Goal: Task Accomplishment & Management: Manage account settings

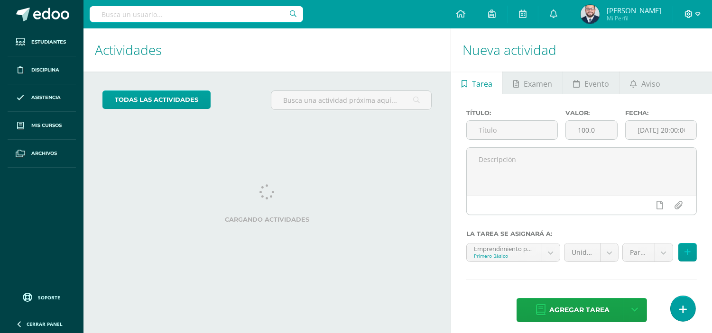
click at [698, 12] on icon at bounding box center [697, 14] width 5 height 9
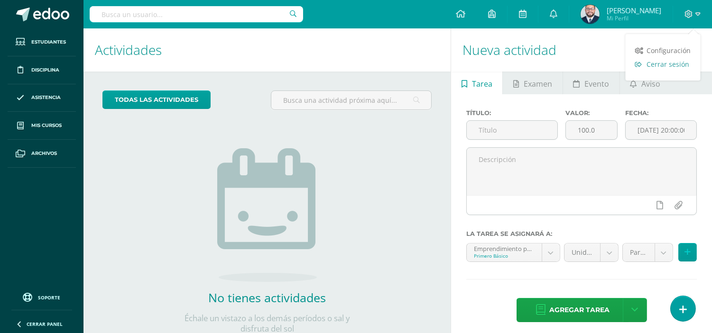
click at [673, 64] on span "Cerrar sesión" at bounding box center [668, 64] width 43 height 9
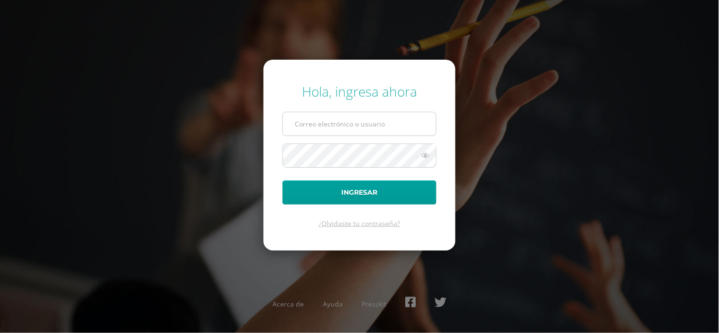
click at [308, 125] on input "text" at bounding box center [359, 123] width 153 height 23
type input "S"
type input "s_amaya@donbosco.edu.gt"
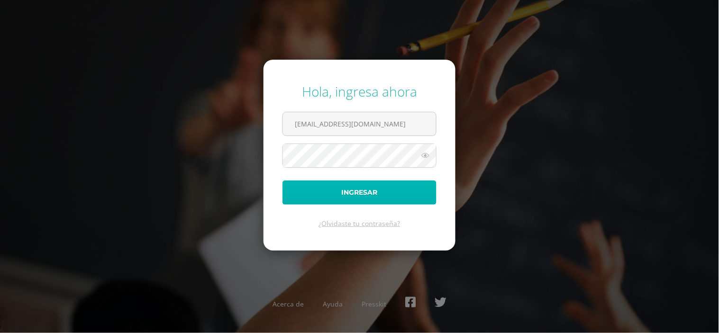
click at [366, 191] on button "Ingresar" at bounding box center [360, 193] width 154 height 24
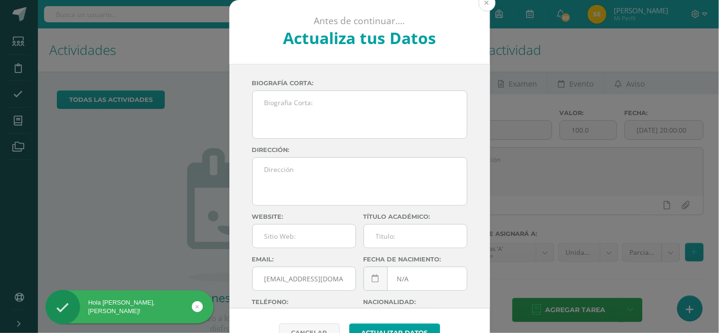
click at [482, 5] on button at bounding box center [487, 2] width 17 height 17
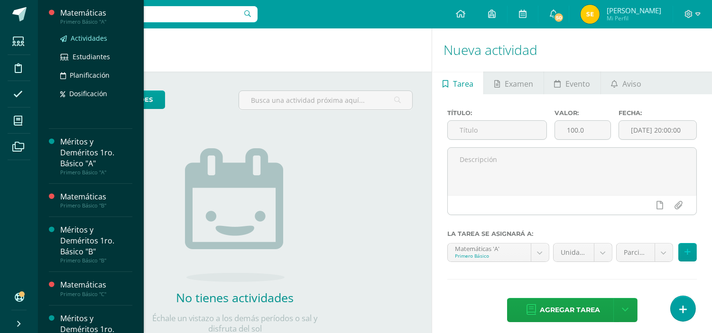
click at [95, 40] on span "Actividades" at bounding box center [89, 38] width 37 height 9
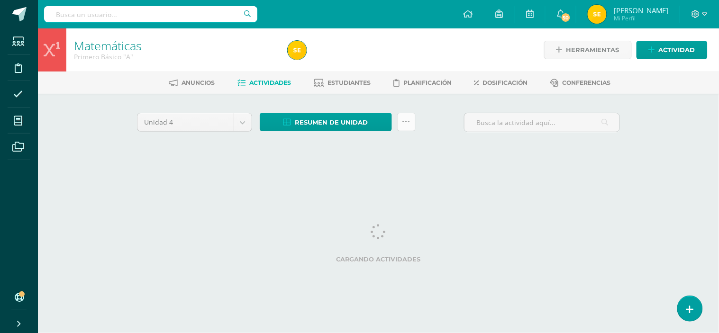
click at [406, 120] on link at bounding box center [406, 122] width 18 height 18
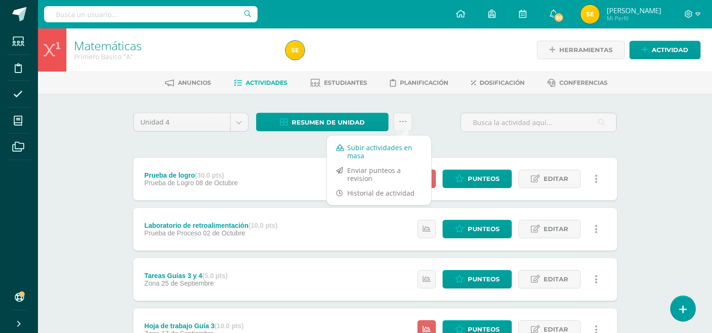
click at [376, 148] on link "Subir actividades en masa" at bounding box center [379, 151] width 104 height 23
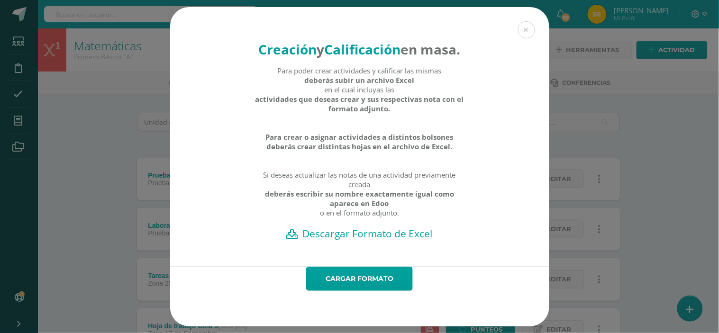
click at [363, 240] on h2 "Descargar Formato de Excel" at bounding box center [360, 233] width 346 height 13
click at [359, 288] on link "Cargar formato" at bounding box center [359, 279] width 107 height 24
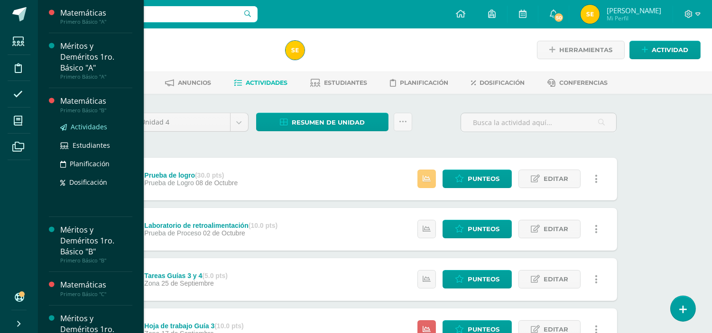
click at [86, 125] on span "Actividades" at bounding box center [89, 126] width 37 height 9
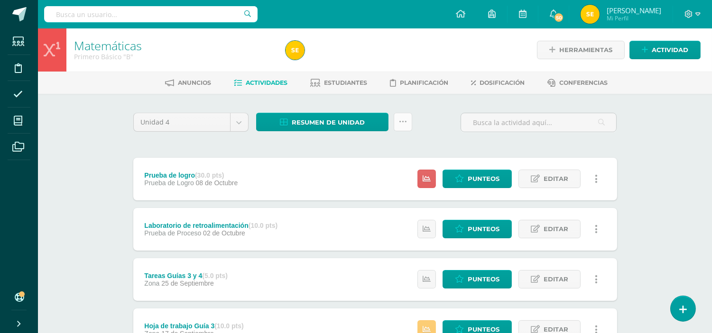
click at [402, 123] on icon at bounding box center [403, 122] width 8 height 8
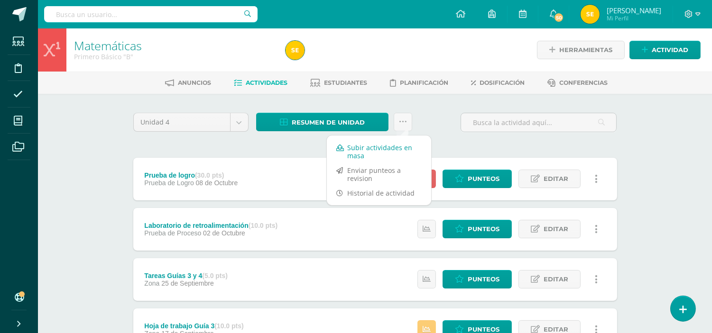
click at [394, 150] on link "Subir actividades en masa" at bounding box center [379, 151] width 104 height 23
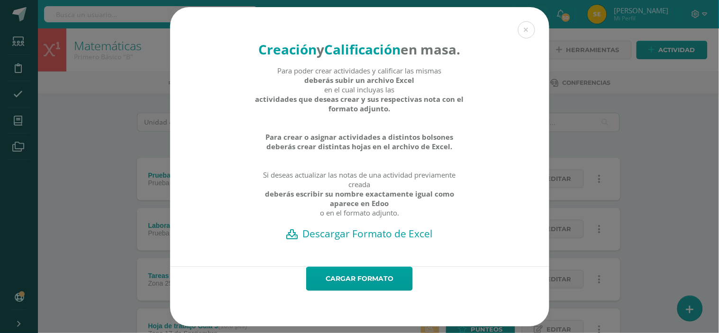
click at [344, 240] on h2 "Descargar Formato de Excel" at bounding box center [360, 233] width 346 height 13
click at [356, 291] on link "Cargar formato" at bounding box center [359, 279] width 107 height 24
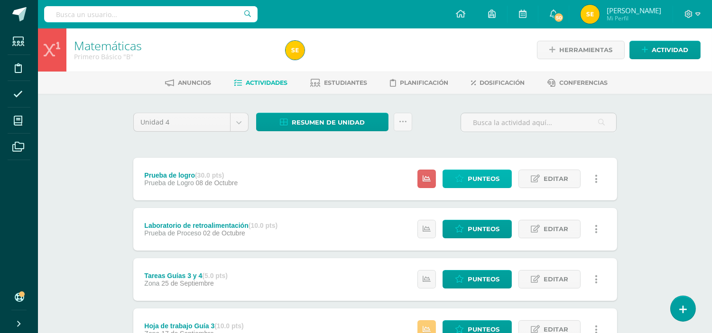
click at [482, 181] on span "Punteos" at bounding box center [483, 179] width 32 height 18
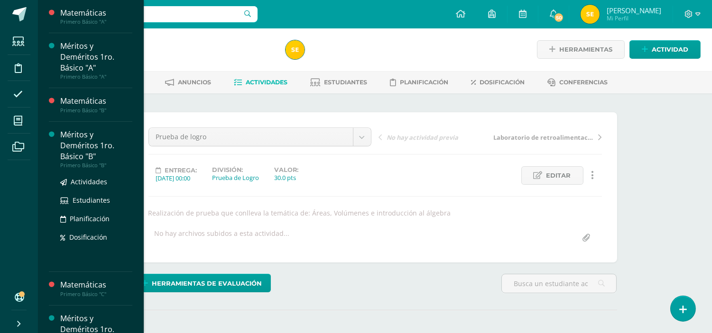
scroll to position [105, 0]
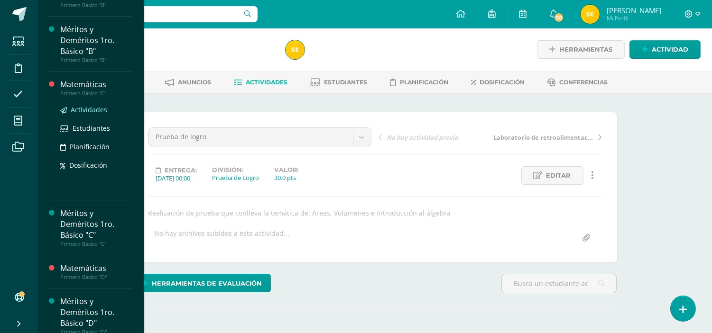
click at [86, 109] on span "Actividades" at bounding box center [89, 109] width 37 height 9
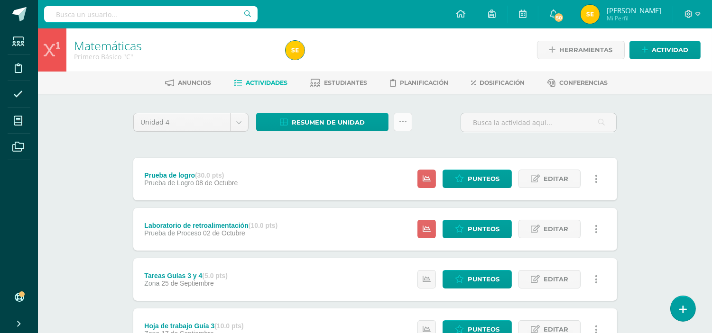
click at [401, 121] on icon at bounding box center [403, 122] width 8 height 8
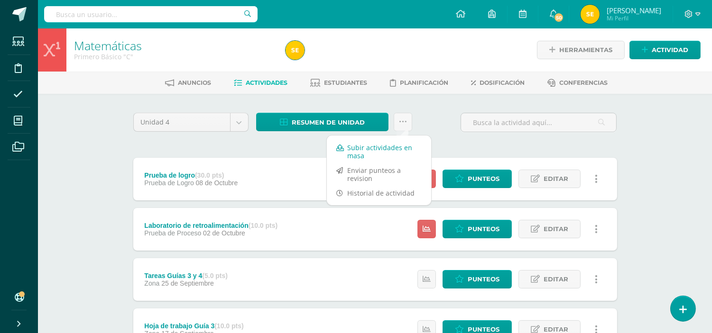
click at [386, 148] on link "Subir actividades en masa" at bounding box center [379, 151] width 104 height 23
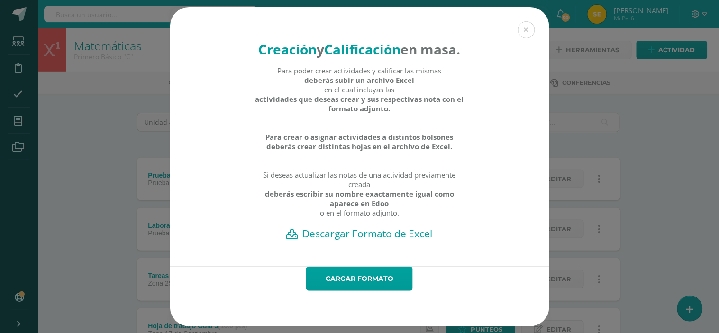
click at [359, 240] on h2 "Descargar Formato de Excel" at bounding box center [360, 233] width 346 height 13
click at [359, 290] on link "Cargar formato" at bounding box center [359, 279] width 107 height 24
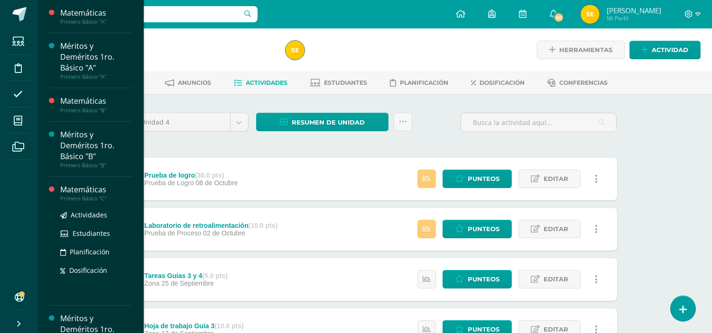
scroll to position [105, 0]
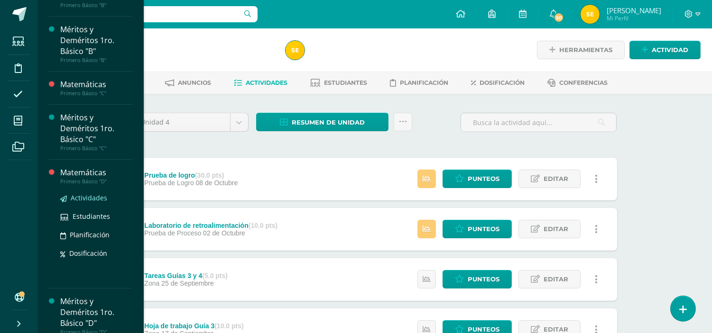
click at [82, 197] on span "Actividades" at bounding box center [89, 197] width 37 height 9
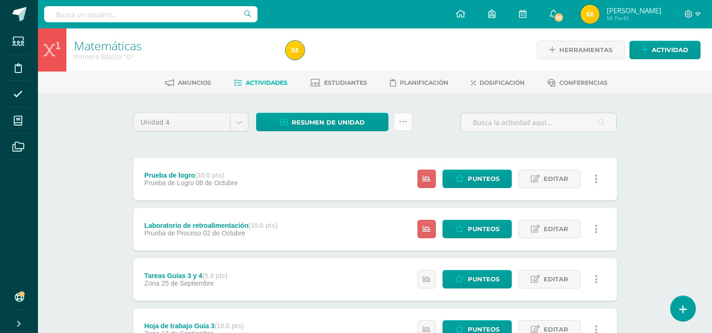
click at [402, 124] on icon at bounding box center [403, 122] width 8 height 8
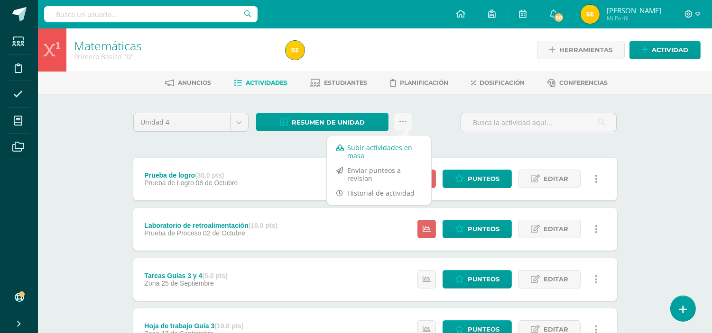
click at [383, 146] on link "Subir actividades en masa" at bounding box center [379, 151] width 104 height 23
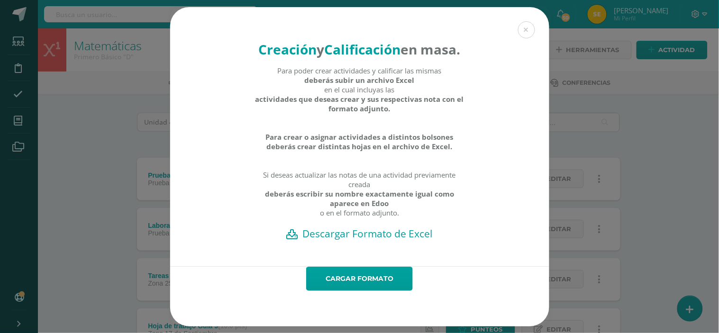
click at [372, 240] on h2 "Descargar Formato de Excel" at bounding box center [360, 233] width 346 height 13
click at [362, 291] on link "Cargar formato" at bounding box center [359, 279] width 107 height 24
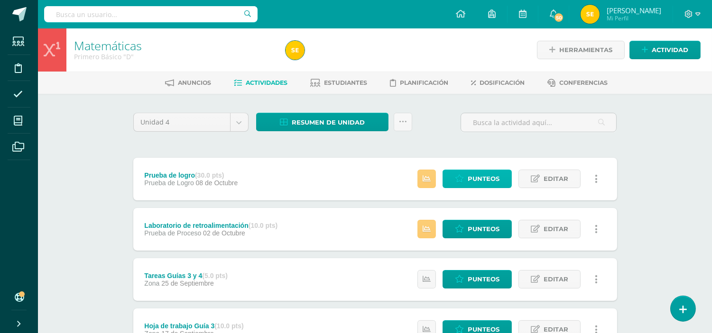
click at [486, 180] on span "Punteos" at bounding box center [483, 179] width 32 height 18
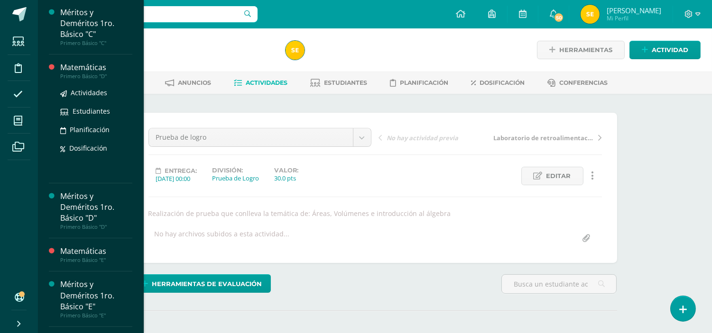
scroll to position [316, 0]
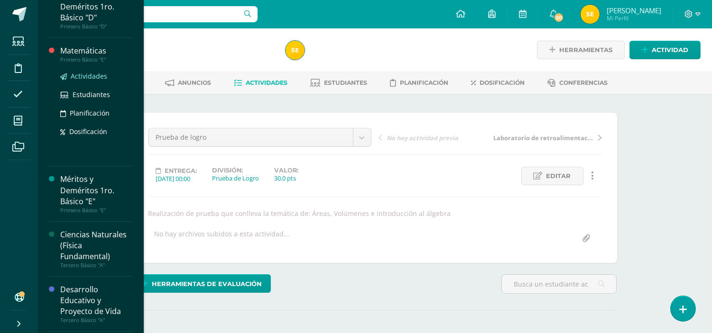
click at [89, 77] on span "Actividades" at bounding box center [89, 76] width 37 height 9
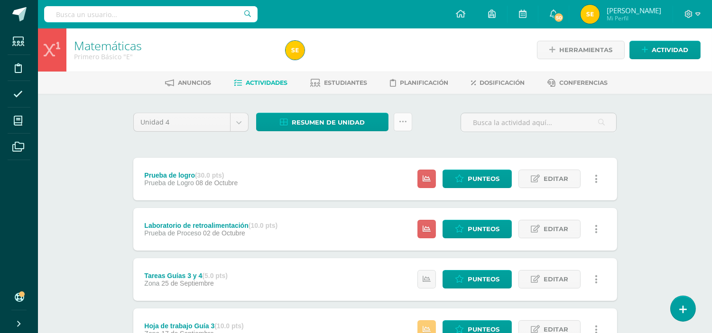
click at [403, 123] on icon at bounding box center [403, 122] width 8 height 8
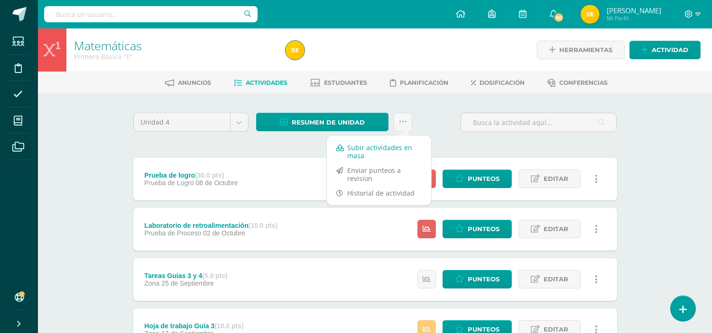
click at [381, 149] on link "Subir actividades en masa" at bounding box center [379, 151] width 104 height 23
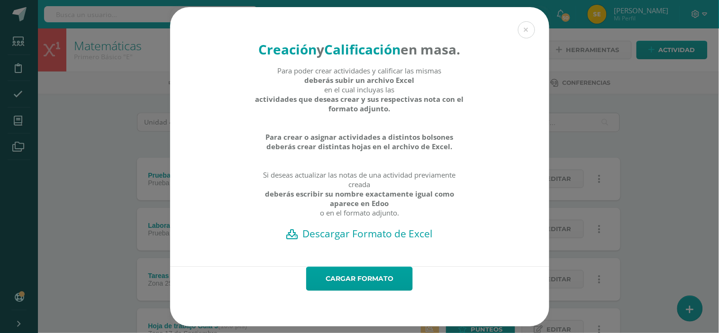
click at [357, 240] on h2 "Descargar Formato de Excel" at bounding box center [360, 233] width 346 height 13
click at [363, 291] on link "Cargar formato" at bounding box center [359, 279] width 107 height 24
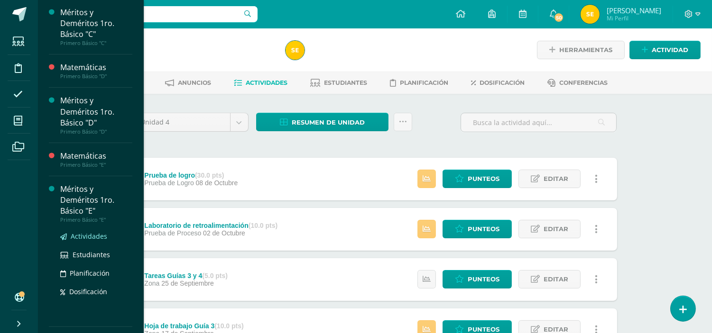
scroll to position [316, 0]
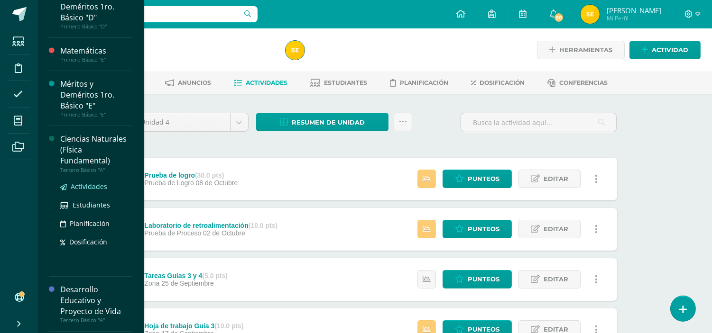
click at [92, 186] on span "Actividades" at bounding box center [89, 186] width 37 height 9
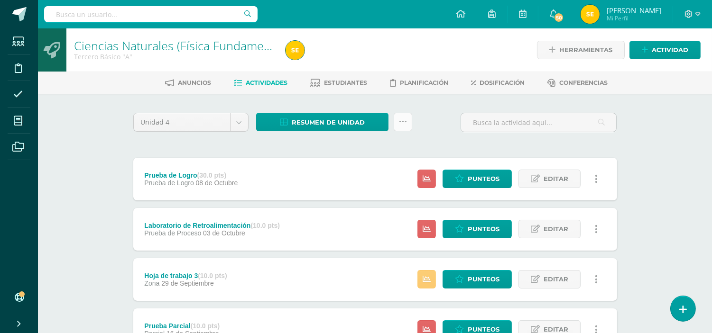
click at [403, 121] on icon at bounding box center [403, 122] width 8 height 8
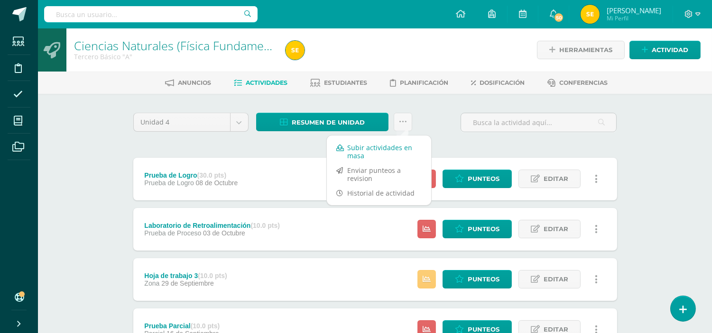
click at [368, 150] on link "Subir actividades en masa" at bounding box center [379, 151] width 104 height 23
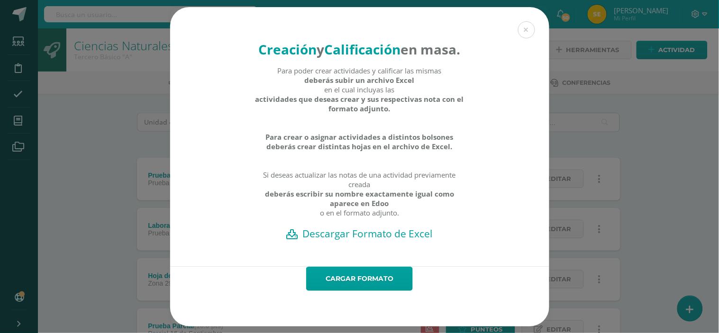
click at [337, 240] on h2 "Descargar Formato de Excel" at bounding box center [360, 233] width 346 height 13
click at [359, 288] on link "Cargar formato" at bounding box center [359, 279] width 107 height 24
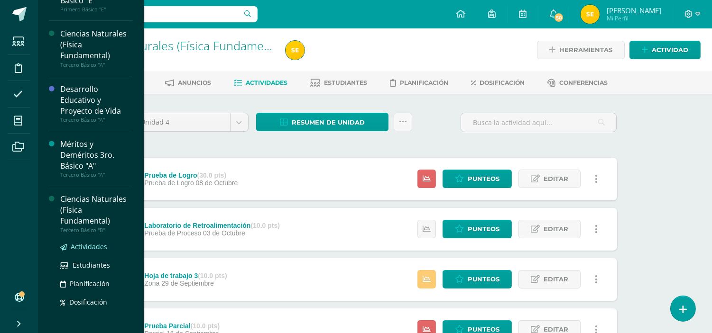
scroll to position [421, 0]
click at [89, 244] on span "Actividades" at bounding box center [89, 246] width 37 height 9
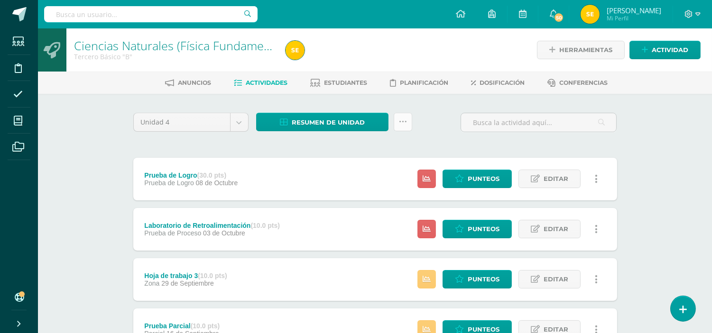
click at [409, 119] on link at bounding box center [403, 122] width 18 height 18
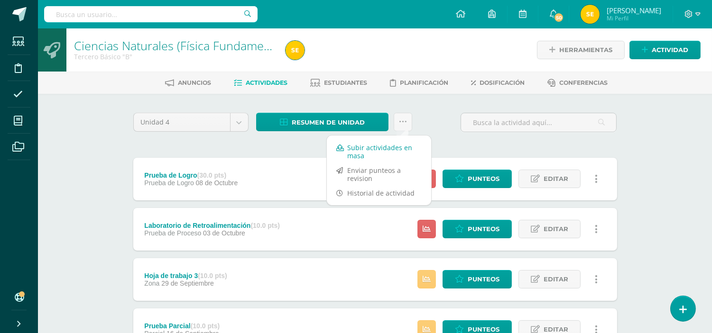
click at [374, 148] on link "Subir actividades en masa" at bounding box center [379, 151] width 104 height 23
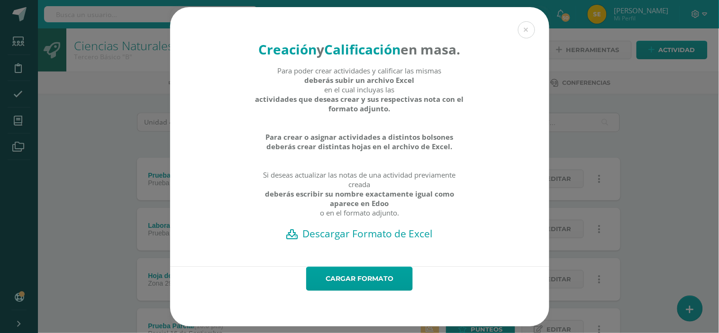
click at [352, 240] on h2 "Descargar Formato de Excel" at bounding box center [360, 233] width 346 height 13
click at [364, 290] on link "Cargar formato" at bounding box center [359, 279] width 107 height 24
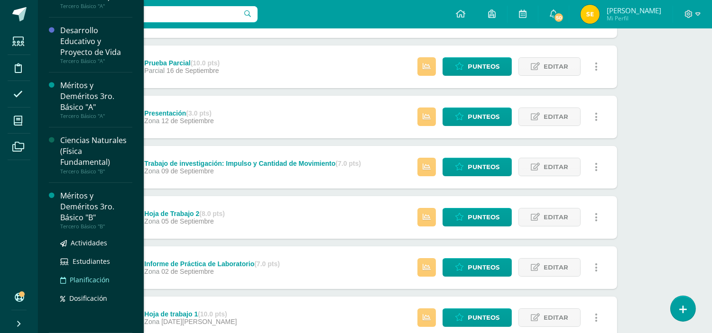
scroll to position [382, 0]
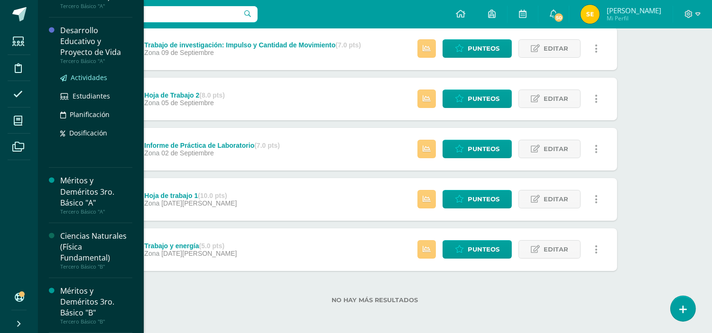
click at [82, 78] on span "Actividades" at bounding box center [89, 77] width 37 height 9
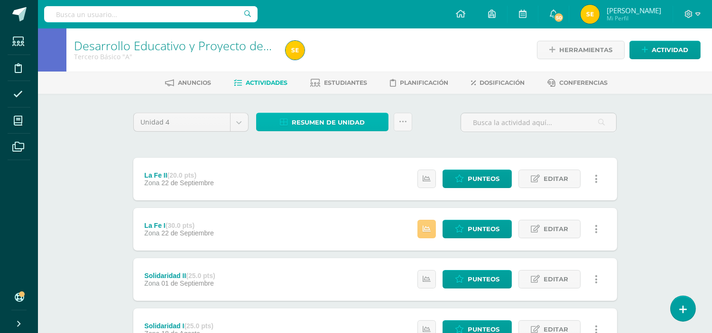
click at [347, 122] on span "Resumen de unidad" at bounding box center [328, 123] width 73 height 18
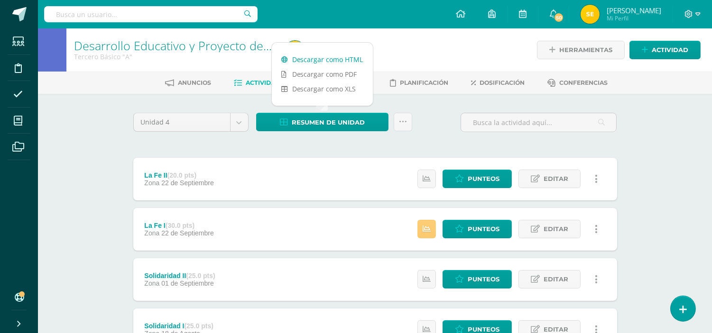
click at [338, 60] on link "Descargar como HTML" at bounding box center [322, 59] width 101 height 15
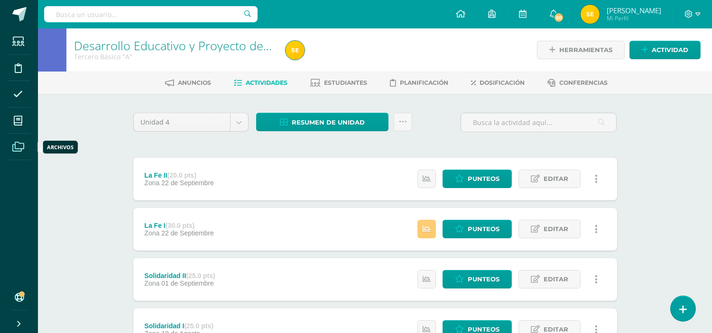
click at [20, 148] on icon at bounding box center [18, 146] width 12 height 9
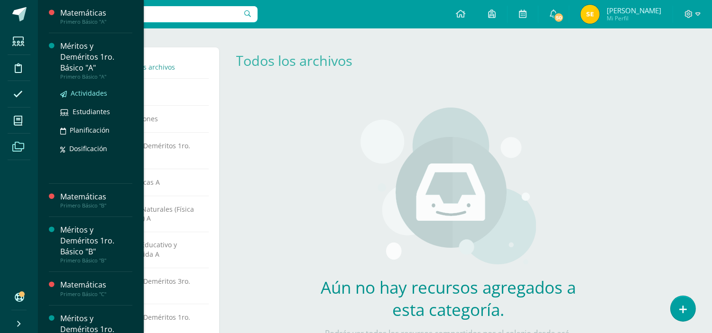
click at [86, 93] on span "Actividades" at bounding box center [89, 93] width 37 height 9
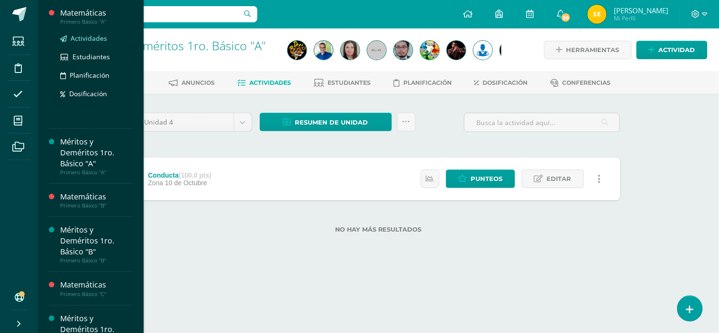
click at [87, 39] on span "Actividades" at bounding box center [89, 38] width 37 height 9
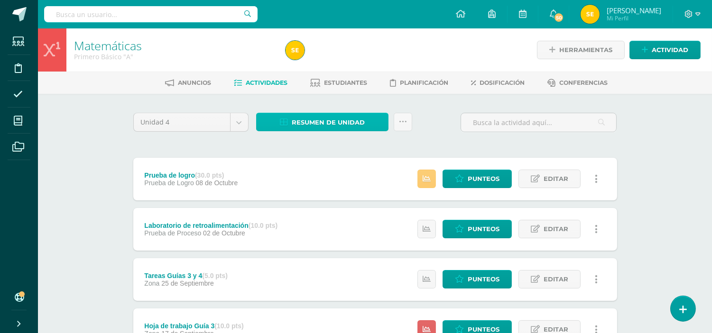
click at [342, 121] on span "Resumen de unidad" at bounding box center [328, 123] width 73 height 18
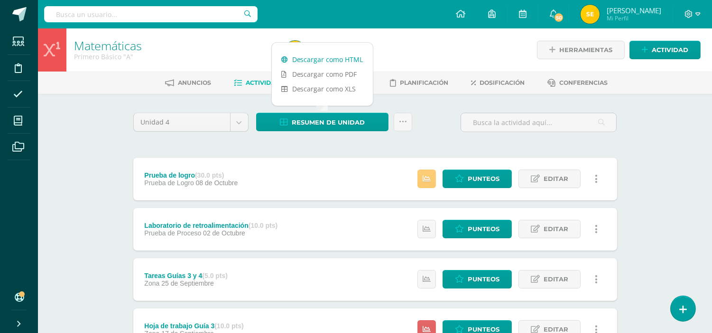
click at [318, 61] on link "Descargar como HTML" at bounding box center [322, 59] width 101 height 15
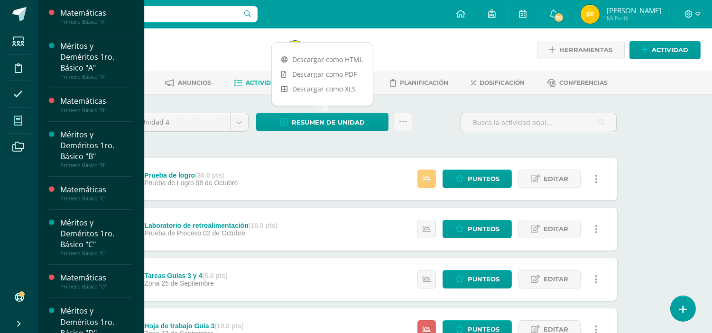
click at [22, 120] on span at bounding box center [18, 120] width 21 height 21
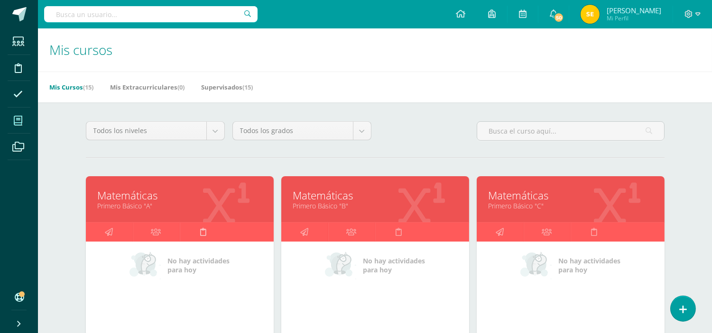
click at [189, 228] on link at bounding box center [203, 232] width 47 height 19
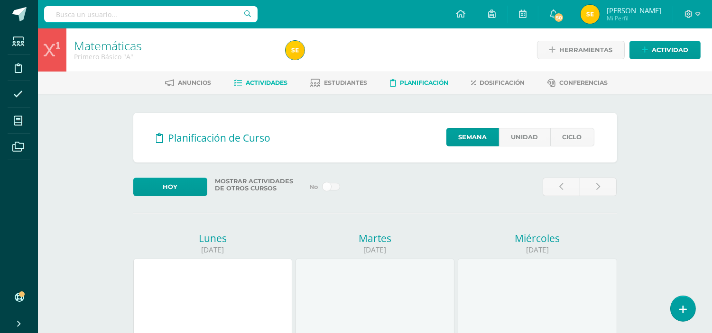
click at [255, 83] on span "Actividades" at bounding box center [267, 82] width 42 height 7
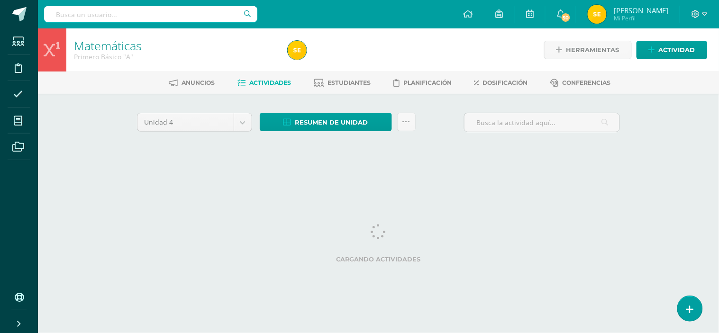
click at [349, 81] on span "Estudiantes" at bounding box center [349, 82] width 43 height 7
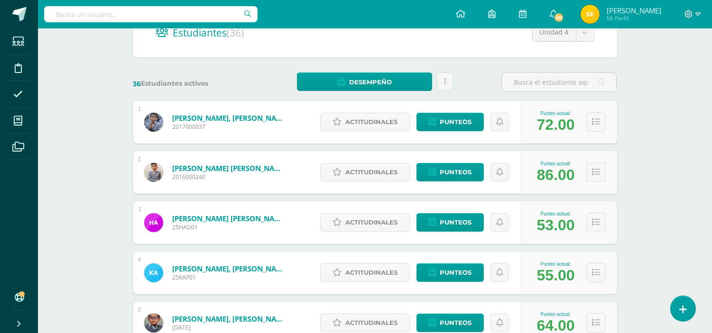
scroll to position [158, 0]
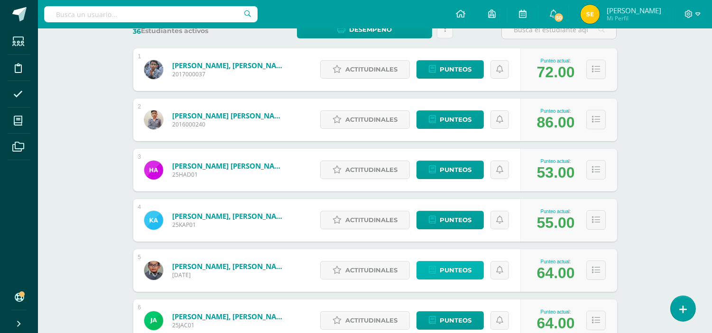
click at [456, 271] on span "Punteos" at bounding box center [456, 271] width 32 height 18
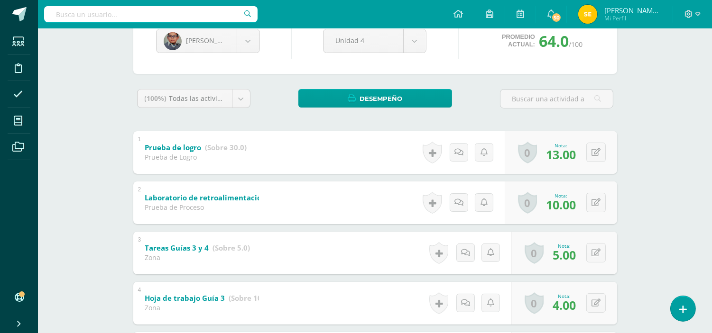
scroll to position [158, 0]
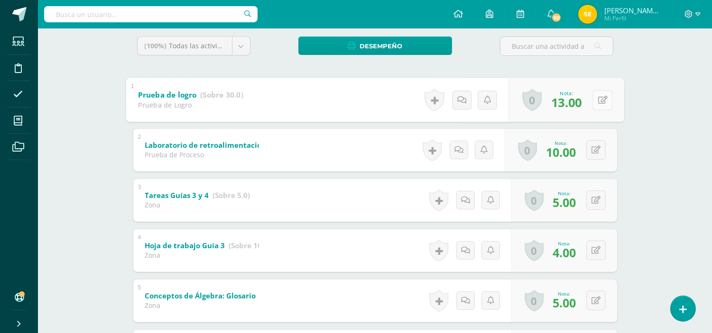
click at [594, 97] on button at bounding box center [602, 100] width 20 height 20
type input "20"
click at [582, 101] on link at bounding box center [577, 102] width 19 height 19
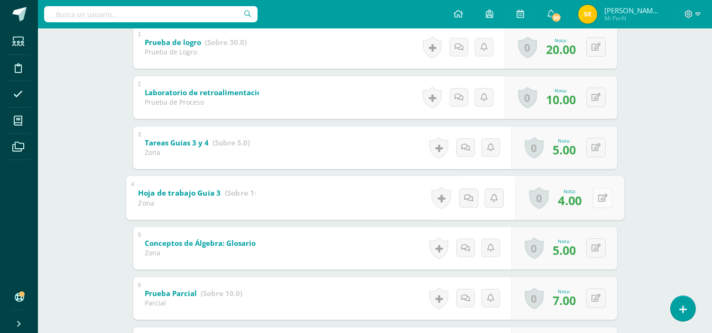
click at [596, 198] on button at bounding box center [602, 198] width 20 height 20
type input "10"
click at [575, 201] on icon at bounding box center [577, 201] width 9 height 8
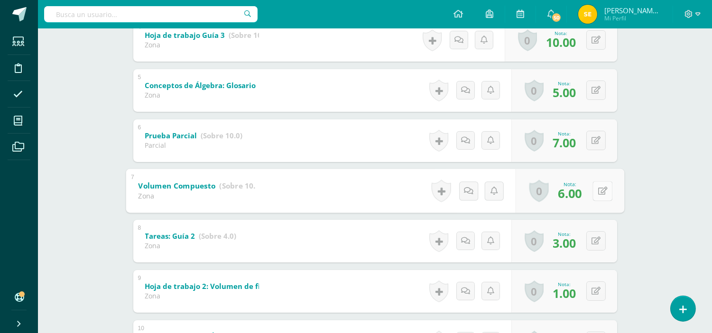
click at [598, 191] on icon at bounding box center [601, 191] width 9 height 8
type input "8"
click at [579, 193] on icon at bounding box center [577, 194] width 9 height 8
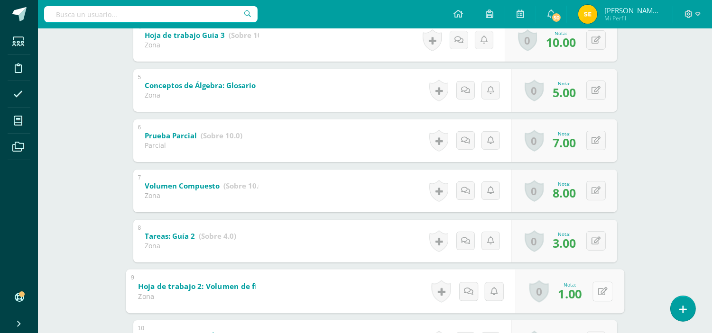
click at [597, 290] on icon at bounding box center [601, 291] width 9 height 8
click at [577, 291] on icon at bounding box center [577, 295] width 9 height 8
click at [577, 292] on icon at bounding box center [577, 295] width 9 height 8
click at [596, 289] on button at bounding box center [595, 291] width 19 height 19
click at [577, 292] on icon at bounding box center [577, 295] width 9 height 8
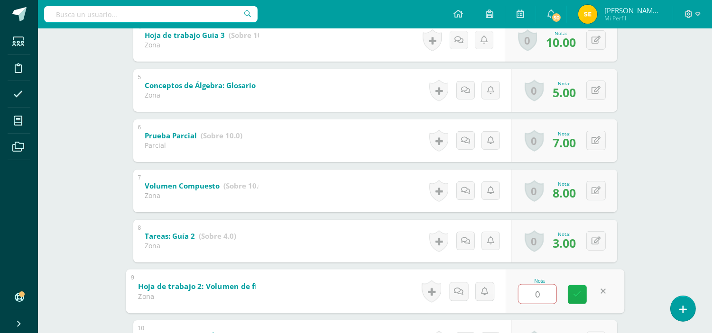
click at [577, 292] on icon at bounding box center [577, 295] width 9 height 8
click at [598, 292] on icon at bounding box center [601, 291] width 9 height 8
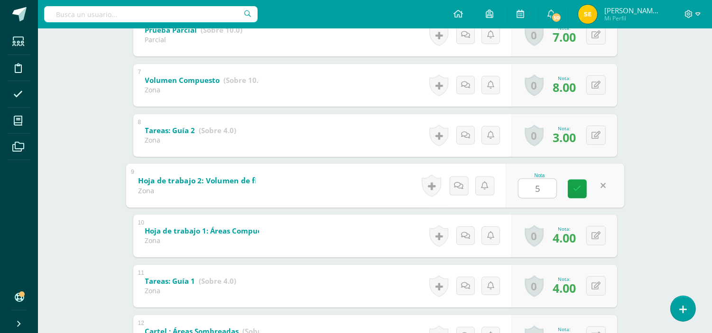
click at [574, 190] on icon at bounding box center [577, 189] width 9 height 8
click at [569, 187] on span "0.00" at bounding box center [563, 188] width 23 height 16
click at [595, 184] on button at bounding box center [595, 185] width 19 height 19
click at [575, 188] on icon at bounding box center [577, 189] width 9 height 8
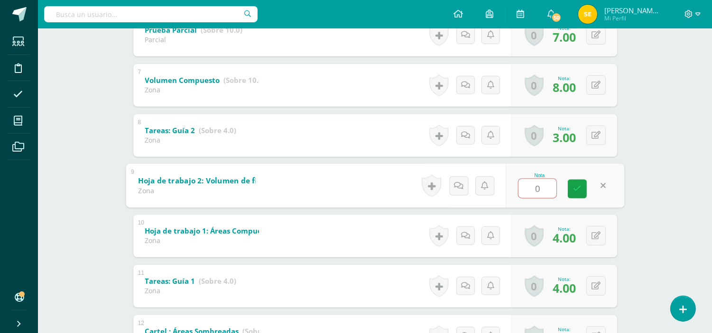
click at [541, 188] on input "0" at bounding box center [537, 188] width 38 height 19
click at [574, 189] on icon at bounding box center [577, 189] width 9 height 8
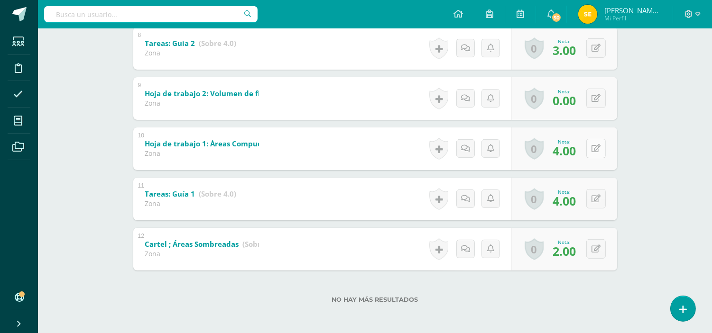
scroll to position [456, 0]
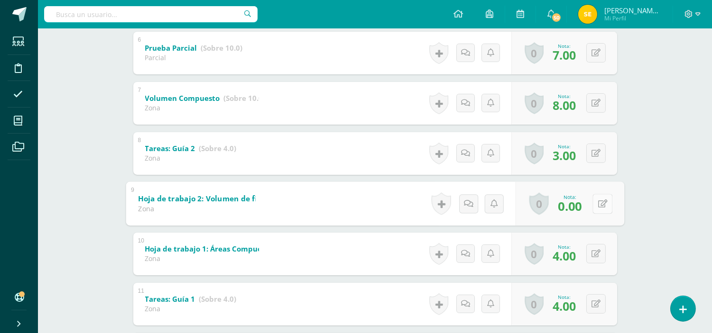
click at [595, 202] on button at bounding box center [602, 204] width 20 height 20
click at [577, 204] on icon at bounding box center [577, 207] width 9 height 8
click at [599, 204] on button at bounding box center [595, 203] width 19 height 19
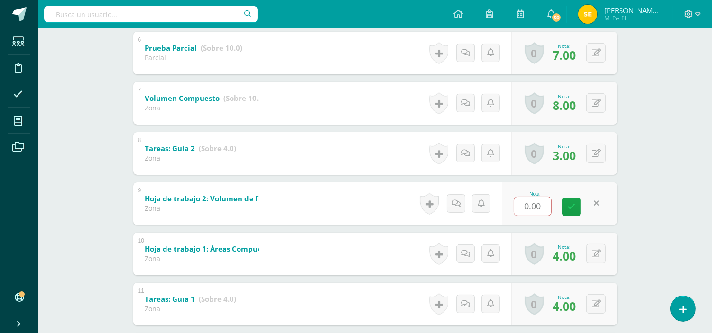
click at [605, 203] on link at bounding box center [596, 203] width 18 height 18
click at [605, 203] on icon at bounding box center [601, 204] width 9 height 8
type input "5"
type input "4"
click at [577, 206] on icon at bounding box center [577, 207] width 9 height 8
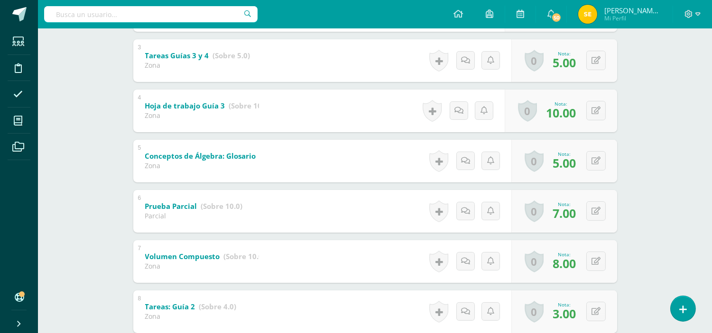
scroll to position [0, 0]
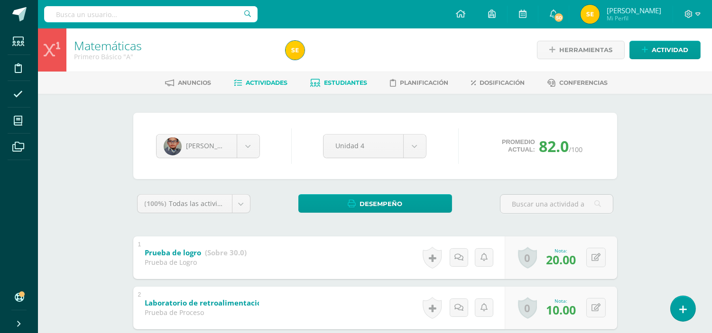
click at [274, 81] on span "Actividades" at bounding box center [267, 82] width 42 height 7
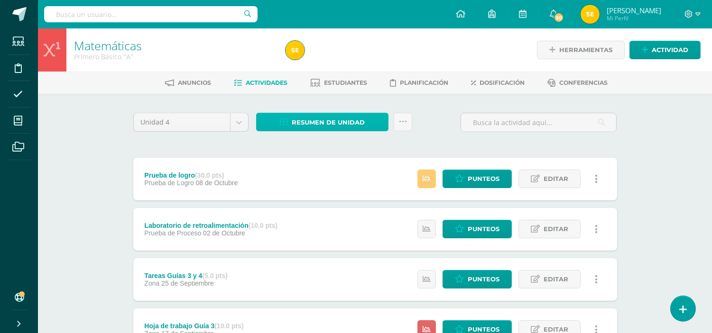
click at [357, 123] on span "Resumen de unidad" at bounding box center [328, 123] width 73 height 18
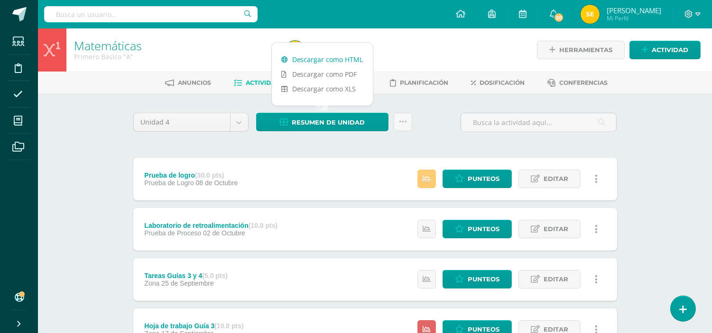
click at [325, 55] on link "Descargar como HTML" at bounding box center [322, 59] width 101 height 15
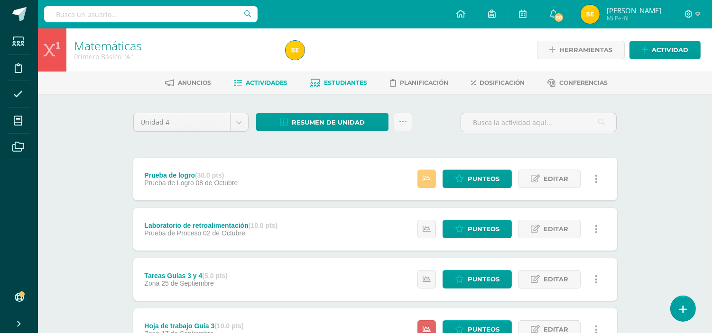
click at [342, 84] on span "Estudiantes" at bounding box center [345, 82] width 43 height 7
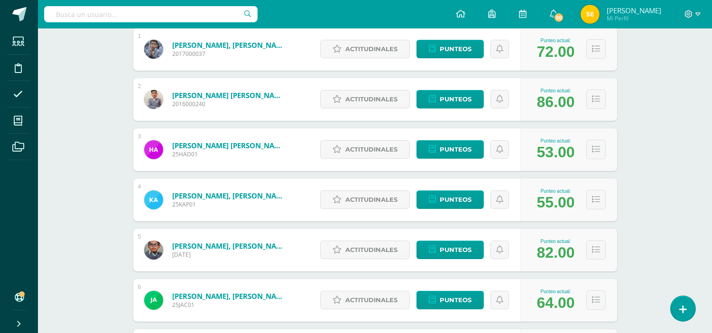
scroll to position [179, 0]
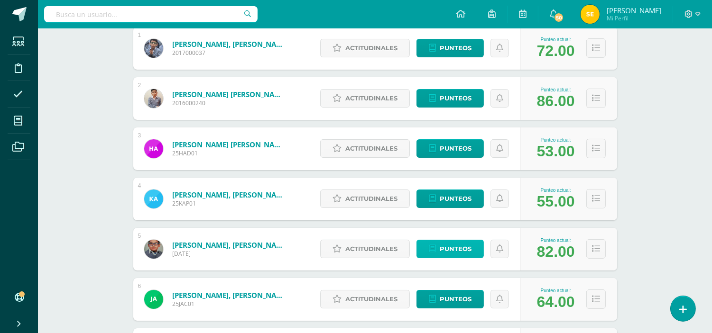
click at [466, 246] on span "Punteos" at bounding box center [456, 249] width 32 height 18
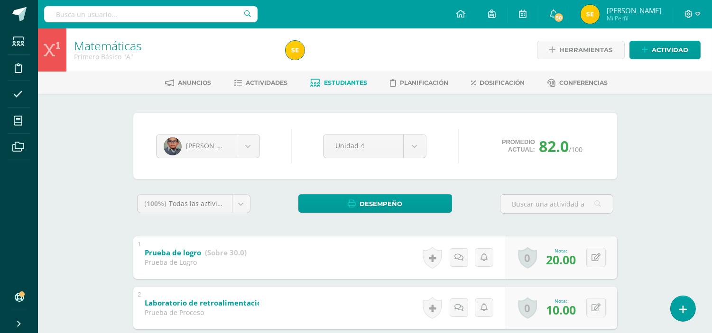
scroll to position [53, 0]
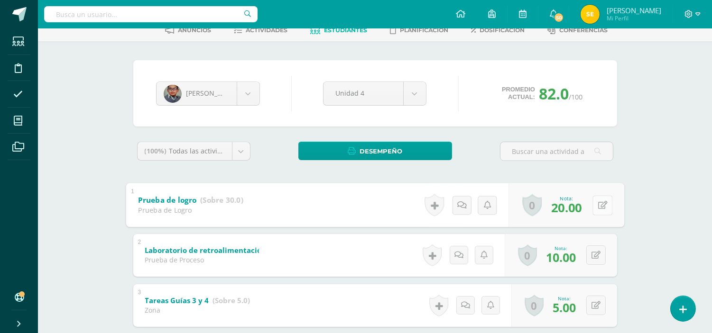
click at [596, 206] on button at bounding box center [602, 205] width 20 height 20
type input "25"
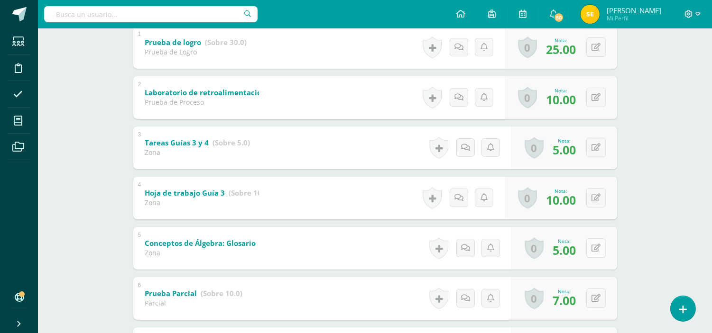
scroll to position [263, 0]
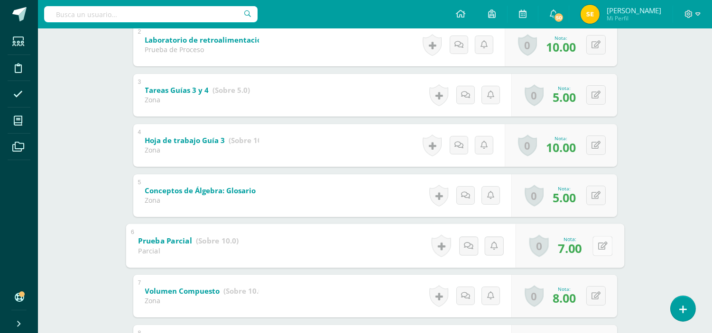
click at [596, 243] on button at bounding box center [602, 246] width 20 height 20
type input "9"
click at [576, 249] on icon at bounding box center [577, 249] width 9 height 8
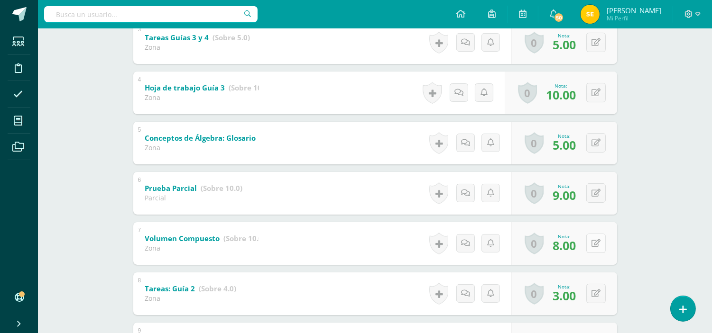
click at [593, 242] on button at bounding box center [595, 243] width 19 height 19
type input "9"
click at [580, 246] on link at bounding box center [577, 246] width 19 height 19
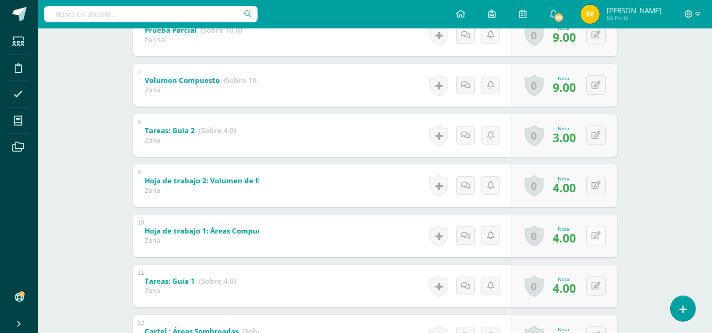
scroll to position [561, 0]
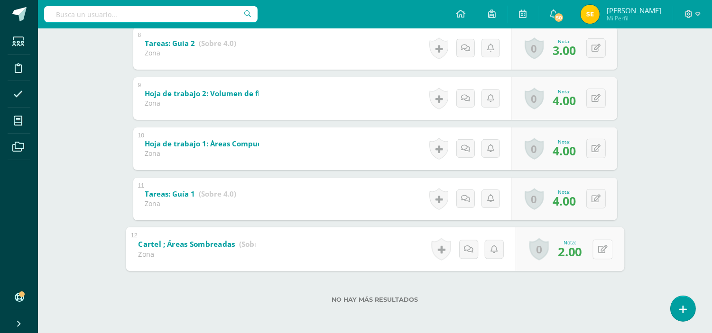
click at [598, 249] on icon at bounding box center [601, 249] width 9 height 8
type input "4"
click at [574, 254] on icon at bounding box center [577, 252] width 9 height 8
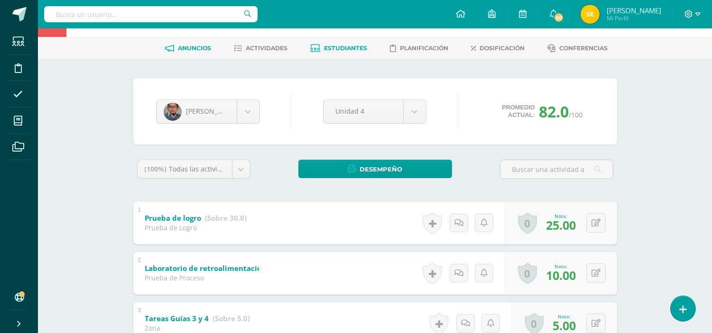
scroll to position [0, 0]
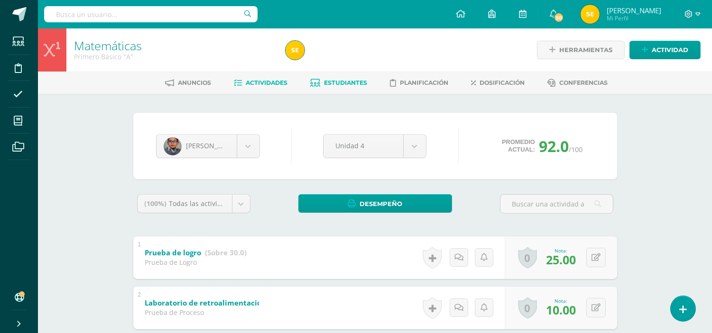
click at [257, 86] on span "Actividades" at bounding box center [267, 82] width 42 height 7
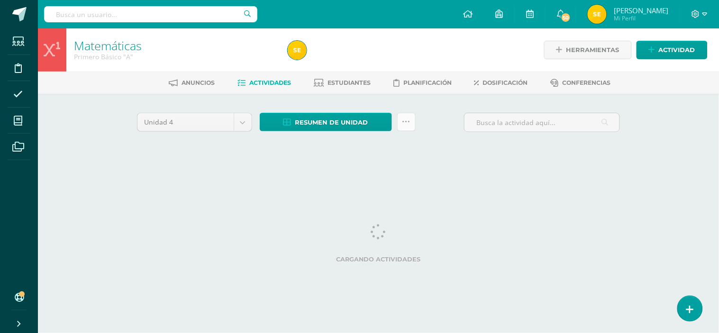
click at [405, 122] on icon at bounding box center [407, 122] width 8 height 8
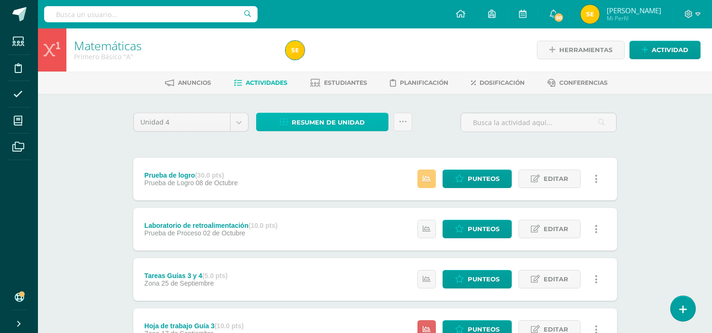
click at [342, 119] on span "Resumen de unidad" at bounding box center [328, 123] width 73 height 18
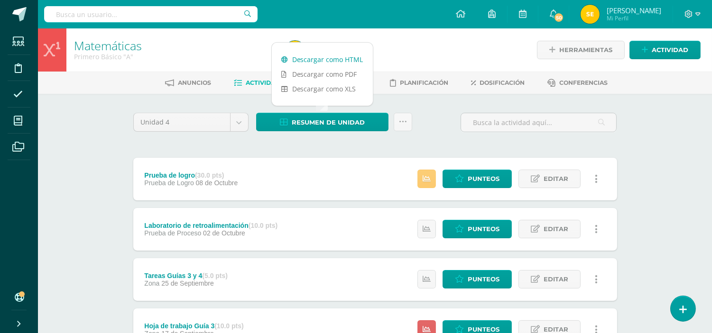
click at [326, 59] on link "Descargar como HTML" at bounding box center [322, 59] width 101 height 15
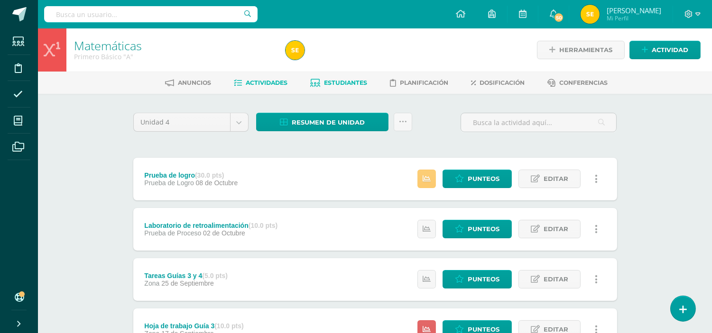
click at [344, 82] on span "Estudiantes" at bounding box center [345, 82] width 43 height 7
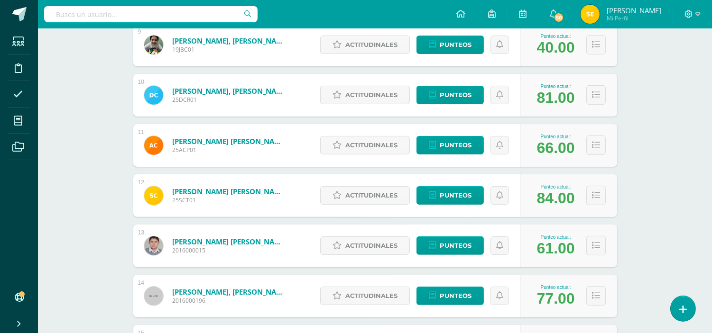
scroll to position [690, 0]
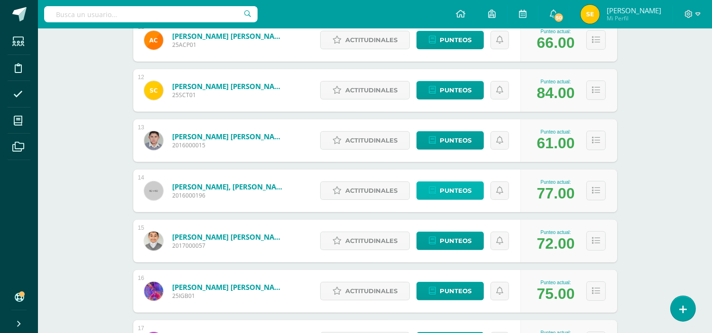
click at [456, 185] on span "Punteos" at bounding box center [456, 191] width 32 height 18
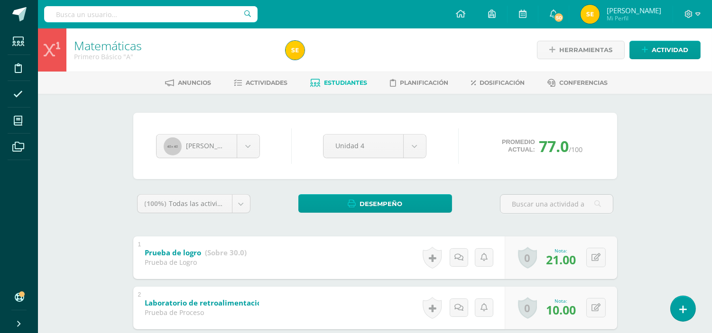
scroll to position [105, 0]
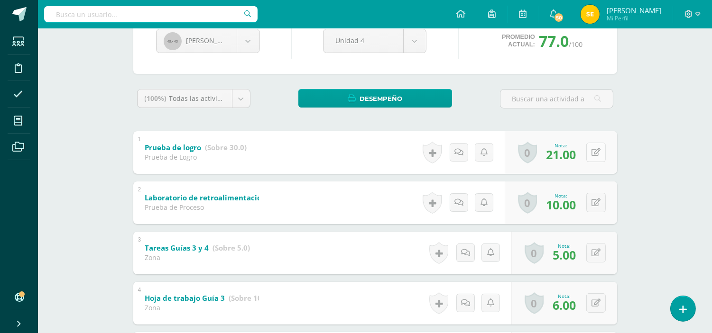
click at [594, 152] on button at bounding box center [595, 152] width 19 height 19
type input "28"
click at [571, 157] on link at bounding box center [577, 155] width 19 height 19
click at [578, 155] on icon at bounding box center [577, 156] width 9 height 8
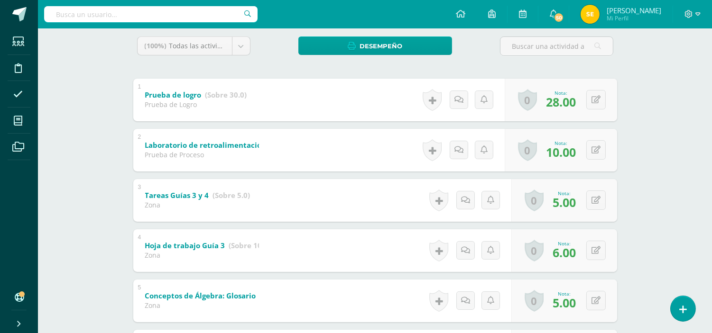
scroll to position [211, 0]
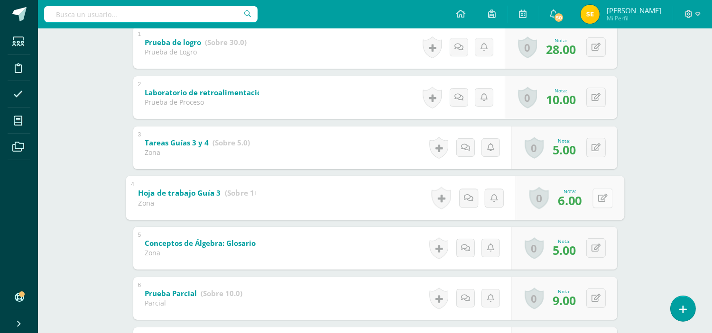
click at [596, 197] on button at bounding box center [602, 198] width 20 height 20
type input "8"
click at [584, 201] on link at bounding box center [577, 201] width 19 height 19
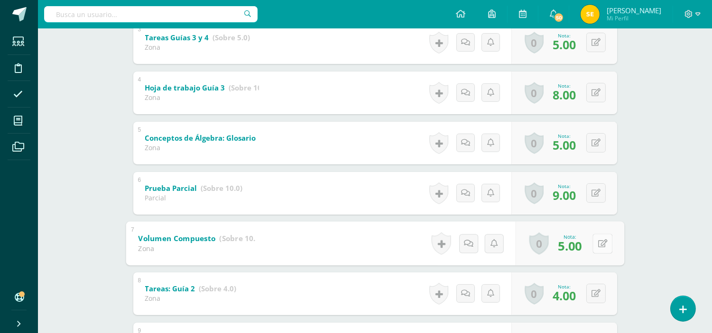
click at [596, 244] on button at bounding box center [602, 244] width 20 height 20
type input "8"
click at [577, 244] on icon at bounding box center [577, 247] width 9 height 8
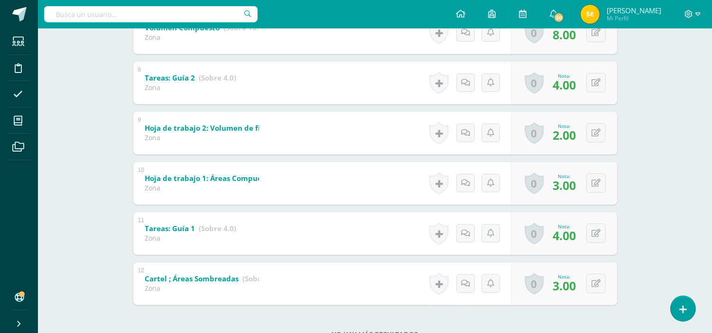
scroll to position [561, 0]
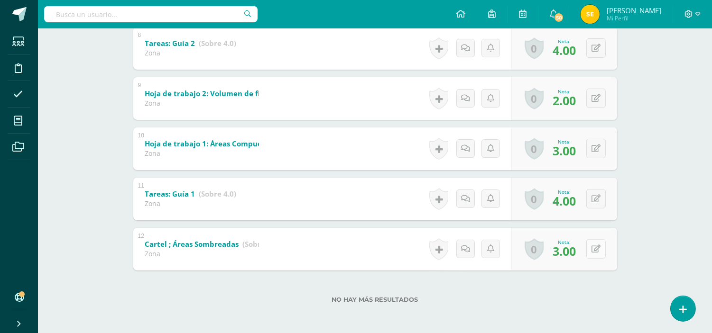
click at [596, 249] on button at bounding box center [595, 248] width 19 height 19
type input "4"
click at [578, 254] on icon at bounding box center [577, 252] width 9 height 8
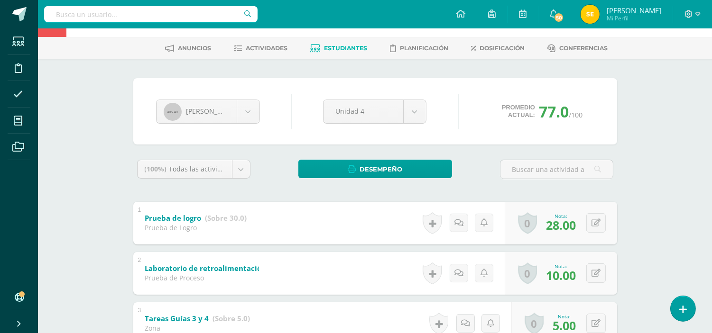
scroll to position [0, 0]
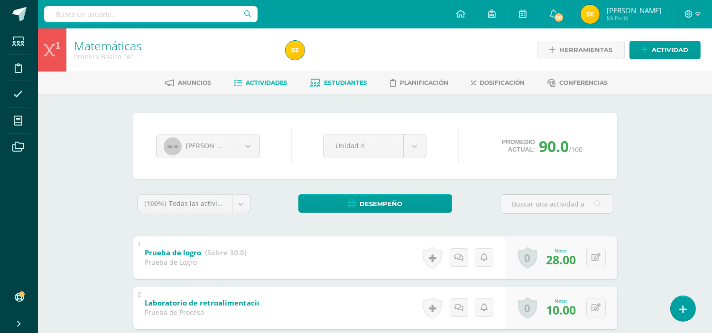
click at [273, 86] on span "Actividades" at bounding box center [267, 82] width 42 height 7
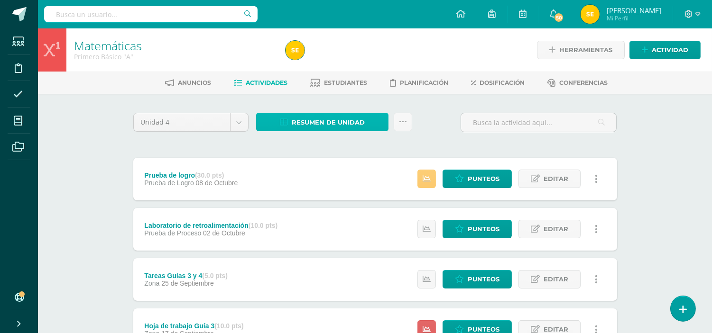
click at [329, 119] on span "Resumen de unidad" at bounding box center [328, 123] width 73 height 18
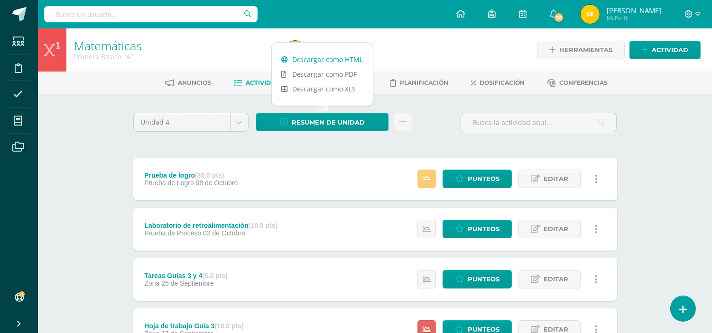
click at [330, 58] on link "Descargar como HTML" at bounding box center [322, 59] width 101 height 15
click at [429, 113] on div "Unidad 4 Unidad 1 Unidad 2 Unidad 3 Unidad 4 Resumen de unidad Subir actividade…" at bounding box center [374, 126] width 491 height 27
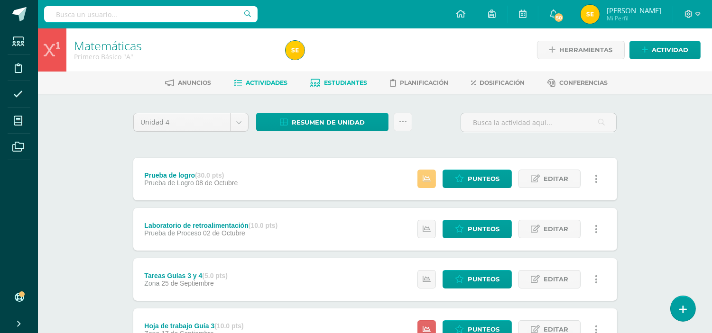
click at [348, 83] on span "Estudiantes" at bounding box center [345, 82] width 43 height 7
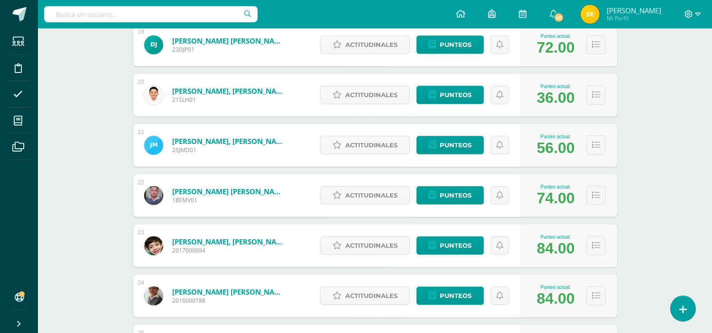
scroll to position [1245, 0]
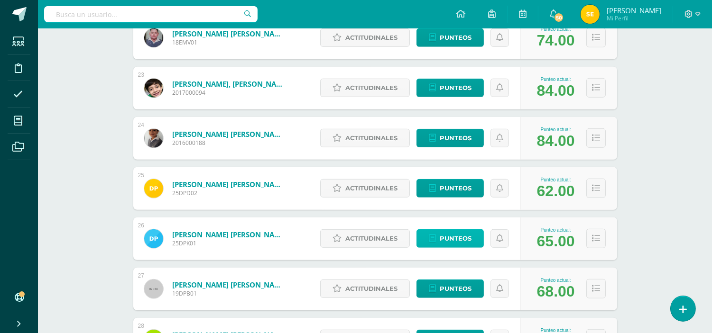
click at [448, 238] on span "Punteos" at bounding box center [456, 239] width 32 height 18
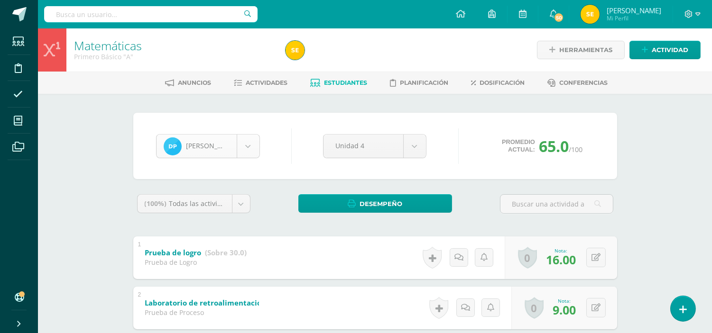
scroll to position [751, 0]
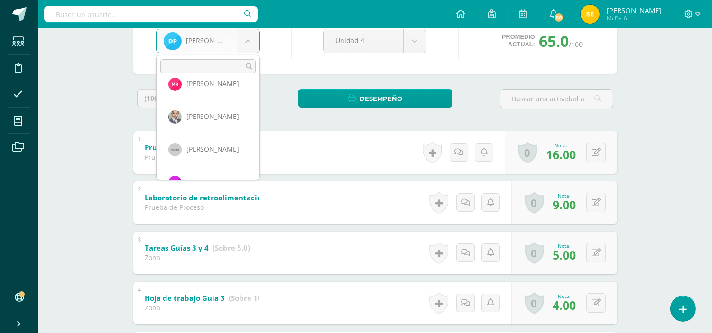
scroll to position [983, 0]
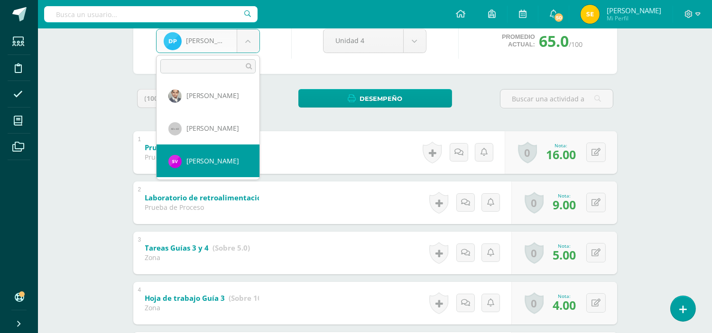
select select "2336"
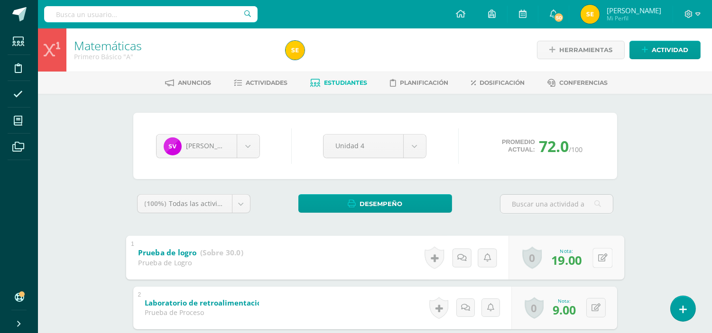
click at [596, 260] on button at bounding box center [602, 258] width 20 height 20
type input "25"
click at [577, 257] on icon at bounding box center [577, 261] width 9 height 8
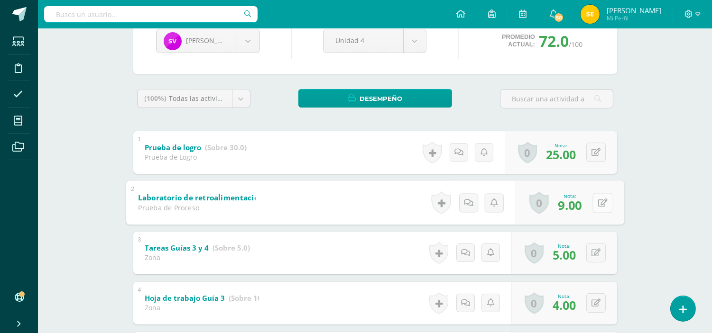
click at [594, 204] on button at bounding box center [602, 203] width 20 height 20
type input "10"
click at [581, 201] on link at bounding box center [577, 205] width 19 height 19
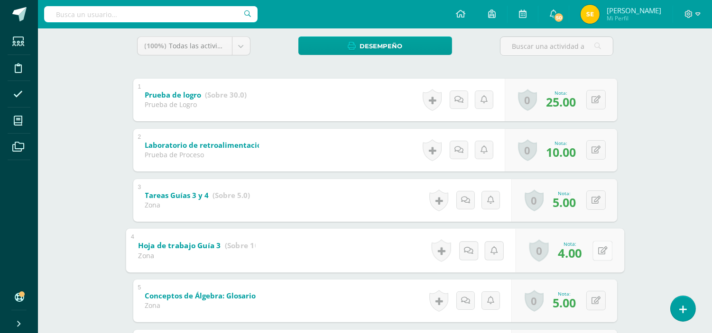
click at [599, 252] on icon at bounding box center [601, 251] width 9 height 8
type input "9"
click at [581, 257] on link at bounding box center [577, 253] width 19 height 19
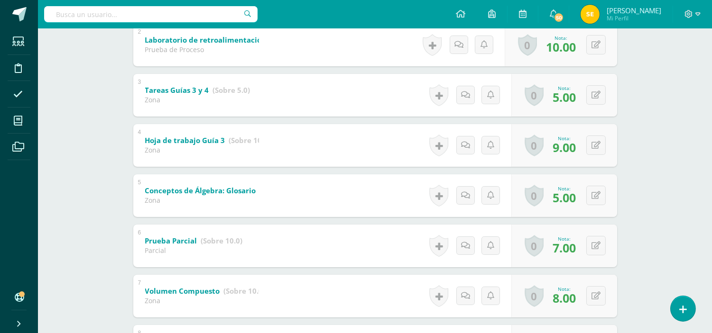
scroll to position [316, 0]
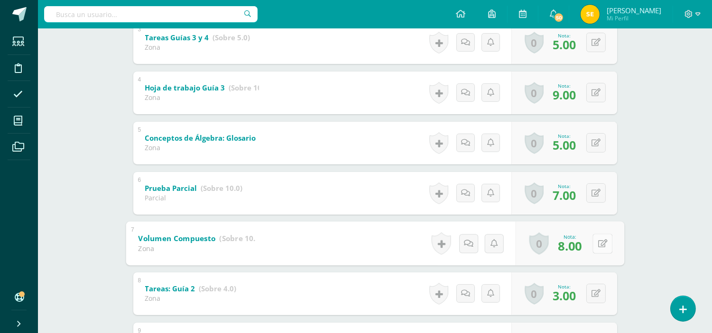
click at [594, 244] on button at bounding box center [602, 244] width 20 height 20
type input "9"
click at [580, 246] on icon at bounding box center [577, 247] width 9 height 8
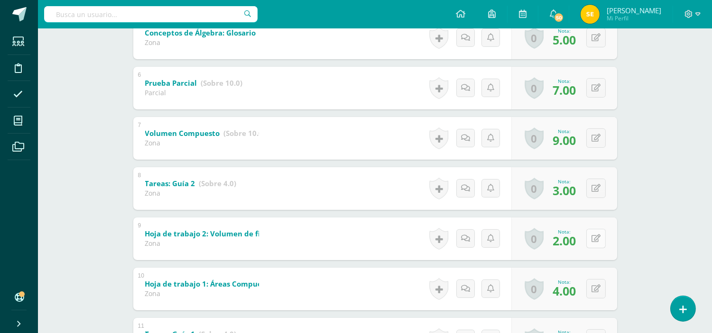
click at [595, 240] on button at bounding box center [595, 238] width 19 height 19
type input "3"
click at [577, 238] on icon at bounding box center [577, 242] width 9 height 8
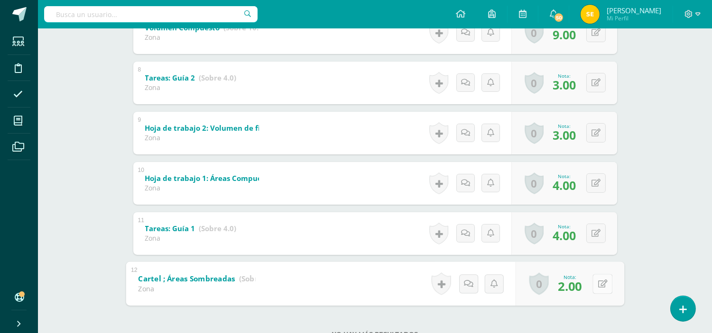
click at [597, 286] on icon at bounding box center [601, 284] width 9 height 8
type input "4"
click at [581, 282] on link at bounding box center [577, 286] width 19 height 19
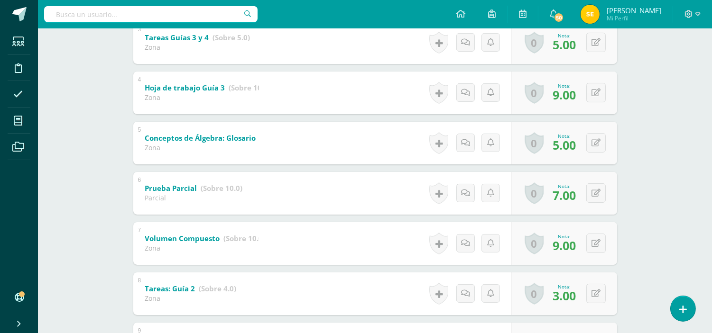
scroll to position [0, 0]
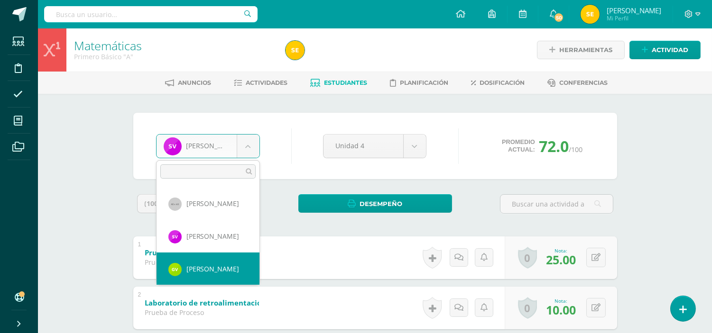
scroll to position [1079, 0]
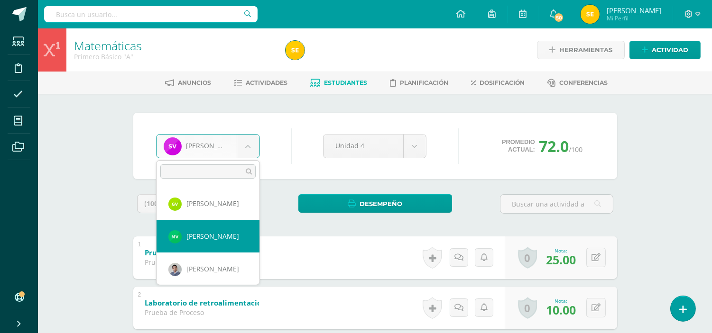
select select "2337"
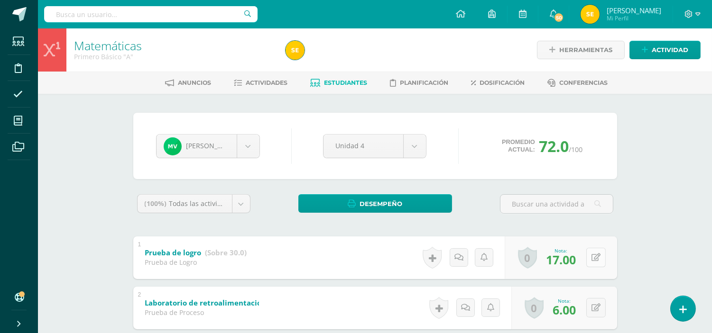
click at [596, 259] on button at bounding box center [595, 257] width 19 height 19
type input "25"
click at [579, 261] on icon at bounding box center [577, 261] width 9 height 8
click at [593, 309] on button at bounding box center [602, 308] width 20 height 20
type input "8"
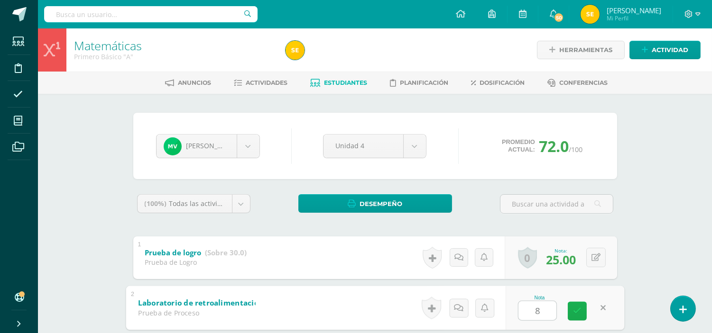
click at [577, 311] on icon at bounding box center [577, 311] width 9 height 8
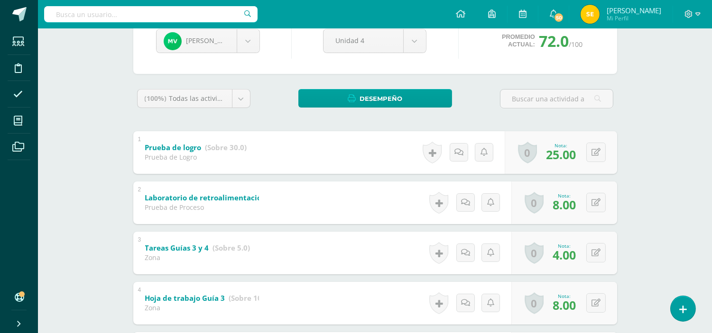
scroll to position [158, 0]
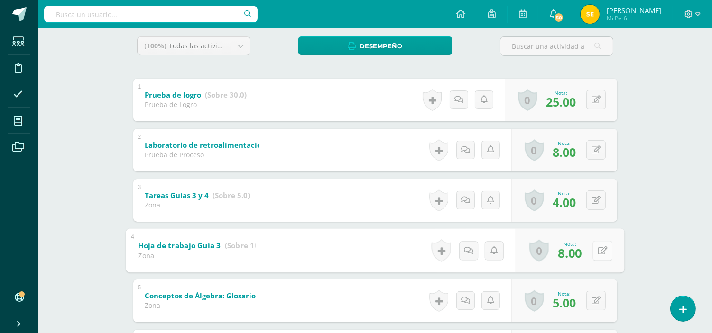
click at [595, 254] on button at bounding box center [602, 251] width 20 height 20
type input "10"
click at [579, 253] on icon at bounding box center [577, 254] width 9 height 8
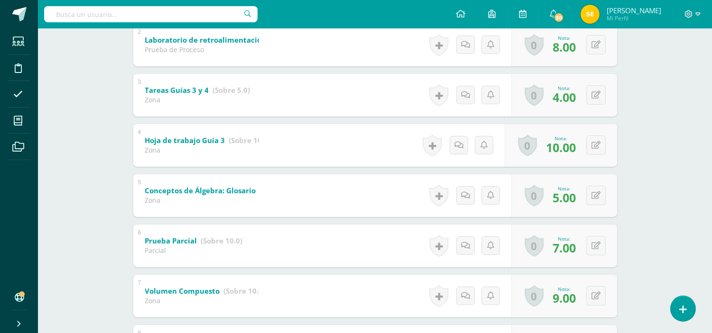
scroll to position [316, 0]
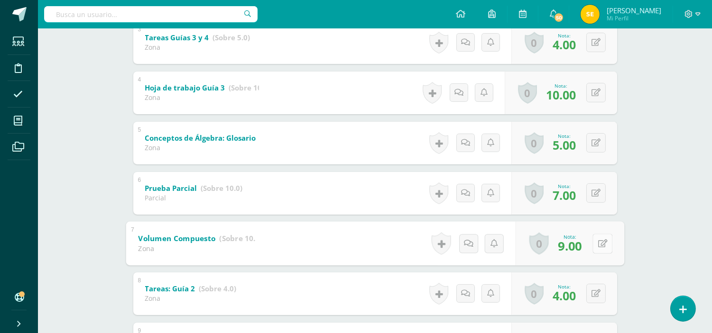
click at [595, 247] on button at bounding box center [602, 244] width 20 height 20
type input "10"
click at [577, 243] on icon at bounding box center [577, 247] width 9 height 8
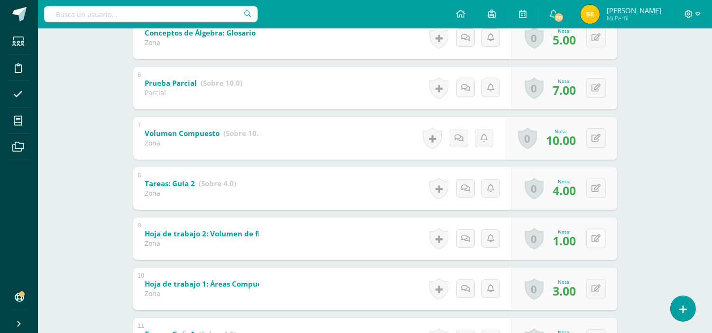
click at [598, 238] on icon at bounding box center [595, 239] width 9 height 8
type input "4"
click at [577, 246] on link at bounding box center [577, 241] width 19 height 19
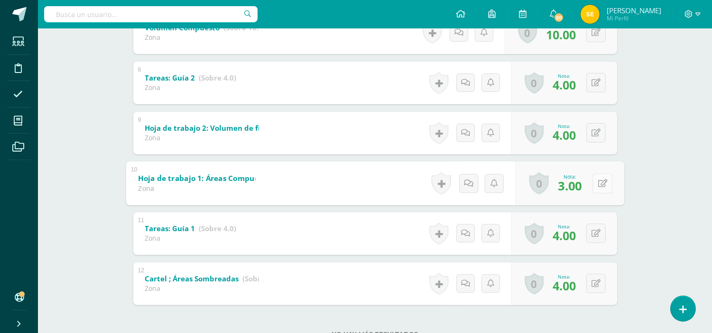
click at [599, 187] on button at bounding box center [602, 184] width 20 height 20
type input "4"
click at [577, 187] on icon at bounding box center [577, 187] width 9 height 8
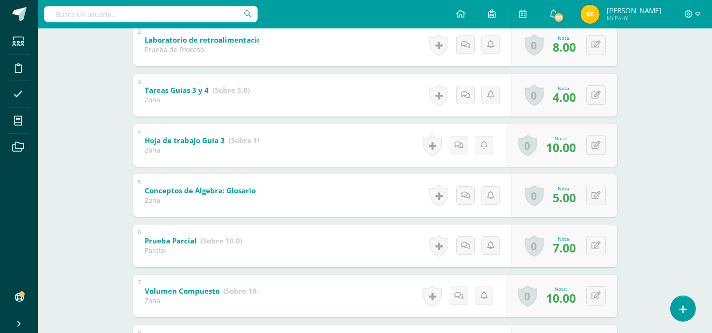
scroll to position [0, 0]
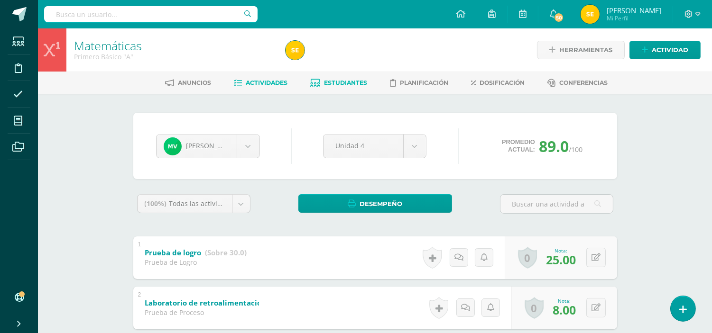
click at [271, 79] on span "Actividades" at bounding box center [267, 82] width 42 height 7
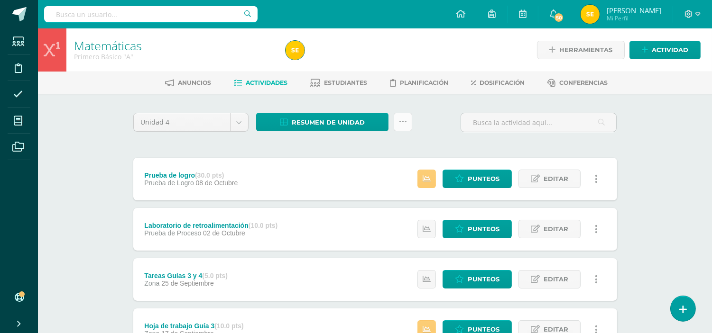
click at [405, 122] on icon at bounding box center [403, 122] width 8 height 8
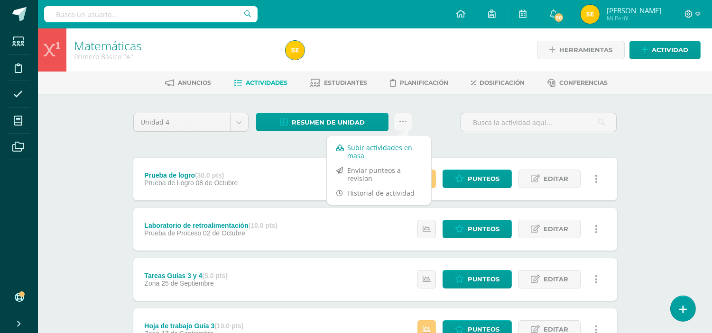
click at [371, 147] on link "Subir actividades en masa" at bounding box center [379, 151] width 104 height 23
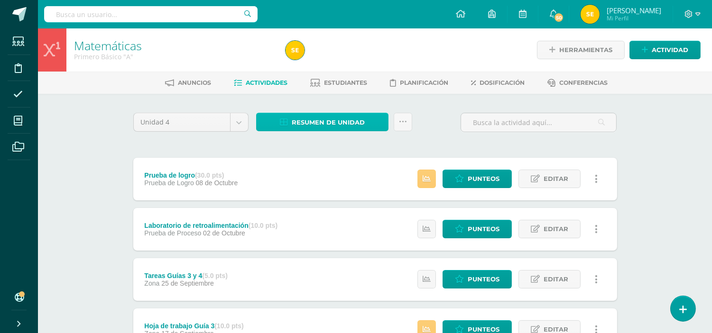
click at [333, 117] on span "Resumen de unidad" at bounding box center [328, 123] width 73 height 18
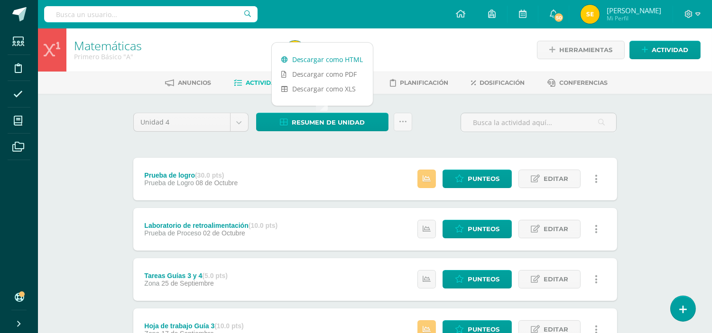
click at [340, 58] on link "Descargar como HTML" at bounding box center [322, 59] width 101 height 15
click at [444, 125] on div "Unidad 4 Unidad 1 Unidad 2 Unidad 3 Unidad 4 Resumen de unidad ¿Estás seguro qu…" at bounding box center [374, 126] width 491 height 27
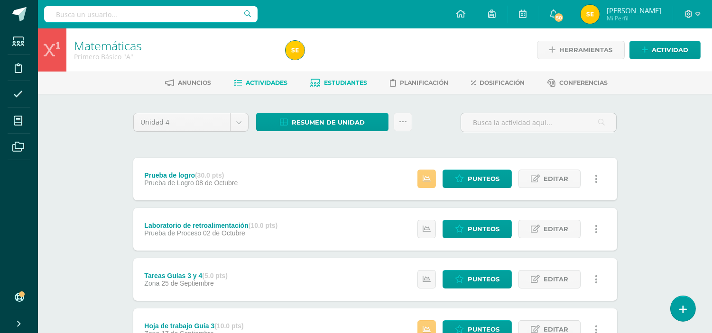
click at [349, 81] on span "Estudiantes" at bounding box center [345, 82] width 43 height 7
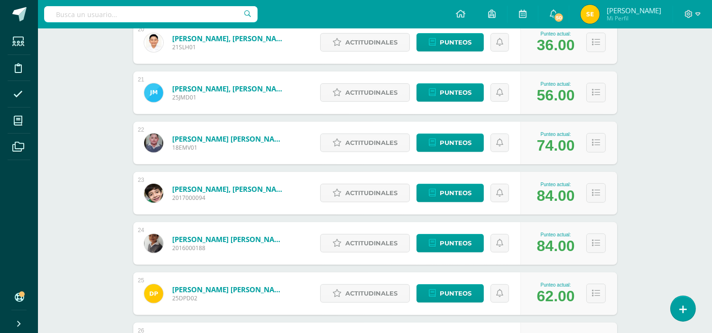
scroll to position [1245, 0]
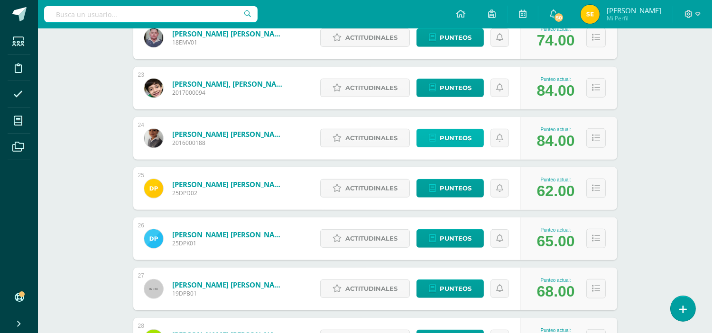
click at [466, 138] on span "Punteos" at bounding box center [456, 138] width 32 height 18
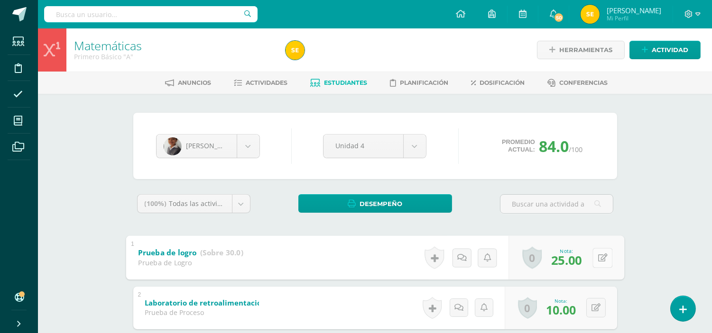
click at [595, 259] on button at bounding box center [602, 258] width 20 height 20
type input "28"
click at [577, 259] on icon at bounding box center [577, 261] width 9 height 8
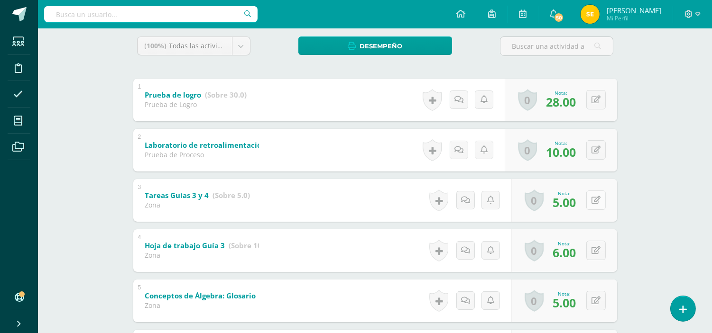
scroll to position [211, 0]
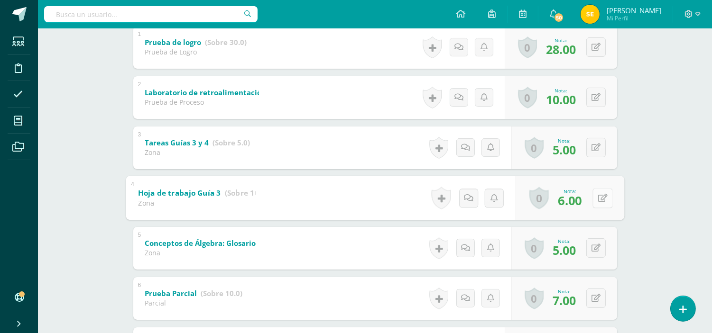
click at [597, 195] on icon at bounding box center [601, 198] width 9 height 8
type input "10"
click at [576, 197] on icon at bounding box center [577, 201] width 9 height 8
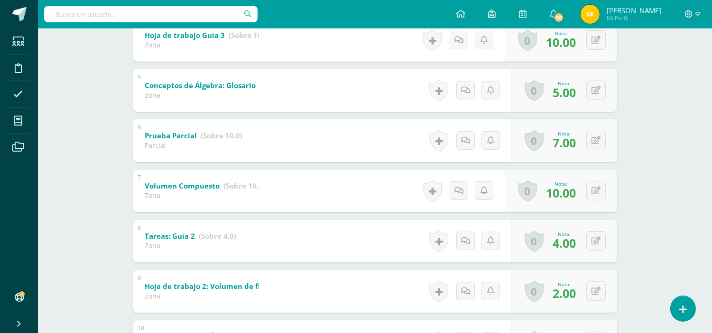
scroll to position [421, 0]
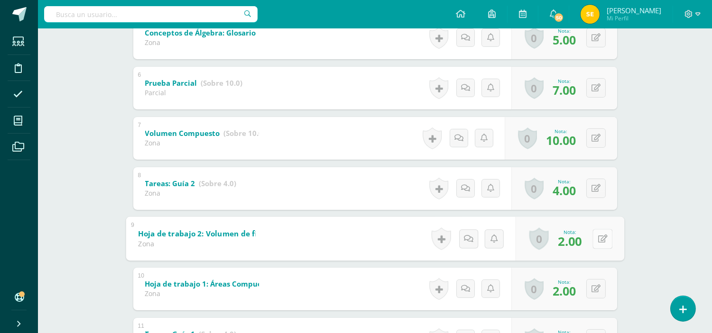
click at [595, 239] on button at bounding box center [602, 239] width 20 height 20
type input "4"
click at [568, 245] on link at bounding box center [577, 241] width 19 height 19
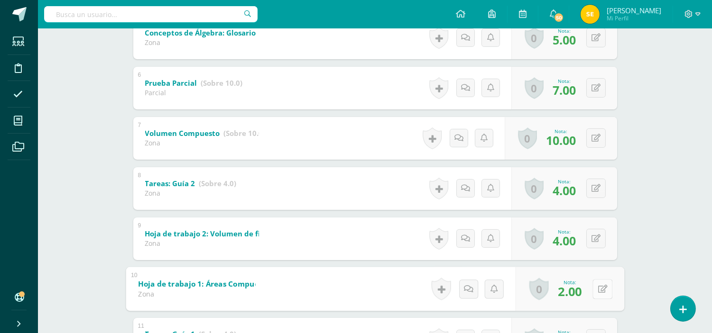
click at [595, 292] on button at bounding box center [602, 289] width 20 height 20
type input "4"
click at [577, 292] on icon at bounding box center [577, 292] width 9 height 8
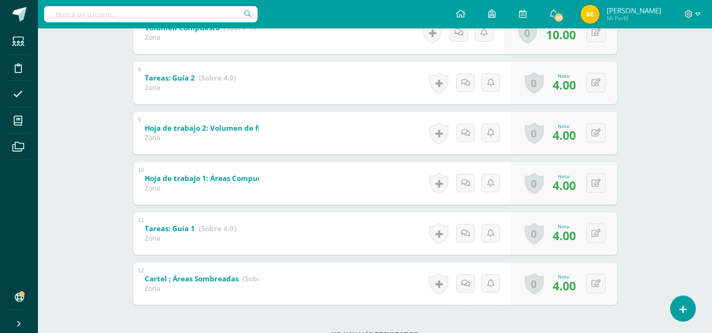
scroll to position [561, 0]
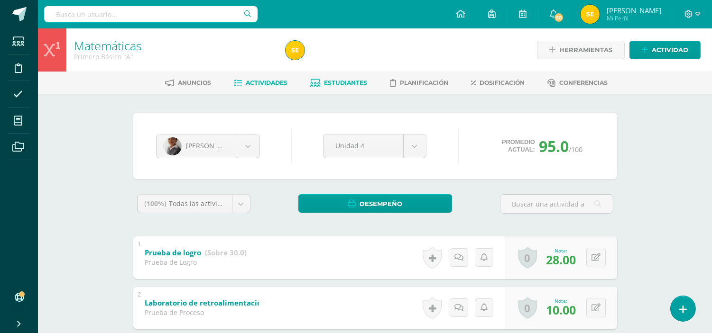
click at [272, 82] on span "Actividades" at bounding box center [267, 82] width 42 height 7
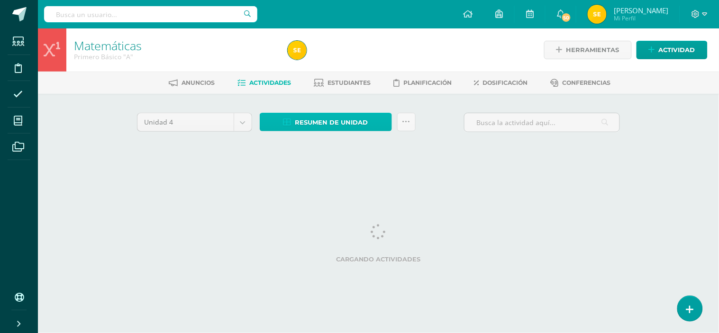
click at [354, 123] on span "Resumen de unidad" at bounding box center [331, 123] width 73 height 18
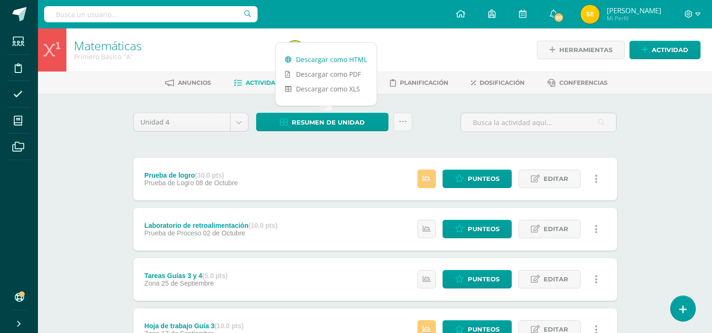
click at [334, 59] on link "Descargar como HTML" at bounding box center [325, 59] width 101 height 15
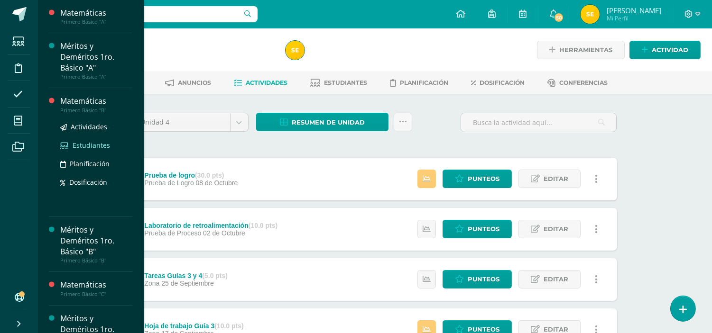
click at [84, 144] on span "Estudiantes" at bounding box center [91, 145] width 37 height 9
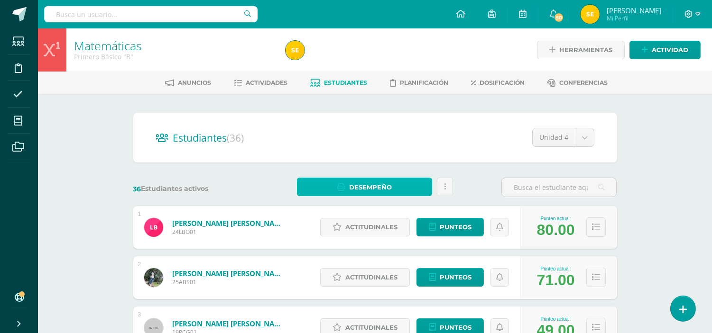
click at [393, 188] on link "Desempeño" at bounding box center [364, 187] width 135 height 18
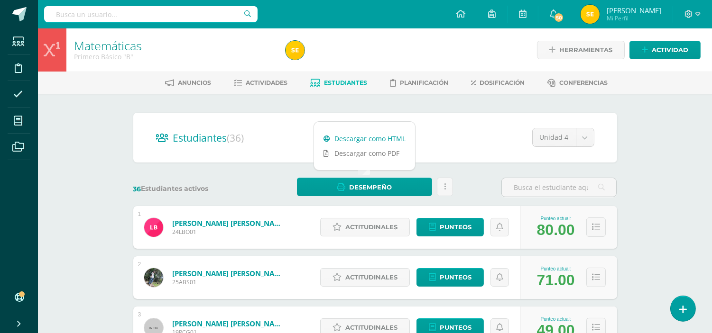
click at [361, 136] on link "Descargar como HTML" at bounding box center [364, 138] width 101 height 15
click at [258, 82] on span "Actividades" at bounding box center [267, 82] width 42 height 7
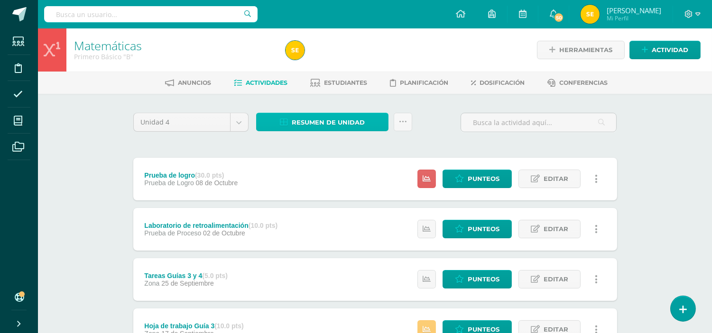
click at [337, 120] on span "Resumen de unidad" at bounding box center [328, 123] width 73 height 18
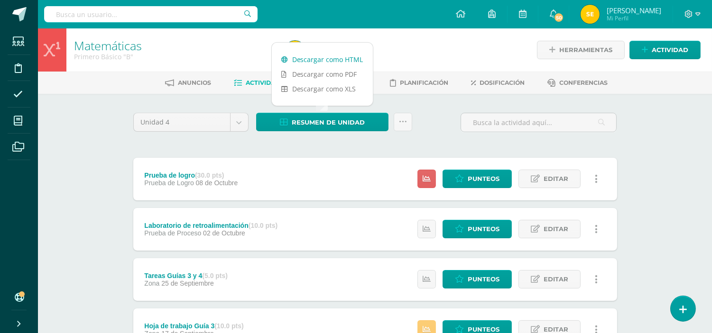
click at [329, 59] on link "Descargar como HTML" at bounding box center [322, 59] width 101 height 15
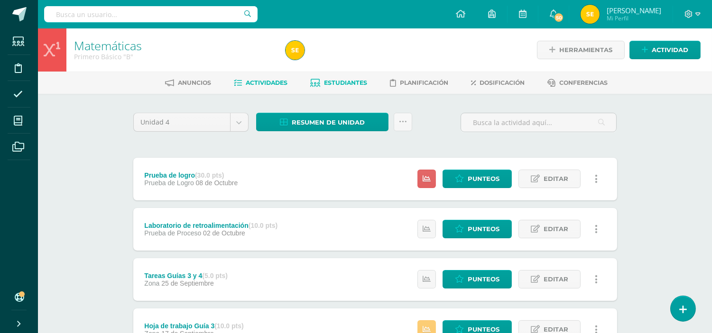
click at [348, 82] on span "Estudiantes" at bounding box center [345, 82] width 43 height 7
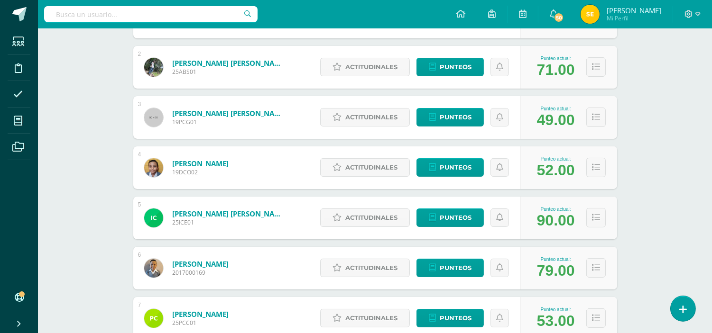
scroll to position [316, 0]
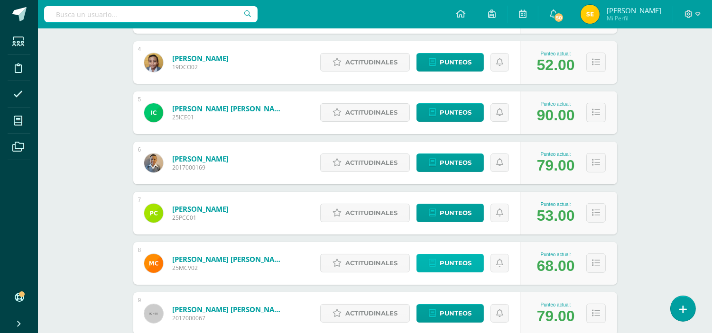
click at [453, 265] on span "Punteos" at bounding box center [456, 264] width 32 height 18
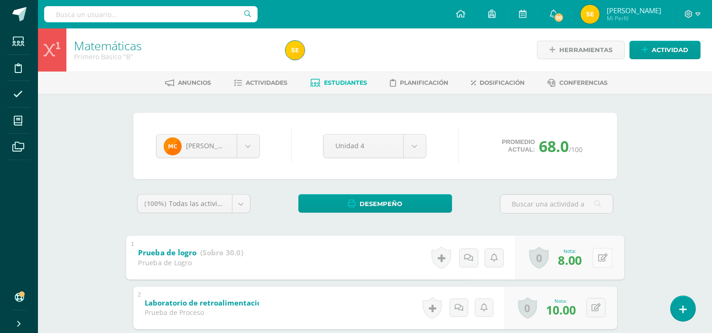
click at [595, 254] on button at bounding box center [602, 258] width 20 height 20
type input "20"
click at [581, 259] on link at bounding box center [577, 260] width 19 height 19
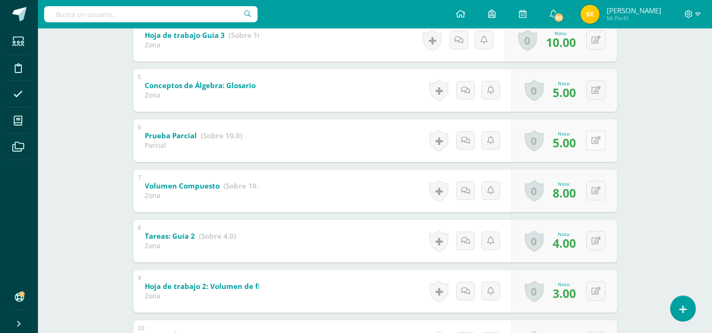
scroll to position [421, 0]
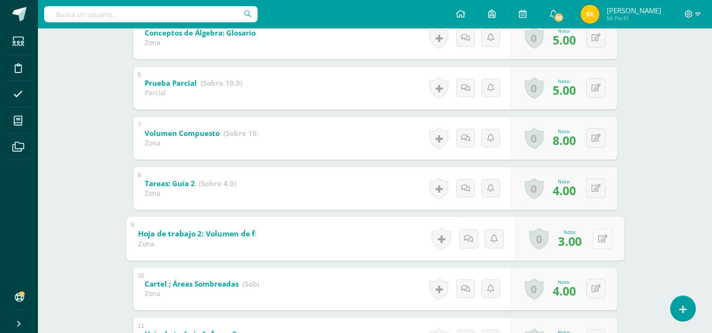
click at [597, 239] on icon at bounding box center [601, 239] width 9 height 8
type input "4"
click at [571, 239] on link at bounding box center [577, 241] width 19 height 19
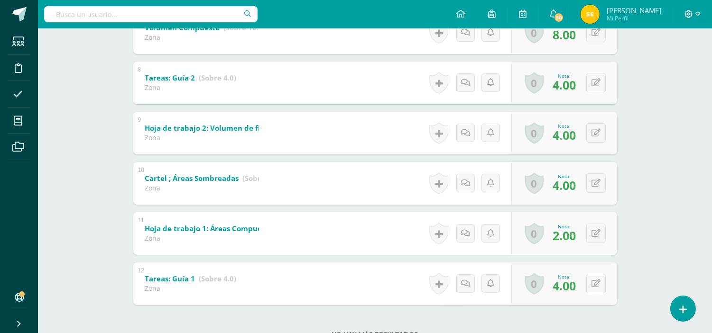
scroll to position [561, 0]
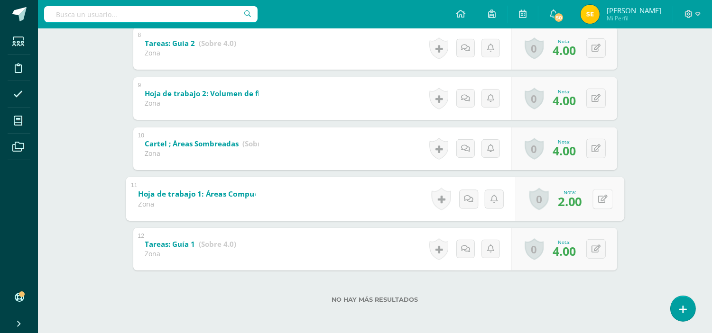
click at [595, 199] on button at bounding box center [602, 199] width 20 height 20
type input "4"
click at [576, 198] on icon at bounding box center [577, 202] width 9 height 8
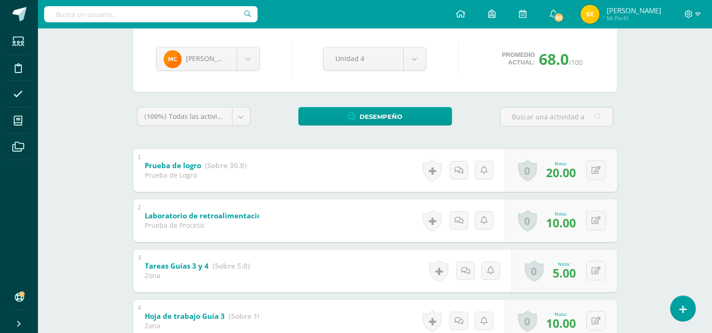
scroll to position [0, 0]
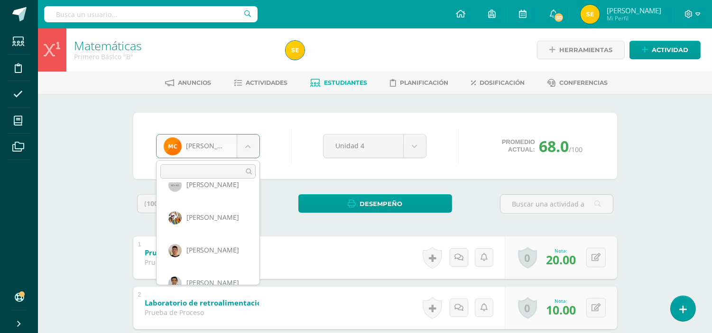
scroll to position [359, 0]
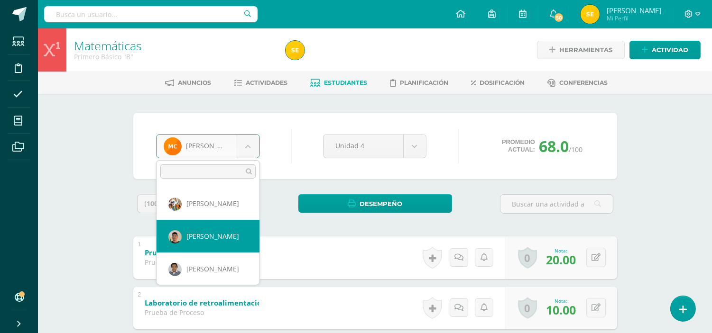
select select "304"
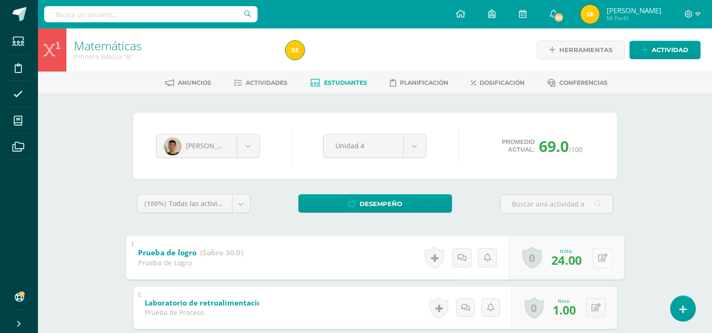
click at [596, 257] on button at bounding box center [602, 258] width 20 height 20
type input "26"
click at [579, 263] on icon at bounding box center [577, 261] width 9 height 8
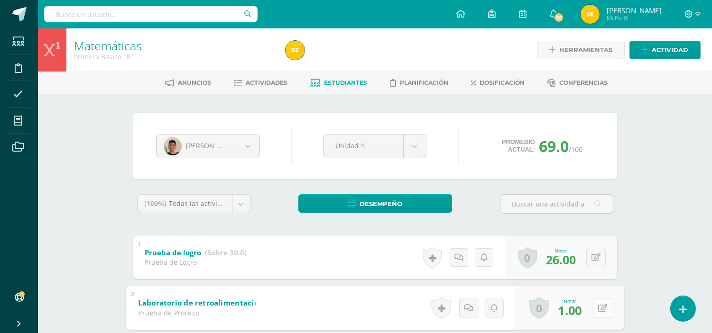
click at [596, 308] on button at bounding box center [602, 308] width 20 height 20
type input "5"
click at [575, 311] on icon at bounding box center [577, 311] width 9 height 8
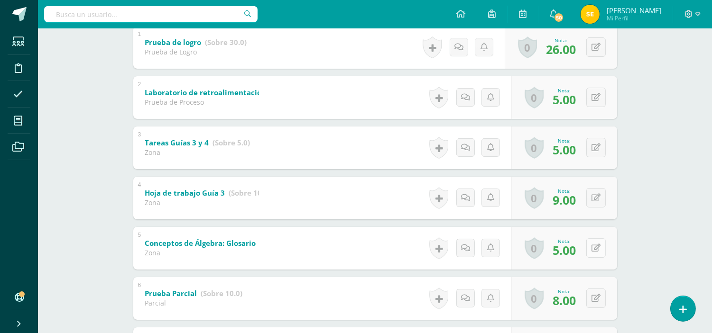
scroll to position [316, 0]
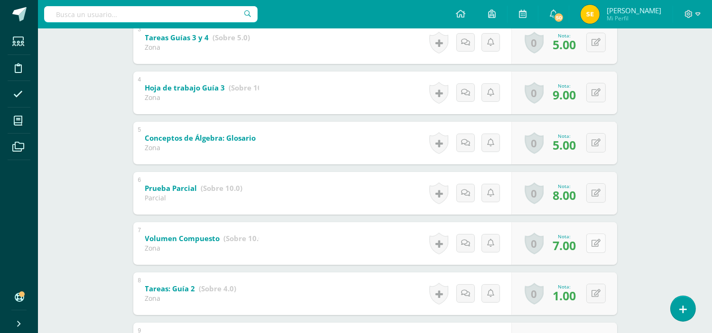
click at [597, 243] on icon at bounding box center [595, 243] width 9 height 8
type input "9"
click at [577, 248] on icon at bounding box center [577, 247] width 9 height 8
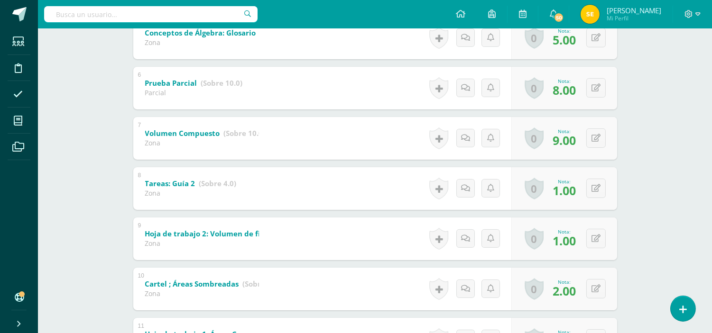
scroll to position [527, 0]
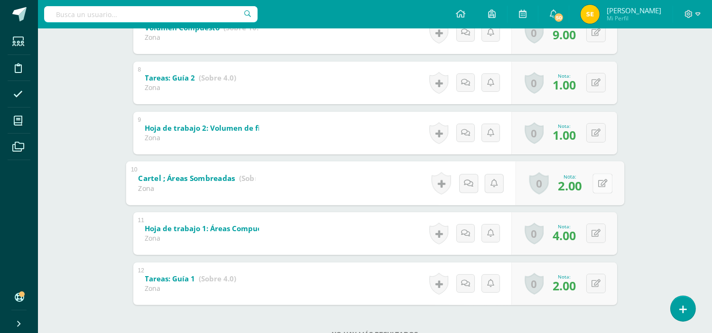
click at [594, 184] on button at bounding box center [602, 184] width 20 height 20
type input "4"
click at [577, 187] on icon at bounding box center [577, 187] width 9 height 8
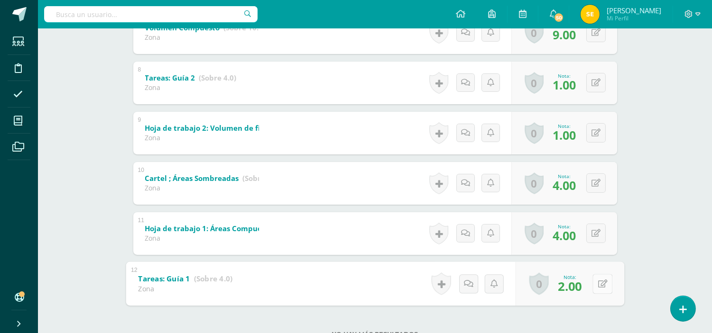
click at [596, 280] on button at bounding box center [602, 284] width 20 height 20
type input "4"
click at [578, 290] on icon at bounding box center [577, 287] width 9 height 8
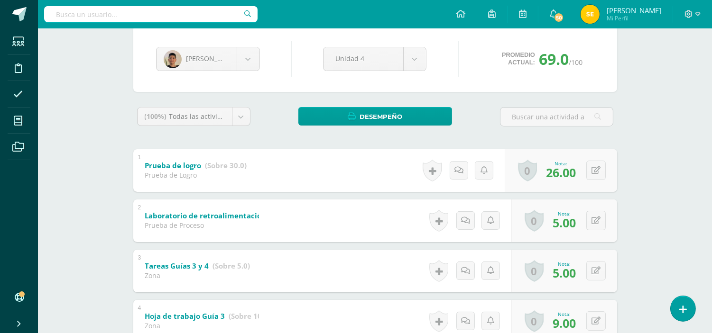
scroll to position [0, 0]
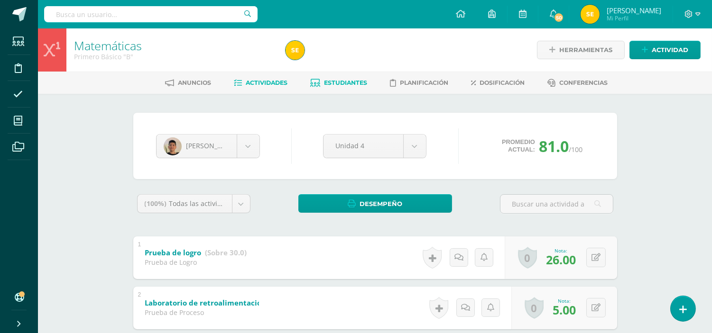
click at [255, 84] on span "Actividades" at bounding box center [267, 82] width 42 height 7
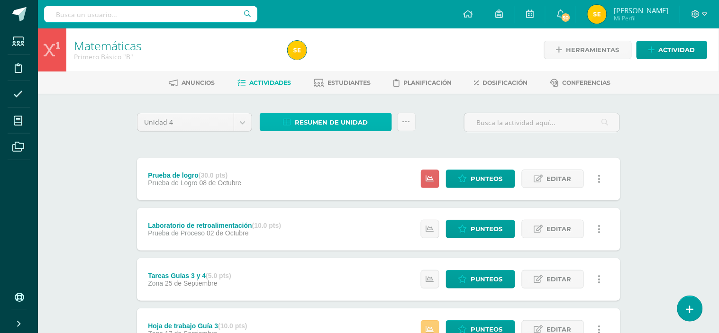
click at [334, 119] on span "Resumen de unidad" at bounding box center [331, 123] width 73 height 18
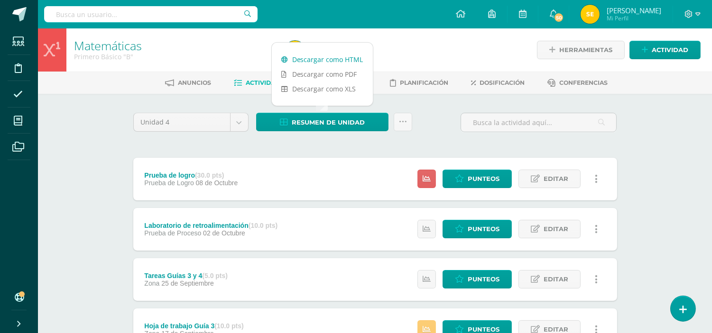
click at [330, 59] on link "Descargar como HTML" at bounding box center [322, 59] width 101 height 15
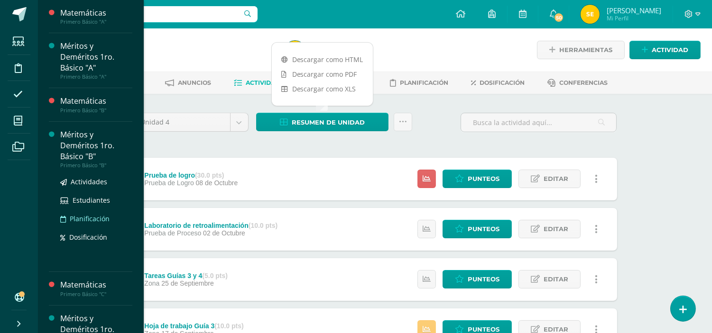
scroll to position [105, 0]
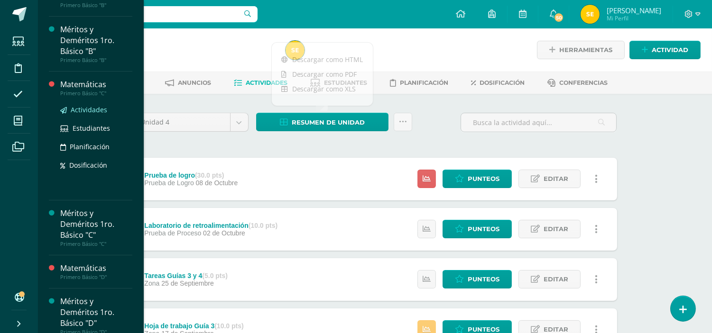
click at [89, 109] on span "Actividades" at bounding box center [89, 109] width 37 height 9
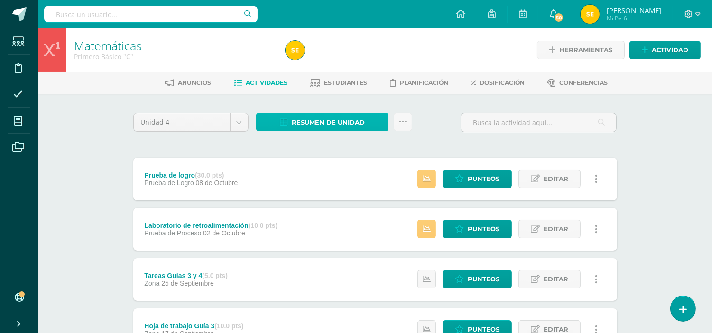
click at [332, 124] on span "Resumen de unidad" at bounding box center [328, 123] width 73 height 18
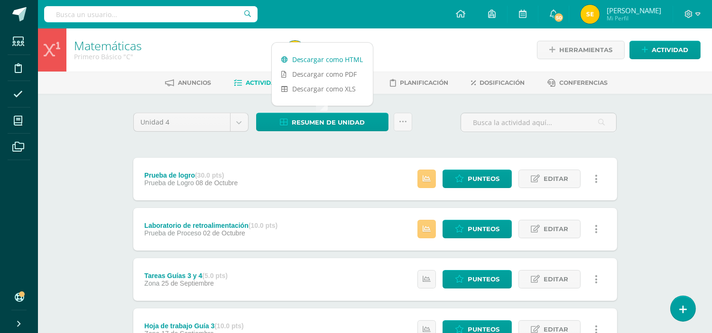
click at [309, 58] on link "Descargar como HTML" at bounding box center [322, 59] width 101 height 15
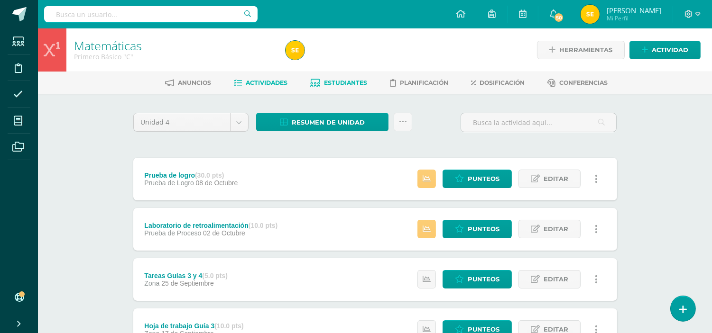
click at [343, 84] on span "Estudiantes" at bounding box center [345, 82] width 43 height 7
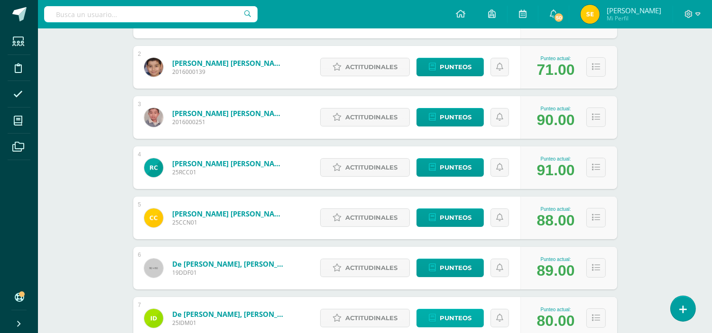
scroll to position [263, 0]
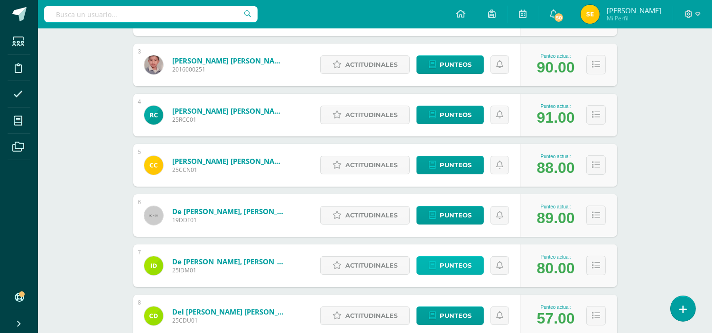
click at [455, 267] on span "Punteos" at bounding box center [456, 266] width 32 height 18
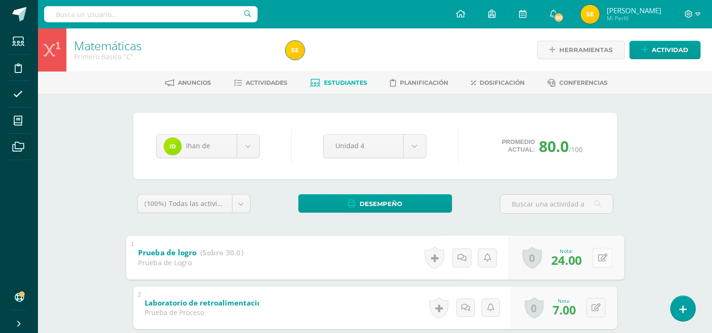
click at [597, 255] on icon at bounding box center [601, 258] width 9 height 8
type input "26"
click at [576, 258] on icon at bounding box center [577, 261] width 9 height 8
click at [596, 311] on button at bounding box center [595, 307] width 19 height 19
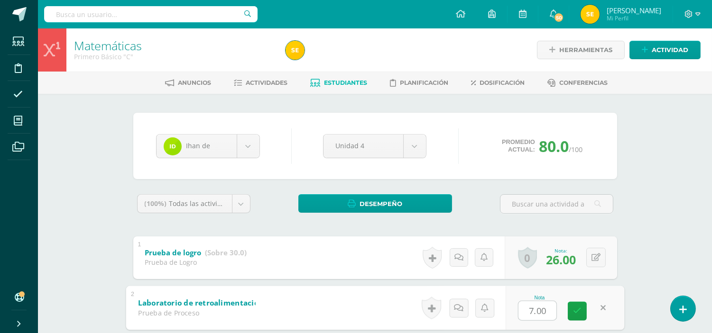
type input "9"
click at [577, 307] on icon at bounding box center [577, 311] width 9 height 8
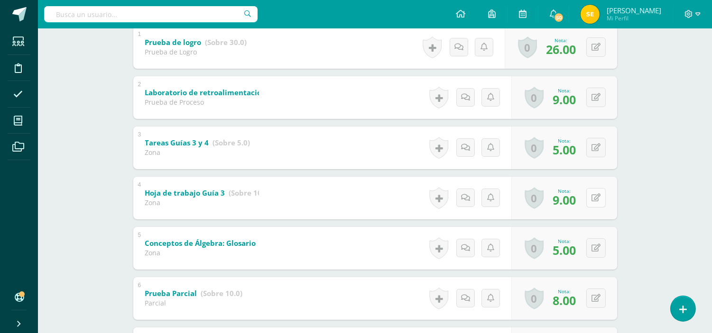
scroll to position [263, 0]
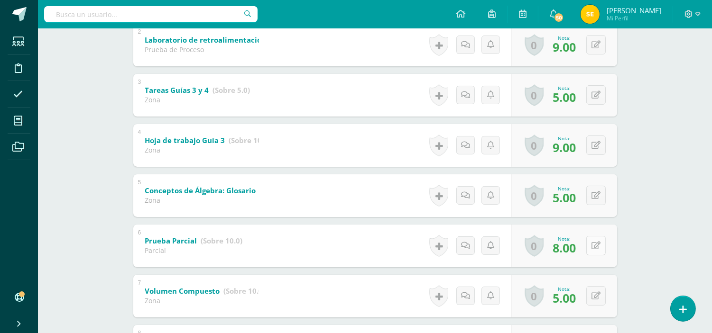
click at [598, 247] on icon at bounding box center [595, 246] width 9 height 8
click at [575, 248] on icon at bounding box center [577, 249] width 9 height 8
click at [596, 247] on button at bounding box center [602, 246] width 20 height 20
type input "8"
click at [577, 250] on icon at bounding box center [577, 249] width 9 height 8
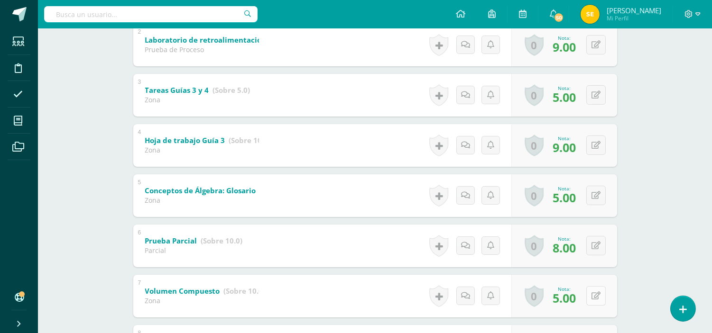
click at [597, 292] on icon at bounding box center [595, 296] width 9 height 8
type input "9"
click at [579, 299] on icon at bounding box center [577, 299] width 9 height 8
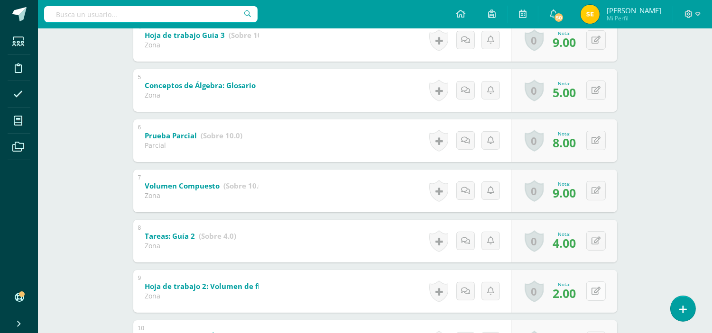
click at [595, 289] on button at bounding box center [595, 291] width 19 height 19
type input "4"
click at [576, 291] on icon at bounding box center [577, 295] width 9 height 8
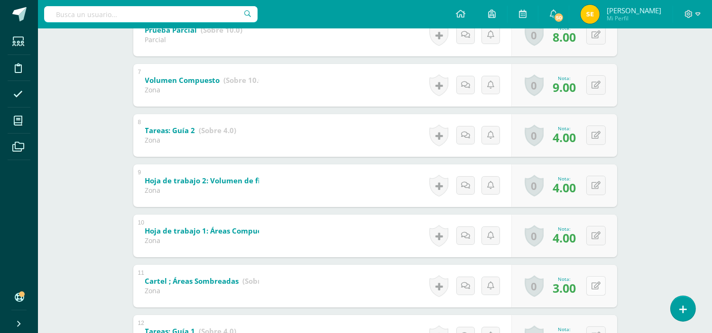
click at [594, 287] on button at bounding box center [595, 285] width 19 height 19
type input "4"
click at [579, 287] on icon at bounding box center [577, 289] width 9 height 8
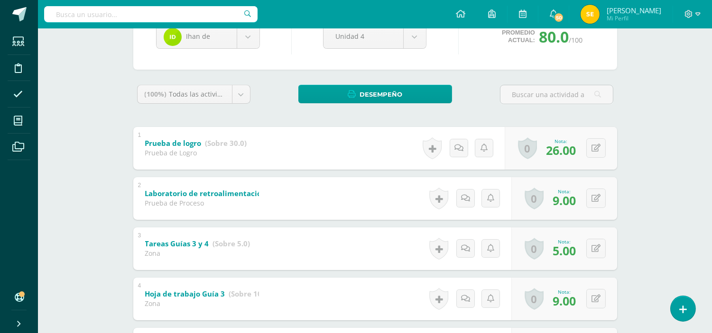
scroll to position [103, 0]
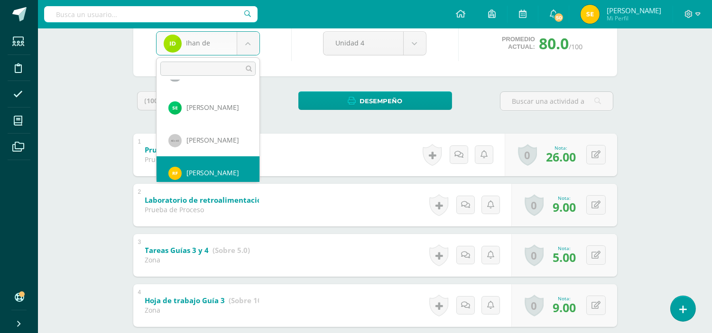
scroll to position [326, 0]
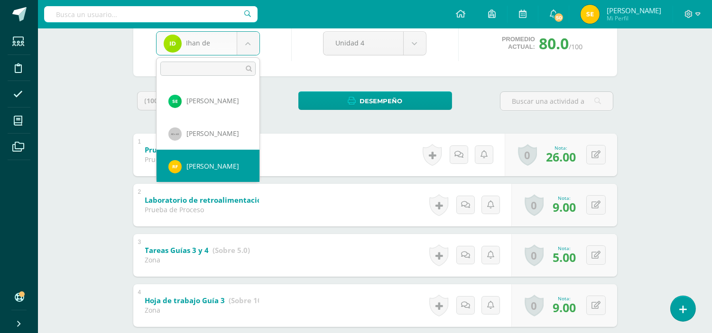
select select "2182"
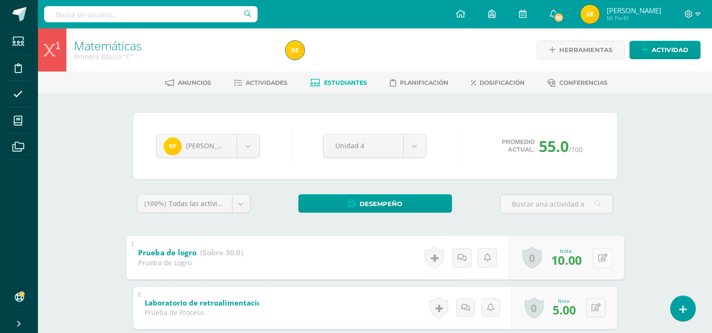
click at [594, 256] on button at bounding box center [602, 258] width 20 height 20
type input "22"
click at [574, 263] on icon at bounding box center [577, 261] width 9 height 8
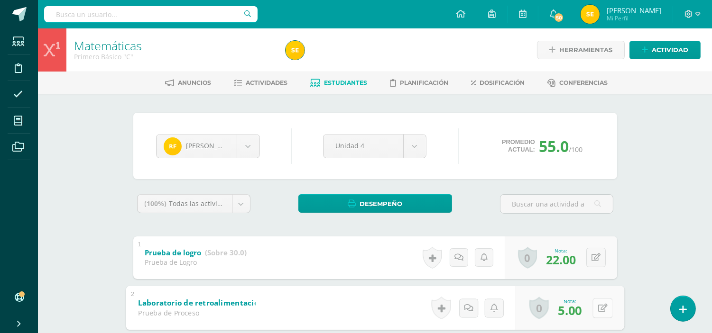
click at [598, 310] on icon at bounding box center [601, 308] width 9 height 8
type input "9"
click at [575, 307] on icon at bounding box center [577, 311] width 9 height 8
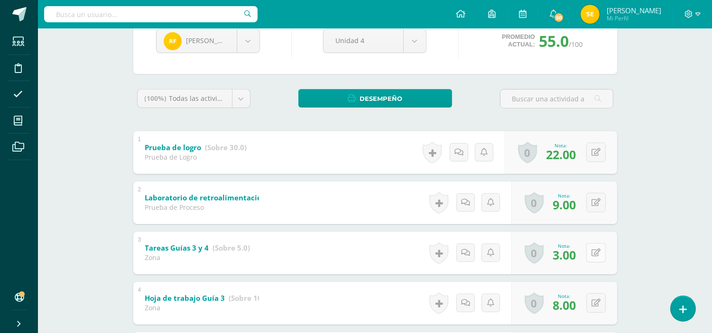
scroll to position [158, 0]
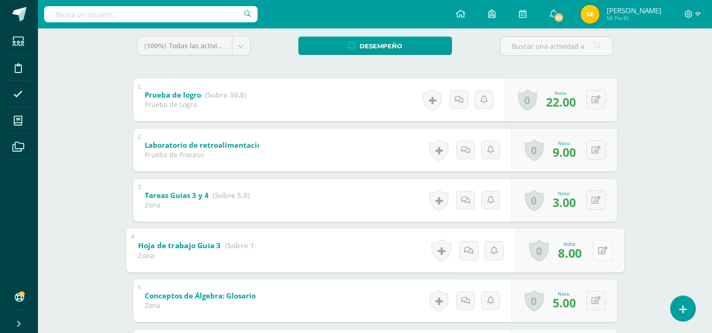
click at [597, 253] on icon at bounding box center [601, 251] width 9 height 8
type input "10"
click at [577, 255] on icon at bounding box center [577, 254] width 9 height 8
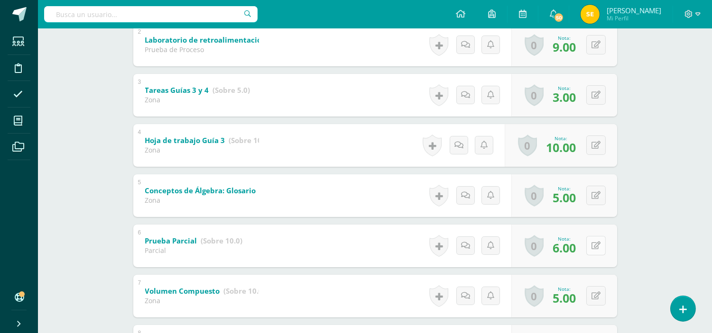
scroll to position [316, 0]
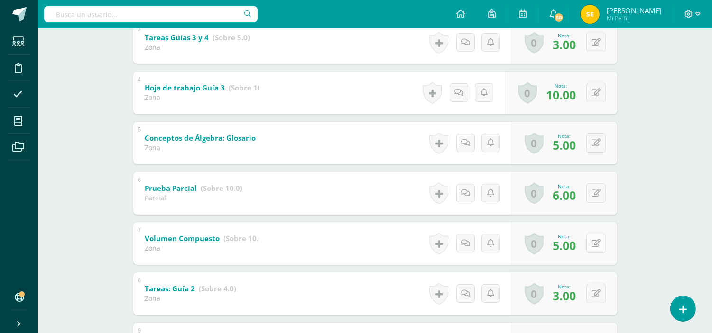
click at [595, 245] on button at bounding box center [595, 243] width 19 height 19
type input "9"
click at [580, 246] on icon at bounding box center [577, 247] width 9 height 8
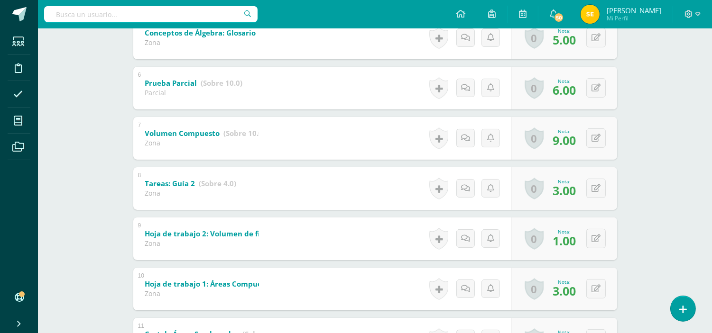
click at [577, 133] on div "Nota: 9.00" at bounding box center [564, 138] width 31 height 20
click at [593, 238] on button at bounding box center [602, 239] width 20 height 20
type input "4"
click at [580, 240] on icon at bounding box center [577, 242] width 9 height 8
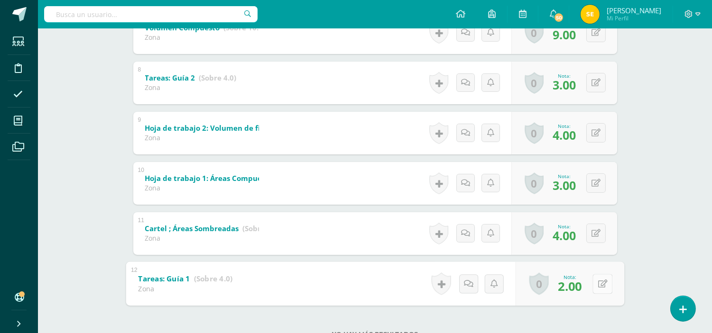
click at [599, 286] on icon at bounding box center [601, 284] width 9 height 8
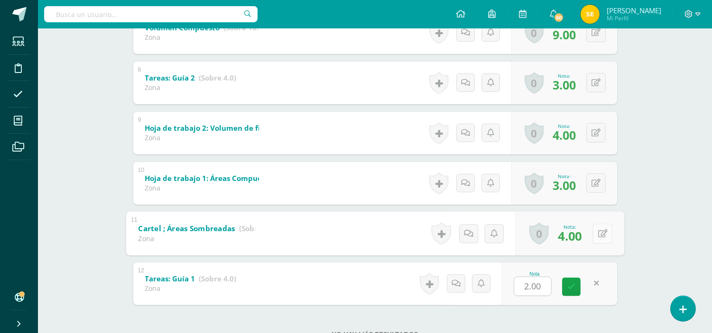
click at [595, 234] on button at bounding box center [602, 234] width 20 height 20
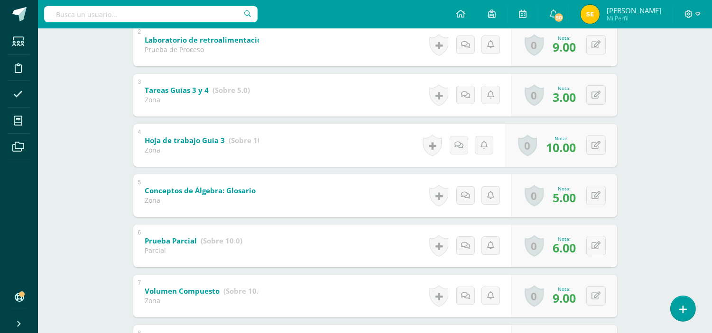
scroll to position [0, 0]
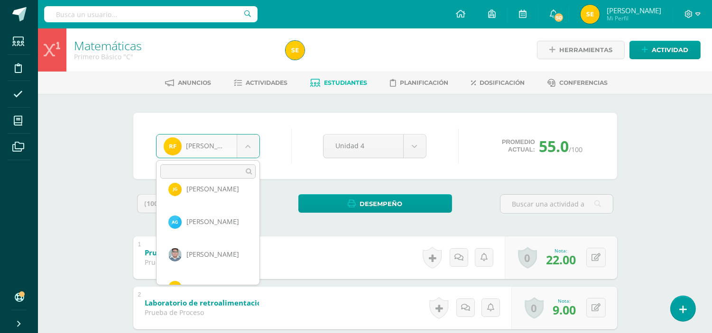
scroll to position [556, 0]
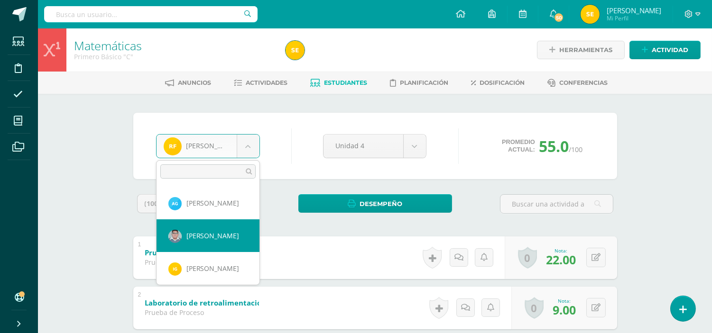
select select "305"
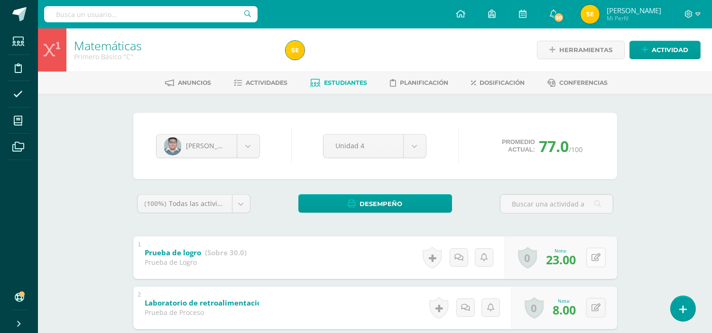
click at [595, 256] on button at bounding box center [595, 257] width 19 height 19
type input "26"
click at [577, 262] on icon at bounding box center [577, 261] width 9 height 8
click at [596, 311] on button at bounding box center [602, 308] width 20 height 20
type input "9"
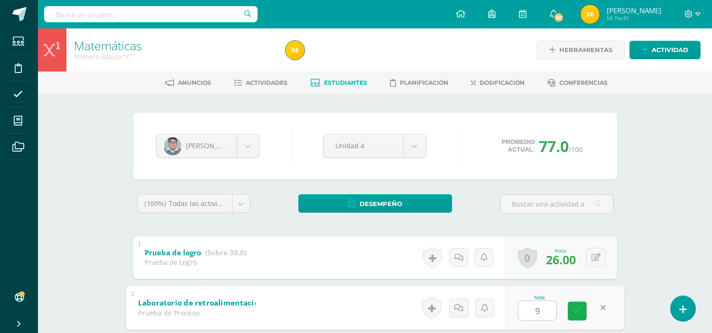
click at [575, 313] on icon at bounding box center [577, 311] width 9 height 8
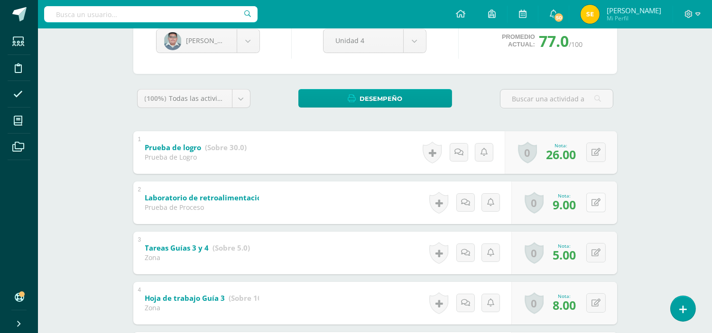
scroll to position [158, 0]
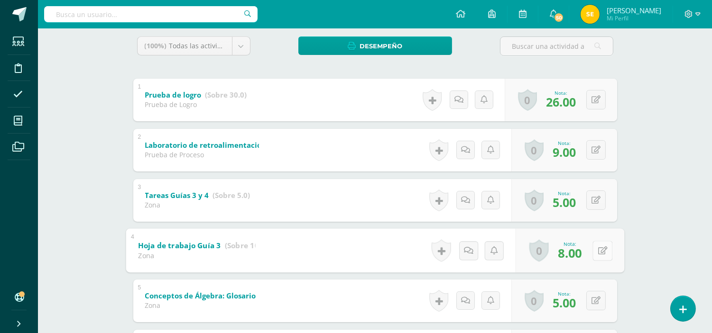
click at [595, 251] on button at bounding box center [602, 251] width 20 height 20
type input "9"
click at [577, 254] on icon at bounding box center [577, 254] width 9 height 8
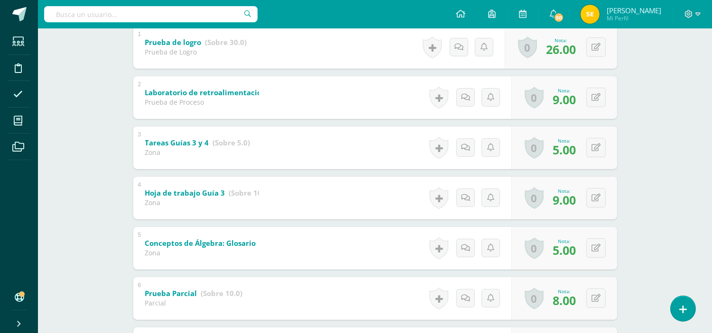
scroll to position [263, 0]
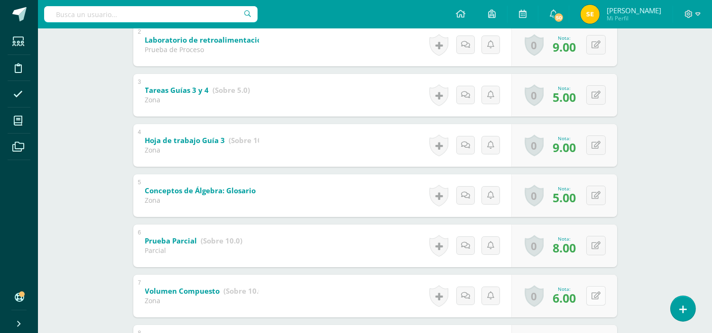
click at [596, 294] on button at bounding box center [595, 295] width 19 height 19
type input "9"
click at [579, 301] on icon at bounding box center [577, 299] width 9 height 8
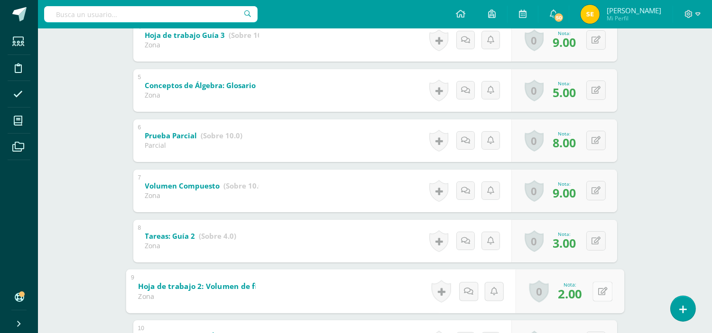
click at [597, 289] on icon at bounding box center [601, 291] width 9 height 8
type input "4"
click at [576, 295] on icon at bounding box center [577, 295] width 9 height 8
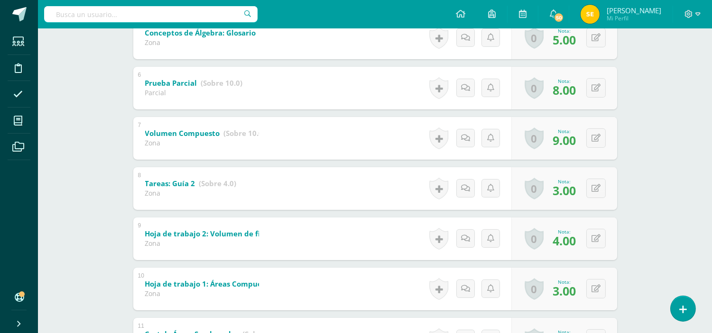
scroll to position [474, 0]
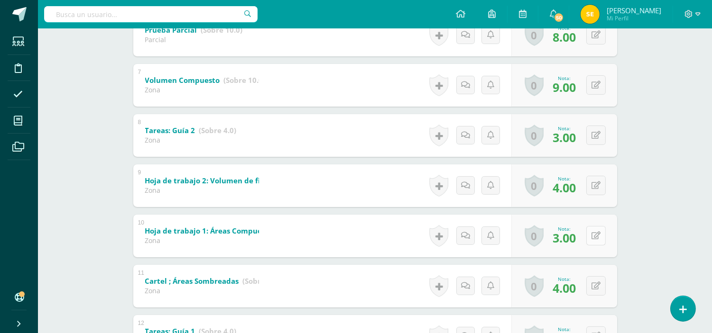
click at [596, 238] on button at bounding box center [595, 235] width 19 height 19
type input "4"
click at [577, 233] on link at bounding box center [577, 238] width 19 height 19
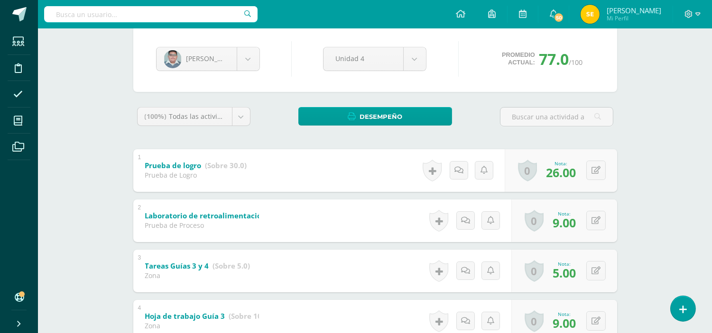
scroll to position [0, 0]
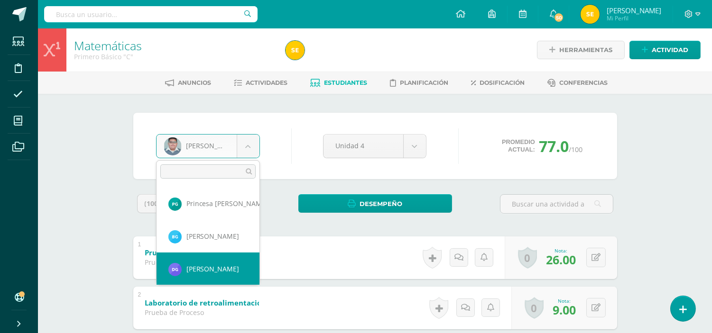
select select "2190"
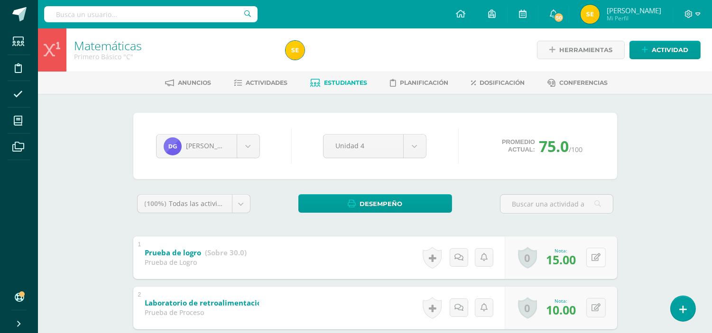
click at [598, 259] on icon at bounding box center [595, 258] width 9 height 8
type input "25"
click at [581, 262] on link at bounding box center [577, 260] width 19 height 19
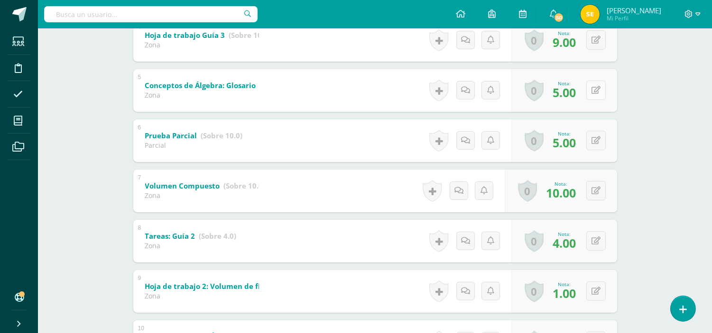
scroll to position [421, 0]
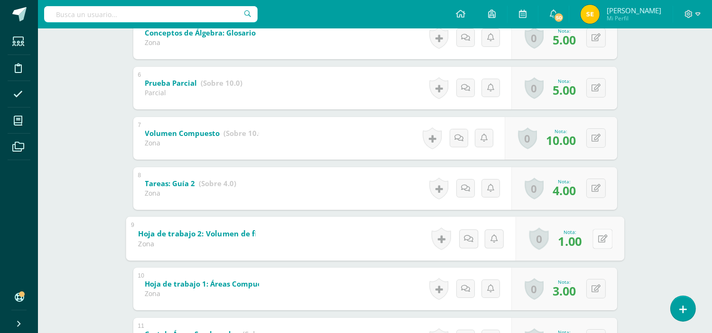
click at [596, 235] on button at bounding box center [602, 239] width 20 height 20
type input "4"
click at [581, 244] on link at bounding box center [577, 241] width 19 height 19
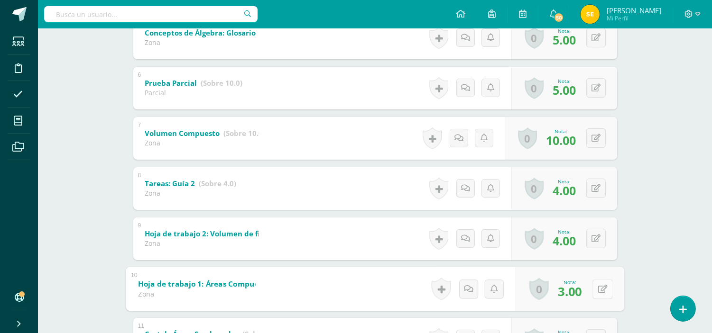
click at [595, 287] on button at bounding box center [602, 289] width 20 height 20
type input "4"
click at [579, 292] on icon at bounding box center [577, 292] width 9 height 8
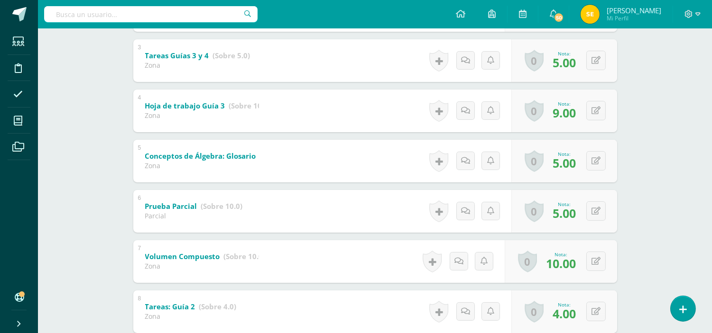
scroll to position [87, 0]
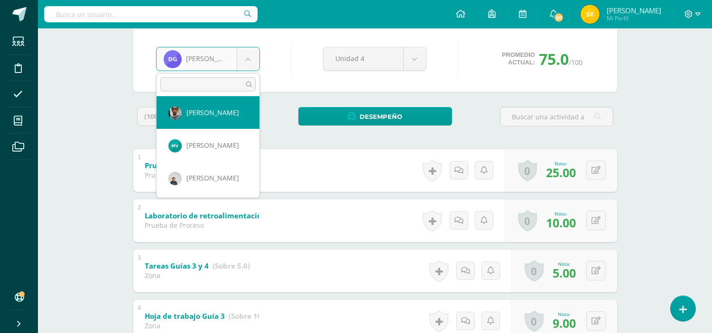
scroll to position [0, 0]
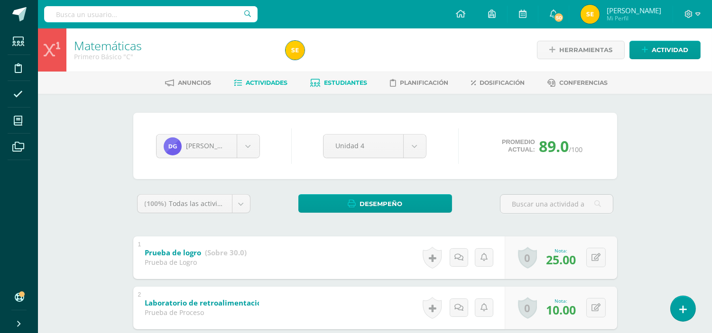
click at [266, 81] on span "Actividades" at bounding box center [267, 82] width 42 height 7
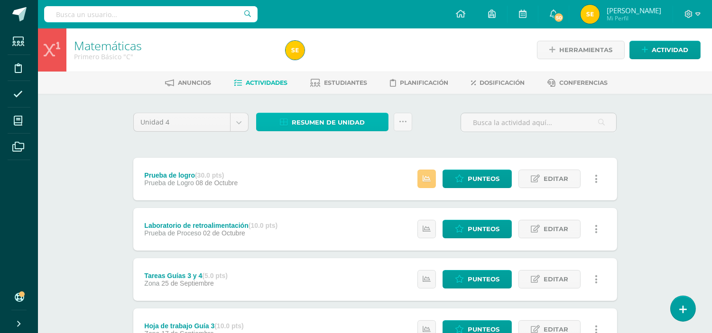
click at [333, 122] on span "Resumen de unidad" at bounding box center [328, 123] width 73 height 18
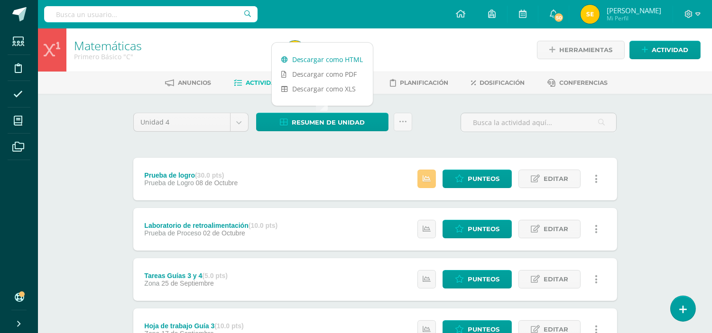
click at [329, 61] on link "Descargar como HTML" at bounding box center [322, 59] width 101 height 15
click at [430, 125] on div "Unidad 4 Unidad 1 Unidad 2 Unidad 3 Unidad 4 Resumen de unidad Subir actividade…" at bounding box center [374, 126] width 491 height 27
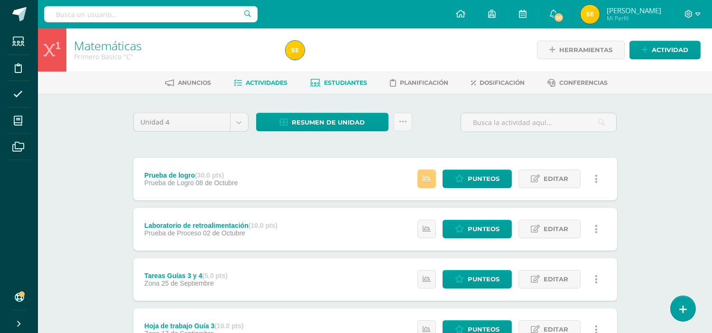
click at [345, 85] on span "Estudiantes" at bounding box center [345, 82] width 43 height 7
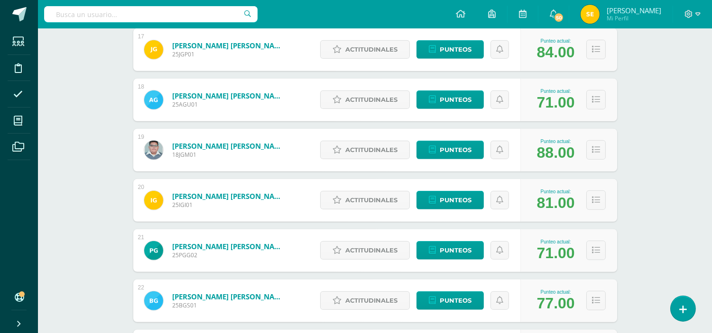
scroll to position [1035, 0]
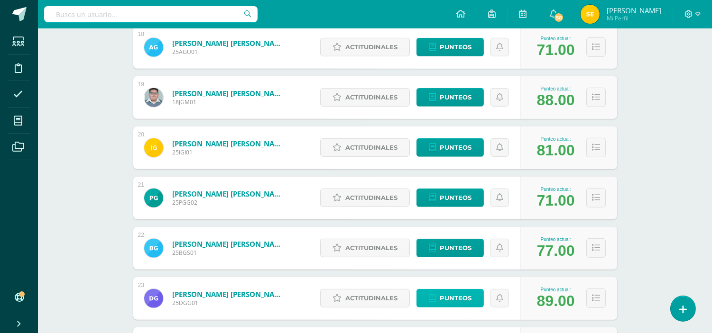
click at [448, 298] on span "Punteos" at bounding box center [456, 299] width 32 height 18
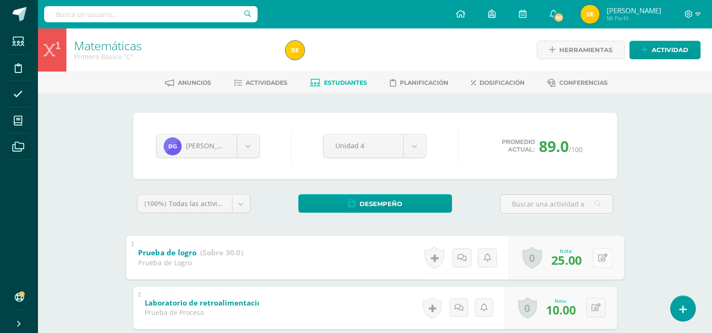
click at [597, 259] on icon at bounding box center [601, 258] width 9 height 8
type input "15"
click at [577, 261] on icon at bounding box center [577, 261] width 9 height 8
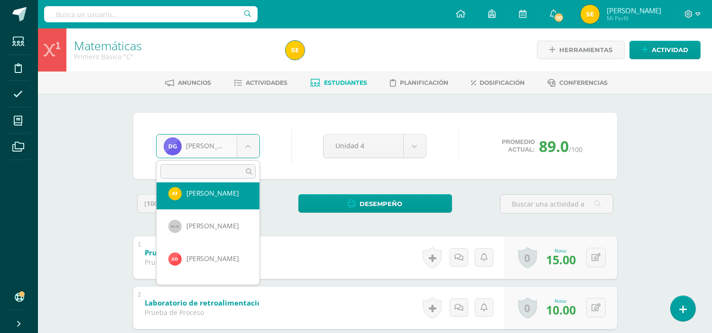
scroll to position [396, 0]
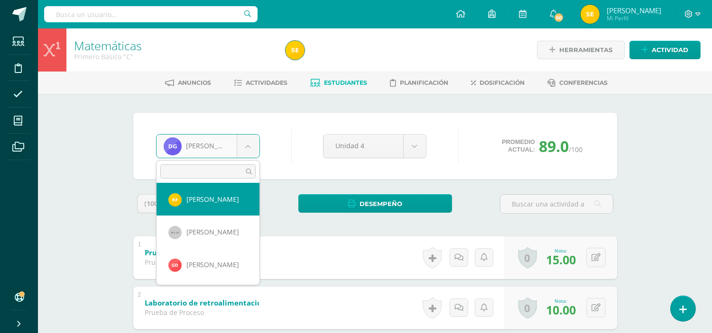
select select "2182"
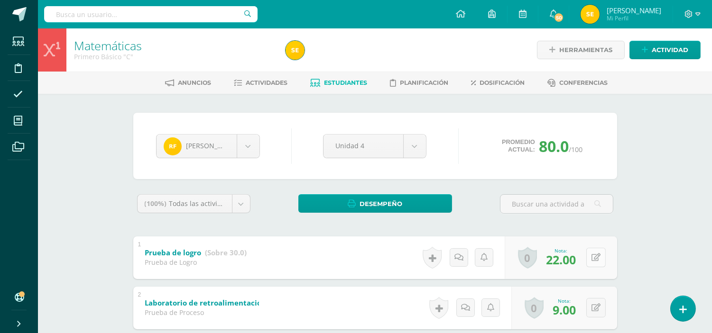
click at [597, 258] on icon at bounding box center [595, 258] width 9 height 8
type input "10"
click at [577, 261] on icon at bounding box center [577, 261] width 9 height 8
click at [599, 256] on icon at bounding box center [595, 258] width 9 height 8
type input "12"
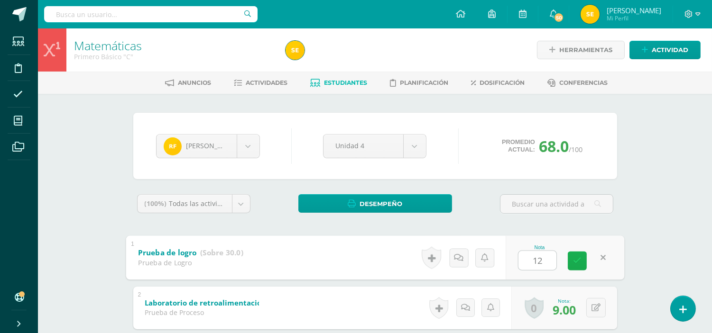
click at [580, 257] on icon at bounding box center [577, 261] width 9 height 8
click at [269, 82] on span "Actividades" at bounding box center [267, 82] width 42 height 7
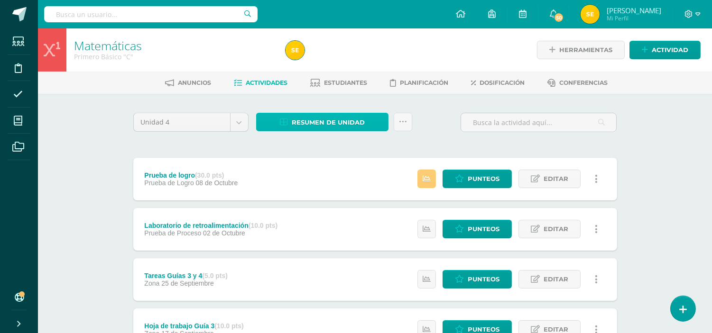
click at [354, 122] on span "Resumen de unidad" at bounding box center [328, 123] width 73 height 18
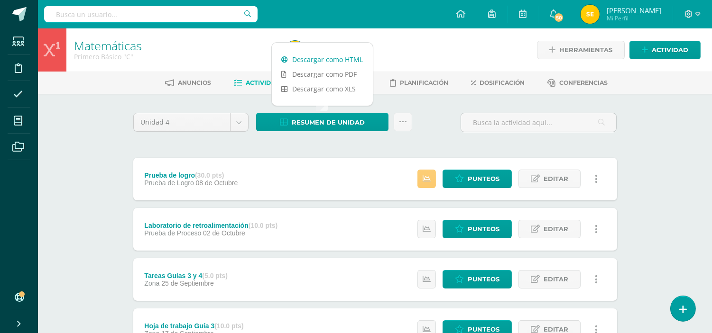
click at [327, 57] on link "Descargar como HTML" at bounding box center [322, 59] width 101 height 15
click at [440, 116] on div "Unidad 4 Unidad 1 Unidad 2 Unidad 3 Unidad 4 Resumen de unidad Subir actividade…" at bounding box center [374, 126] width 491 height 27
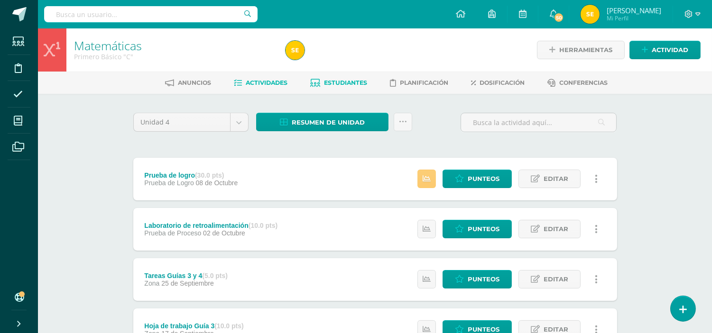
click at [337, 82] on span "Estudiantes" at bounding box center [345, 82] width 43 height 7
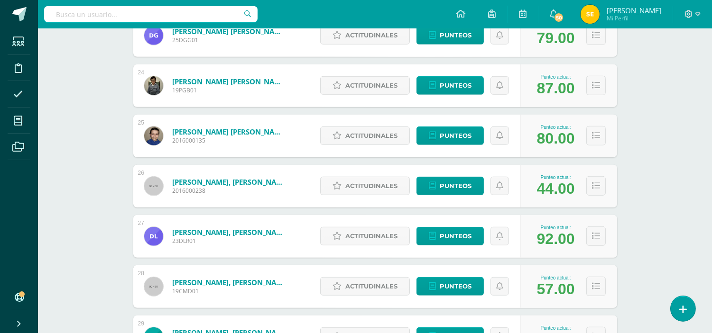
scroll to position [1403, 0]
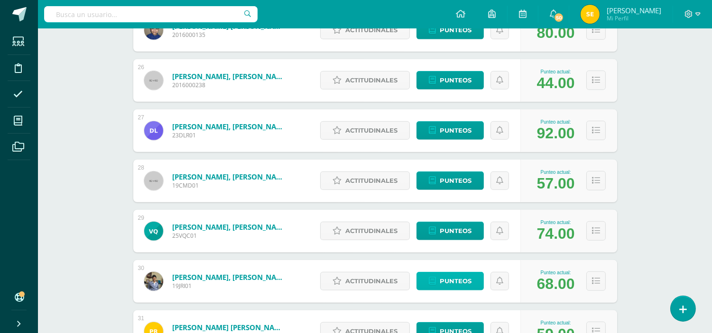
click at [449, 278] on span "Punteos" at bounding box center [456, 282] width 32 height 18
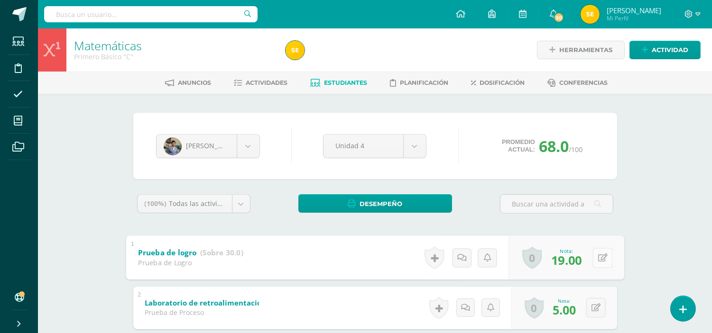
click at [595, 258] on button at bounding box center [602, 258] width 20 height 20
type input "25"
click at [576, 261] on icon at bounding box center [577, 261] width 9 height 8
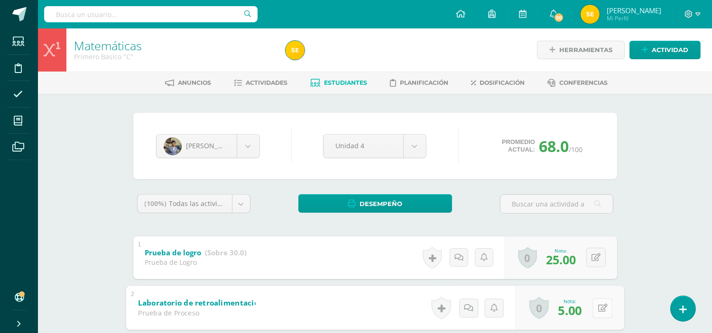
click at [593, 310] on button at bounding box center [602, 308] width 20 height 20
type input "9"
click at [581, 306] on link at bounding box center [577, 311] width 19 height 19
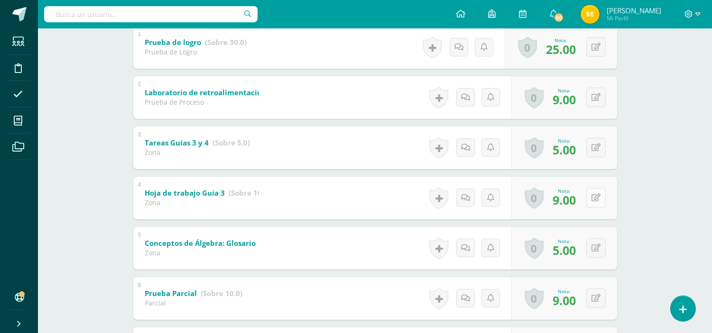
scroll to position [263, 0]
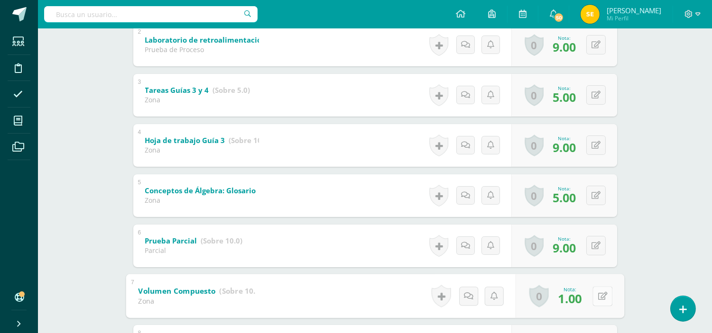
click at [599, 294] on button at bounding box center [602, 296] width 20 height 20
type input "8"
click at [580, 297] on icon at bounding box center [577, 299] width 9 height 8
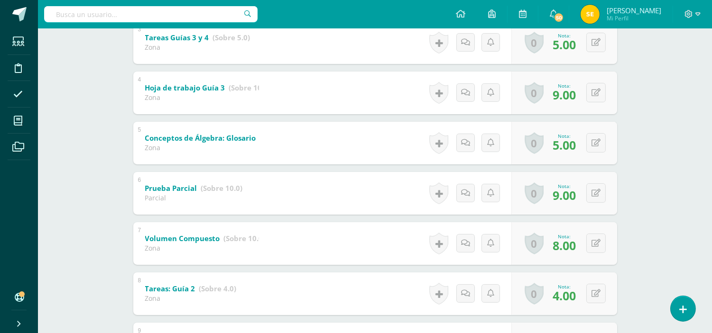
scroll to position [368, 0]
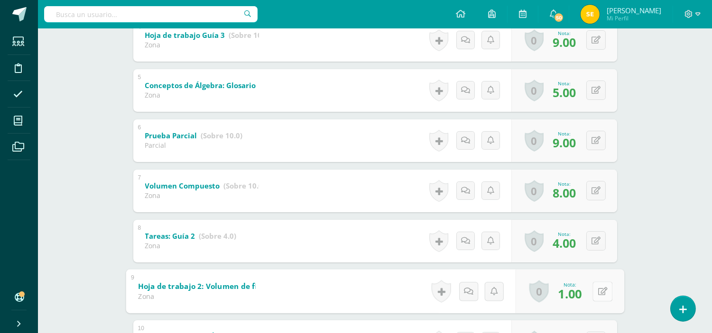
click at [599, 287] on icon at bounding box center [601, 291] width 9 height 8
type input "4"
click at [577, 294] on icon at bounding box center [577, 295] width 9 height 8
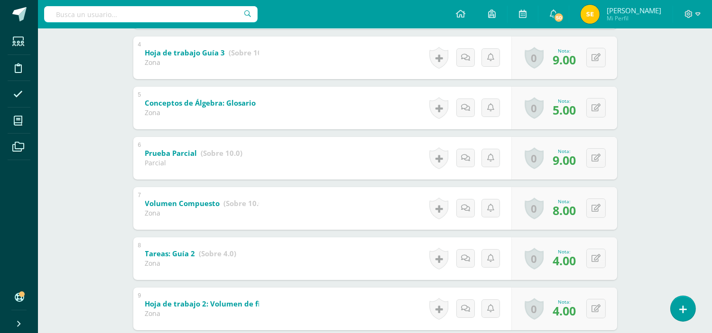
scroll to position [0, 0]
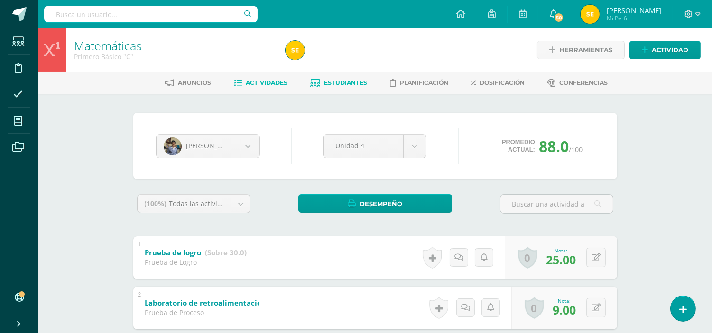
click at [262, 81] on span "Actividades" at bounding box center [267, 82] width 42 height 7
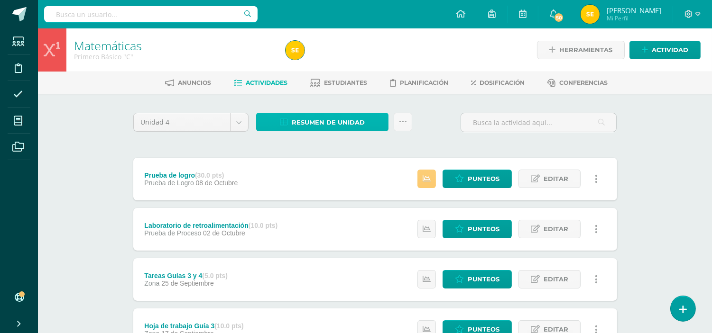
click at [343, 122] on span "Resumen de unidad" at bounding box center [328, 123] width 73 height 18
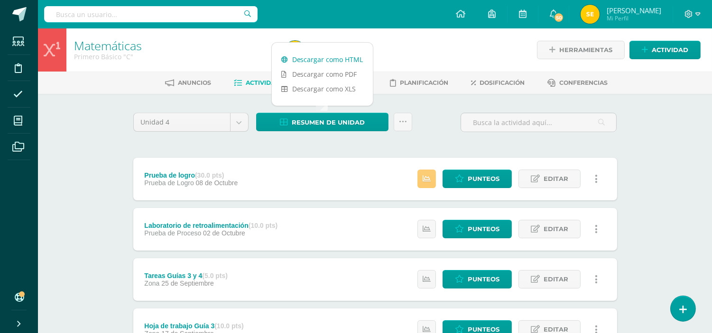
click at [328, 58] on link "Descargar como HTML" at bounding box center [322, 59] width 101 height 15
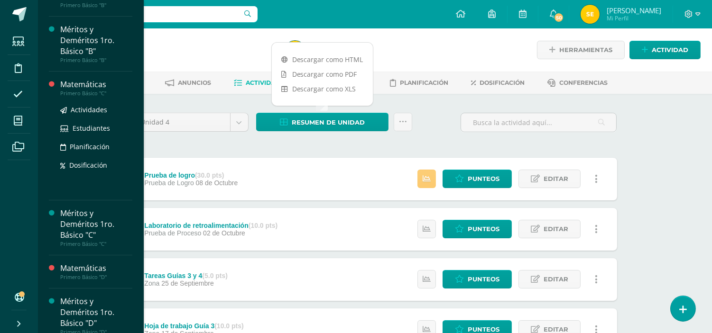
scroll to position [158, 0]
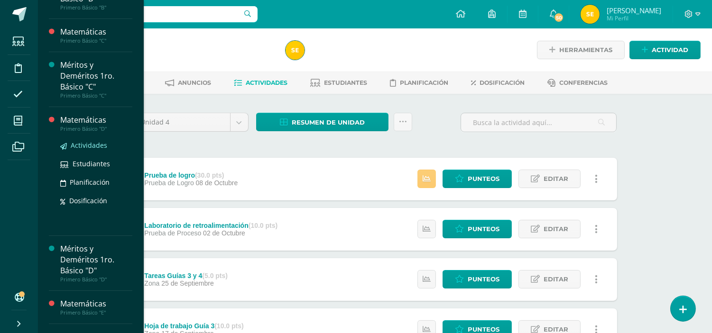
click at [87, 146] on span "Actividades" at bounding box center [89, 145] width 37 height 9
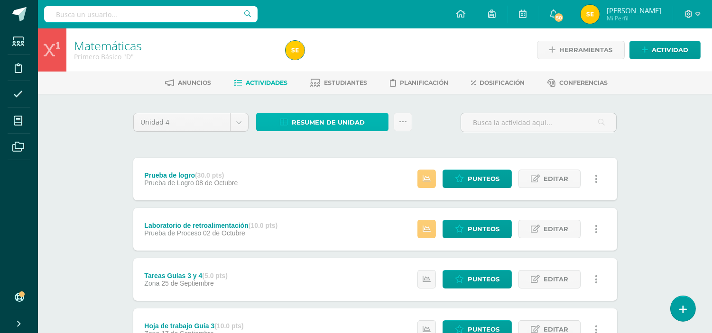
click at [340, 122] on span "Resumen de unidad" at bounding box center [328, 123] width 73 height 18
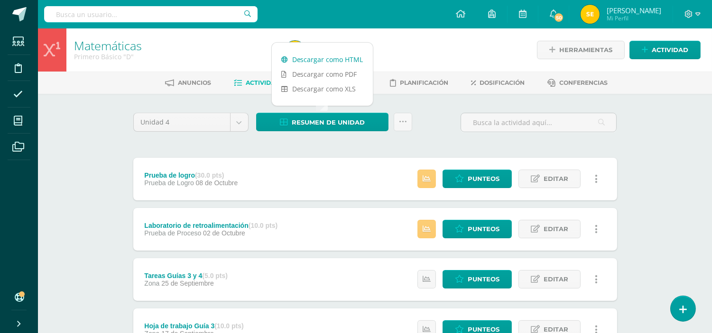
click at [309, 59] on link "Descargar como HTML" at bounding box center [322, 59] width 101 height 15
click at [259, 83] on span "Actividades" at bounding box center [267, 82] width 42 height 7
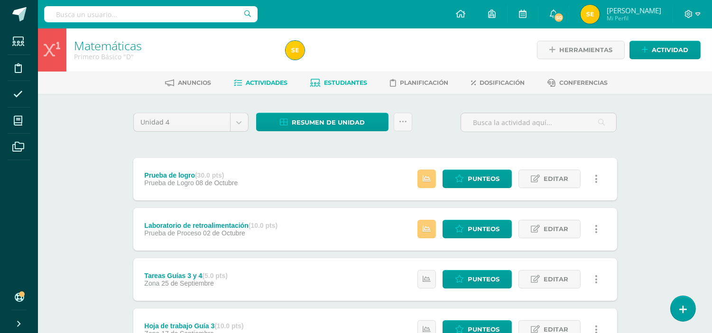
click at [354, 82] on span "Estudiantes" at bounding box center [345, 82] width 43 height 7
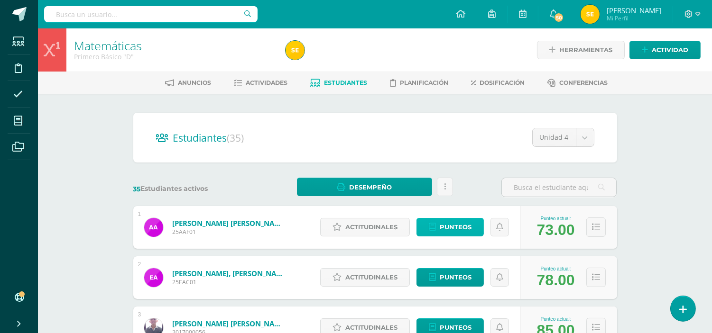
click at [453, 228] on span "Punteos" at bounding box center [456, 228] width 32 height 18
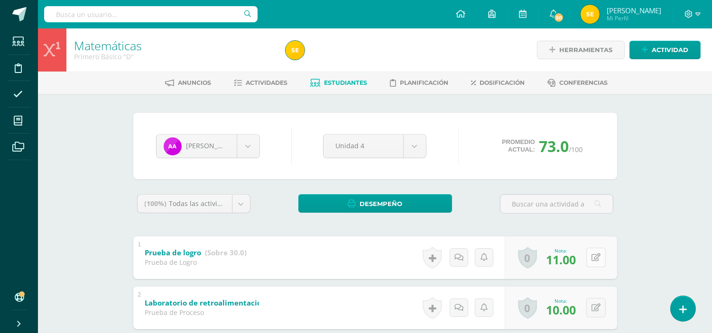
click at [596, 257] on button at bounding box center [595, 257] width 19 height 19
type input "25"
click at [580, 256] on link at bounding box center [577, 260] width 19 height 19
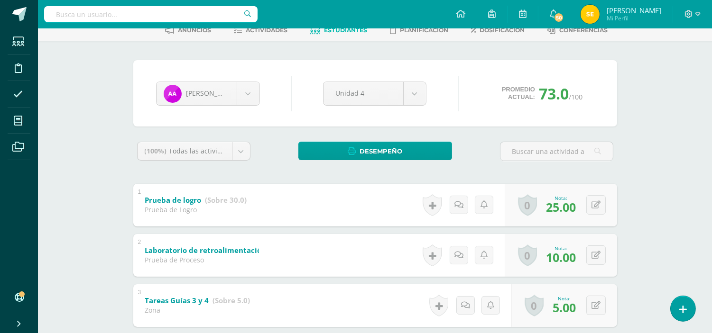
scroll to position [158, 0]
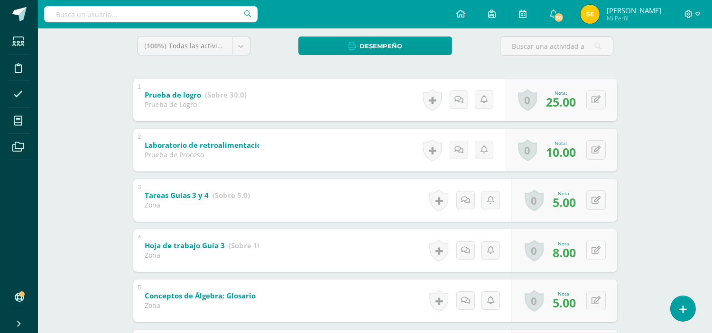
click at [598, 249] on icon at bounding box center [595, 251] width 9 height 8
type input "9"
click at [575, 259] on link at bounding box center [577, 253] width 19 height 19
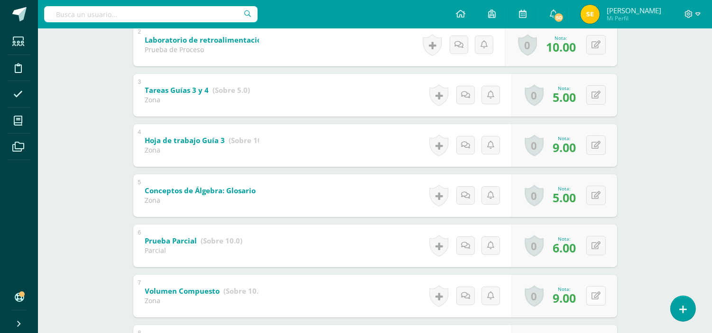
click at [596, 296] on button at bounding box center [595, 295] width 19 height 19
type input "10"
click at [572, 298] on link at bounding box center [577, 299] width 19 height 19
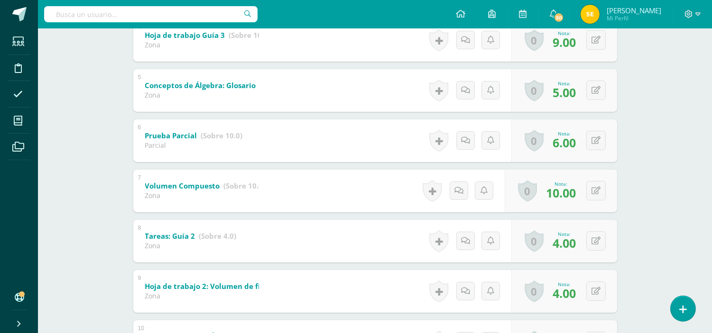
scroll to position [474, 0]
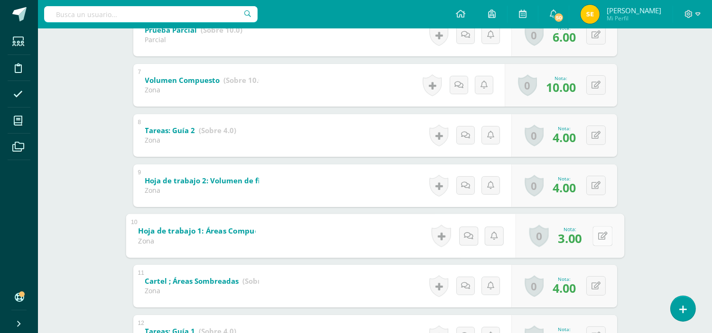
click at [594, 238] on button at bounding box center [602, 236] width 20 height 20
type input "4"
click at [577, 238] on icon at bounding box center [577, 239] width 9 height 8
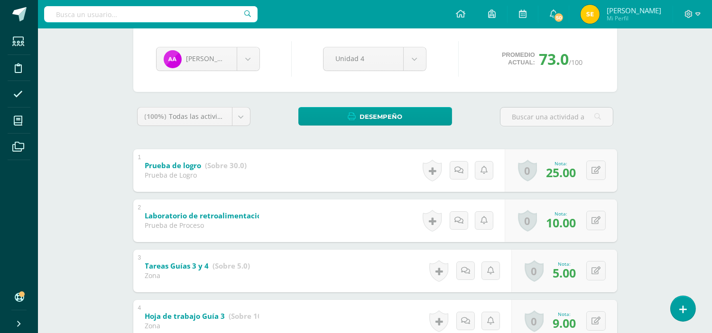
scroll to position [0, 0]
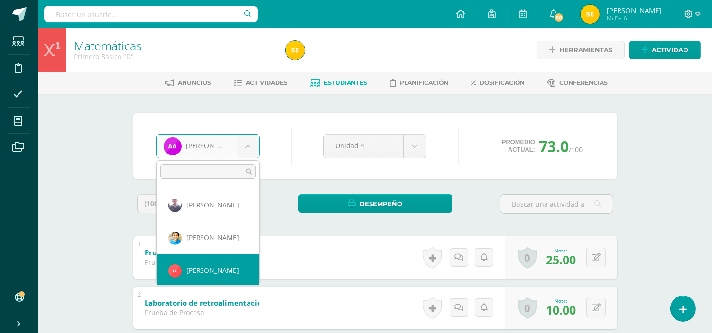
scroll to position [64, 0]
select select "2351"
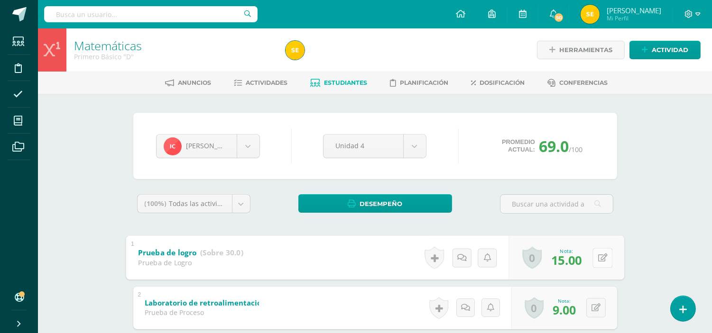
click at [597, 258] on icon at bounding box center [601, 258] width 9 height 8
type input "25"
click at [577, 257] on icon at bounding box center [577, 261] width 9 height 8
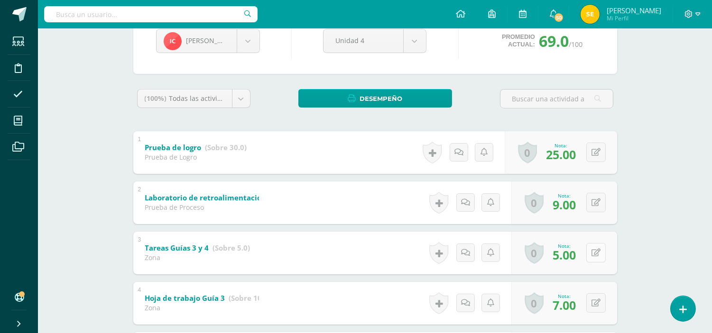
scroll to position [158, 0]
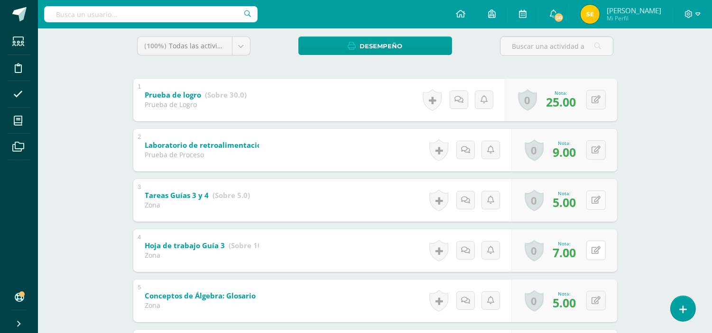
click at [597, 254] on icon at bounding box center [595, 251] width 9 height 8
type input "9"
click at [581, 253] on link at bounding box center [577, 253] width 19 height 19
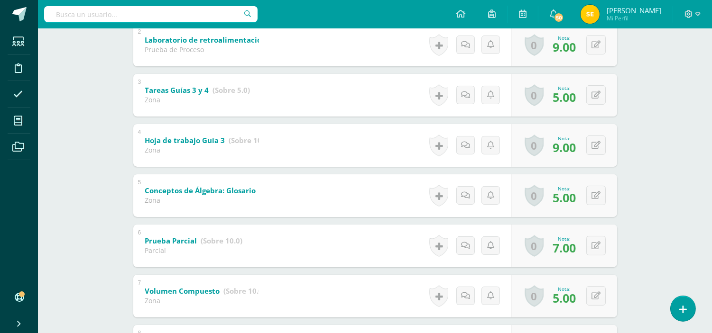
scroll to position [316, 0]
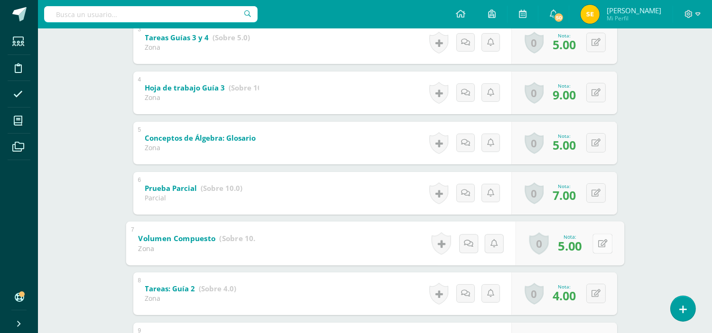
click at [595, 243] on button at bounding box center [602, 244] width 20 height 20
type input "9"
click at [579, 243] on icon at bounding box center [577, 247] width 9 height 8
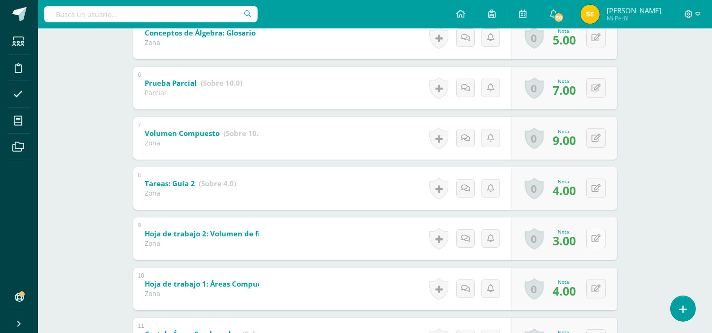
click at [599, 238] on icon at bounding box center [595, 239] width 9 height 8
type input "4"
click at [577, 242] on icon at bounding box center [577, 242] width 9 height 8
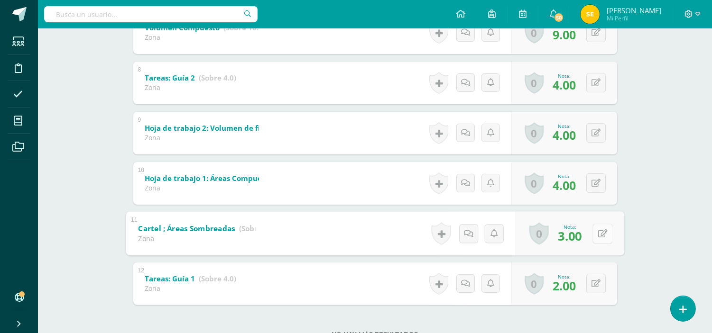
click at [600, 232] on button at bounding box center [602, 234] width 20 height 20
type input "4"
click at [577, 235] on icon at bounding box center [577, 237] width 9 height 8
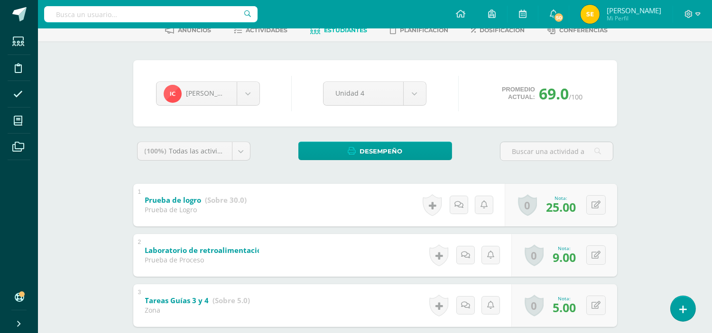
scroll to position [0, 0]
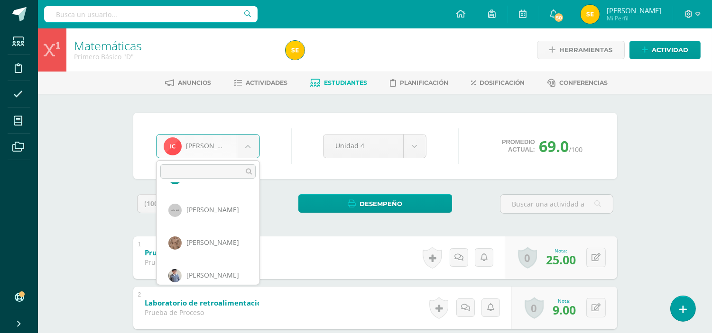
scroll to position [556, 0]
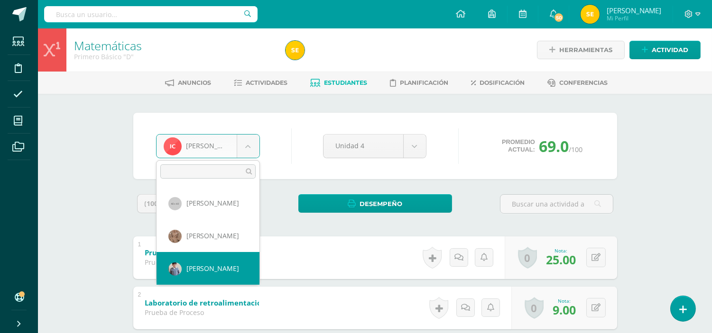
select select "280"
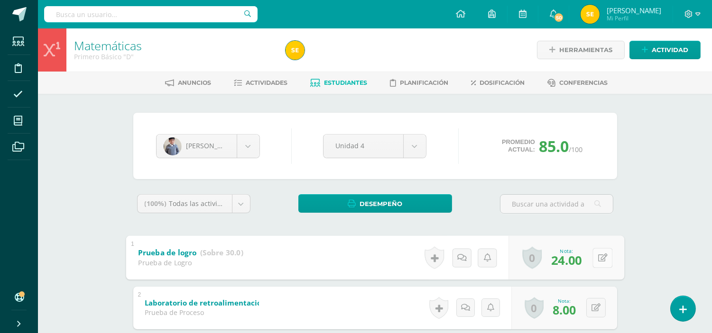
click at [596, 260] on button at bounding box center [602, 258] width 20 height 20
type input "27"
click at [573, 260] on icon at bounding box center [577, 261] width 9 height 8
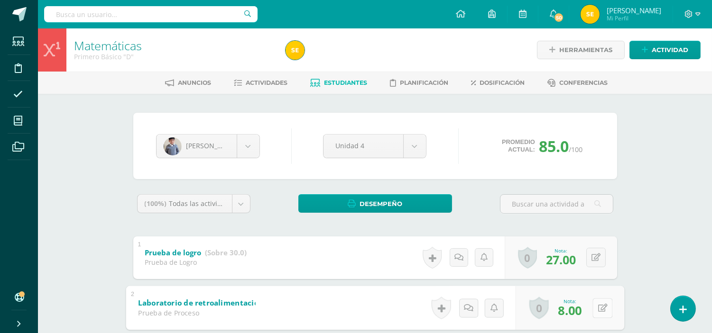
click at [594, 309] on button at bounding box center [602, 308] width 20 height 20
type input "9"
click at [578, 311] on icon at bounding box center [577, 311] width 9 height 8
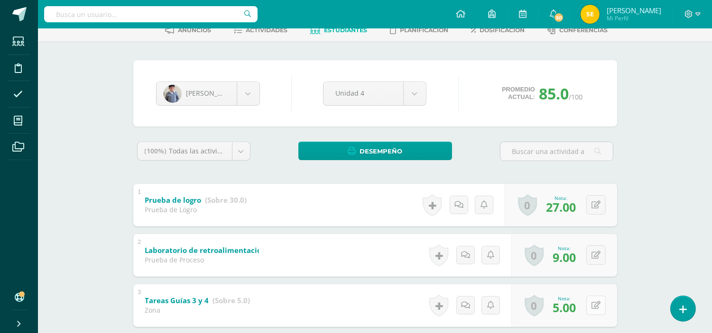
scroll to position [105, 0]
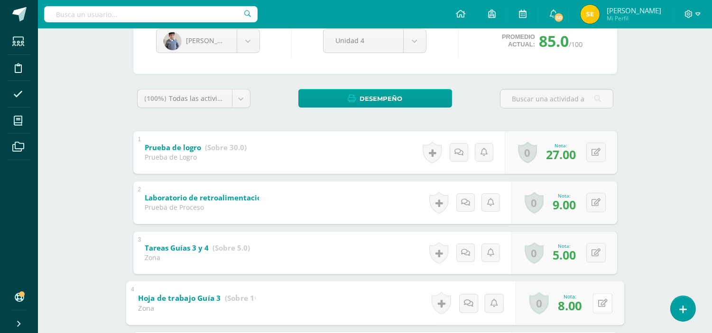
click at [593, 306] on button at bounding box center [602, 303] width 20 height 20
type input "9"
click at [577, 307] on icon at bounding box center [577, 306] width 9 height 8
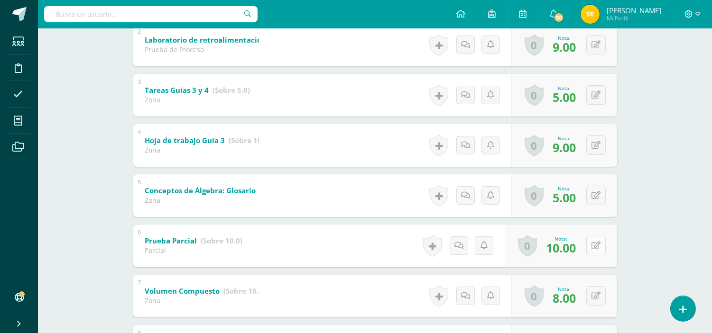
scroll to position [316, 0]
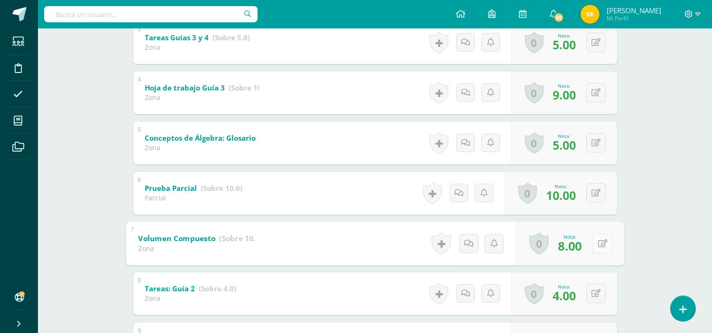
click at [595, 244] on button at bounding box center [602, 244] width 20 height 20
type input "9"
click at [577, 250] on link at bounding box center [577, 246] width 19 height 19
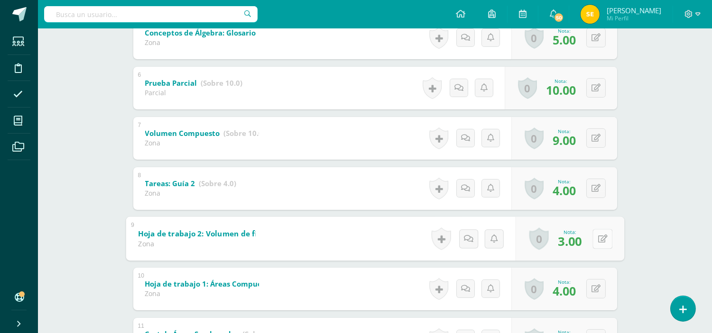
click at [595, 241] on button at bounding box center [602, 239] width 20 height 20
type input "4"
click at [571, 244] on link at bounding box center [577, 241] width 19 height 19
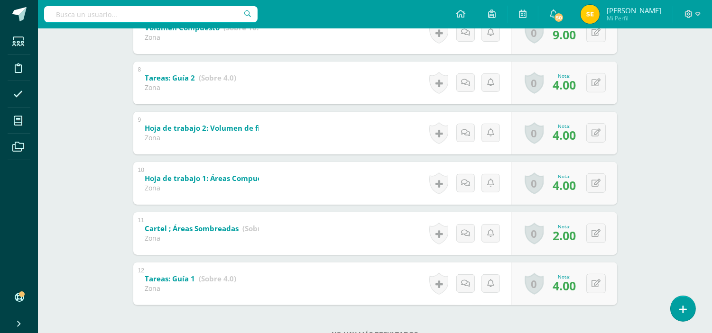
scroll to position [561, 0]
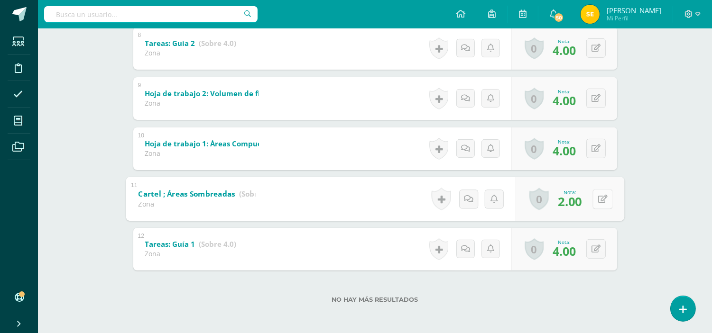
click at [595, 200] on button at bounding box center [602, 199] width 20 height 20
type input "4"
click at [579, 200] on icon at bounding box center [577, 202] width 9 height 8
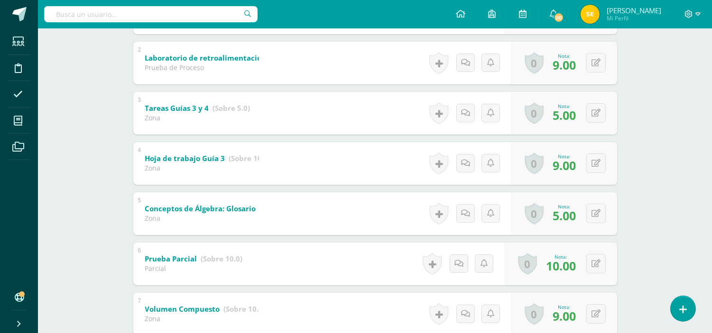
scroll to position [0, 0]
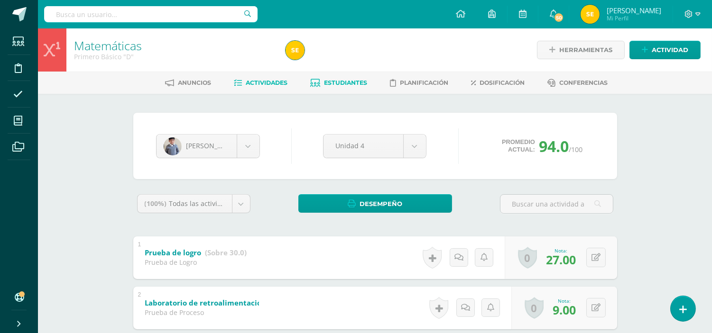
click at [271, 86] on span "Actividades" at bounding box center [267, 82] width 42 height 7
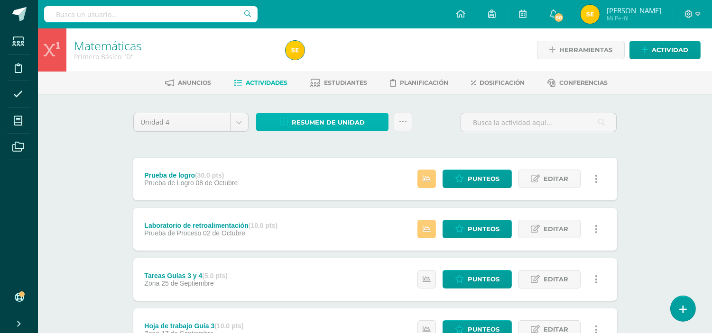
click at [367, 121] on link "Resumen de unidad" at bounding box center [322, 122] width 132 height 18
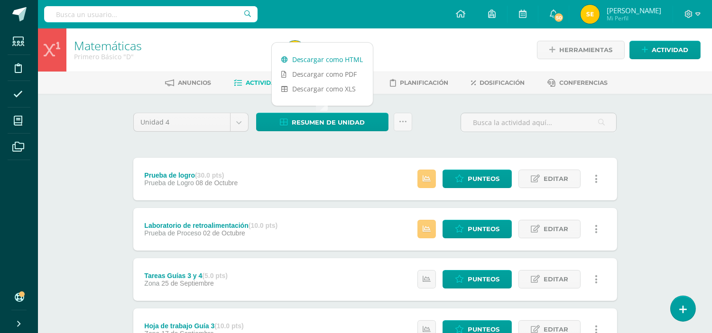
click at [330, 61] on link "Descargar como HTML" at bounding box center [322, 59] width 101 height 15
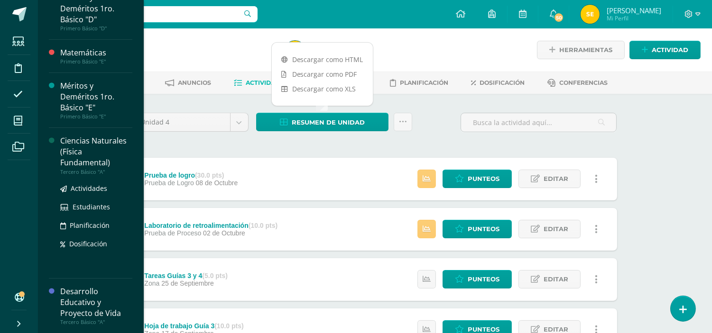
scroll to position [327, 0]
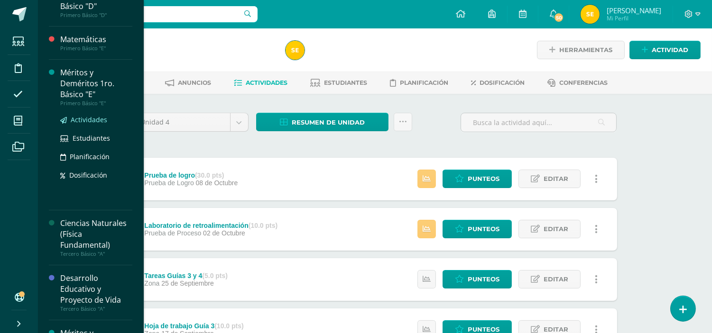
click at [91, 119] on span "Actividades" at bounding box center [89, 119] width 37 height 9
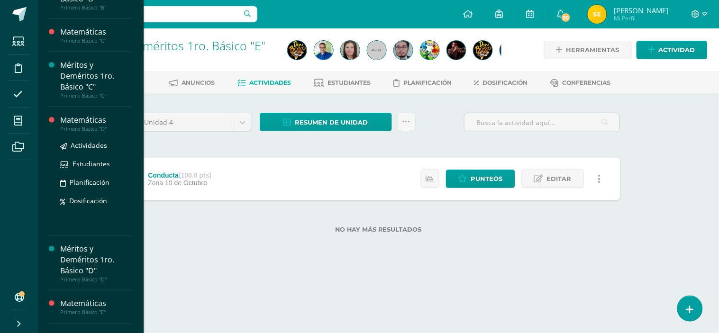
scroll to position [263, 0]
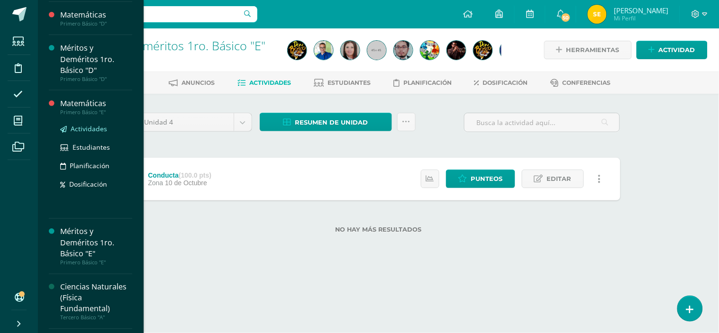
click at [79, 128] on span "Actividades" at bounding box center [89, 128] width 37 height 9
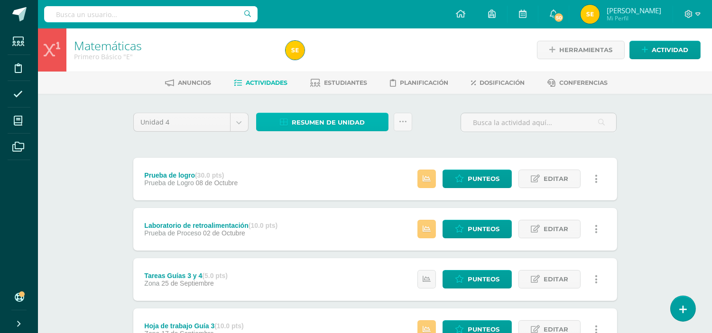
click at [321, 124] on span "Resumen de unidad" at bounding box center [328, 123] width 73 height 18
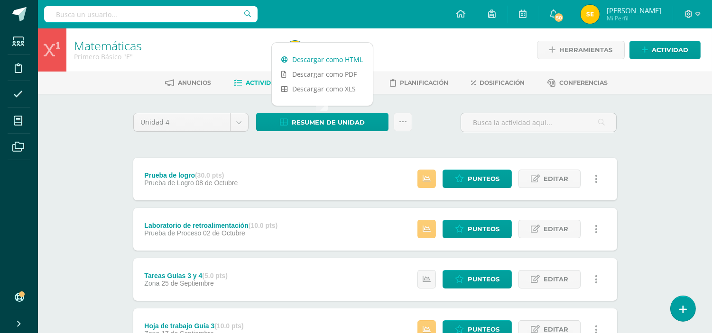
click at [325, 61] on link "Descargar como HTML" at bounding box center [322, 59] width 101 height 15
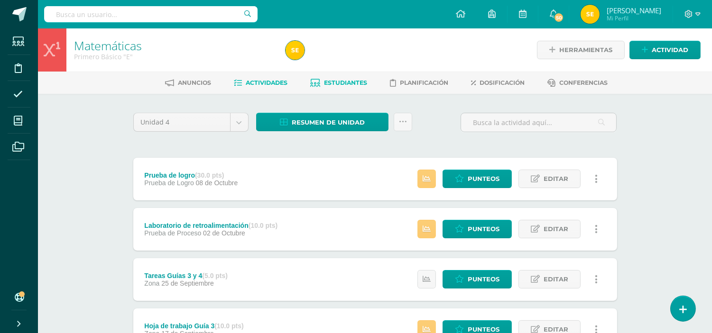
click at [334, 83] on span "Estudiantes" at bounding box center [345, 82] width 43 height 7
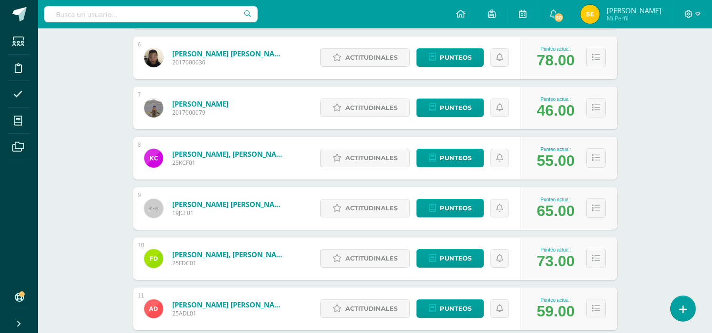
scroll to position [474, 0]
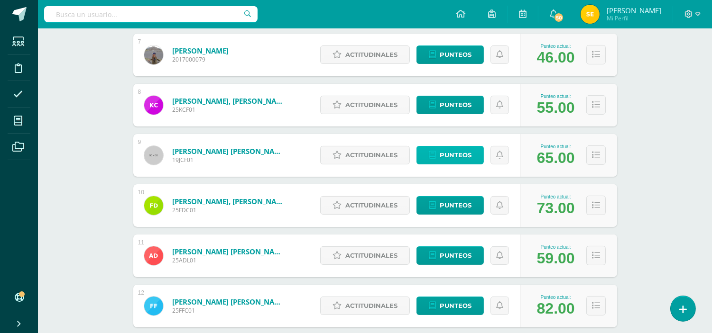
click at [456, 152] on span "Punteos" at bounding box center [456, 156] width 32 height 18
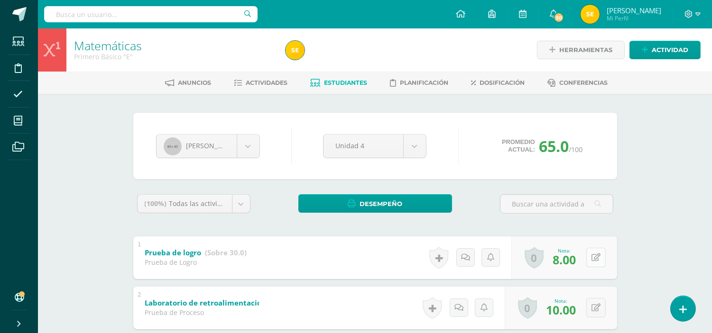
click at [598, 258] on icon at bounding box center [595, 258] width 9 height 8
type input "15"
click at [585, 259] on link at bounding box center [577, 260] width 19 height 19
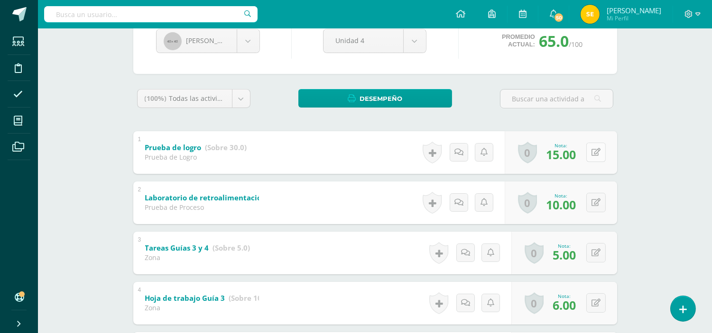
scroll to position [158, 0]
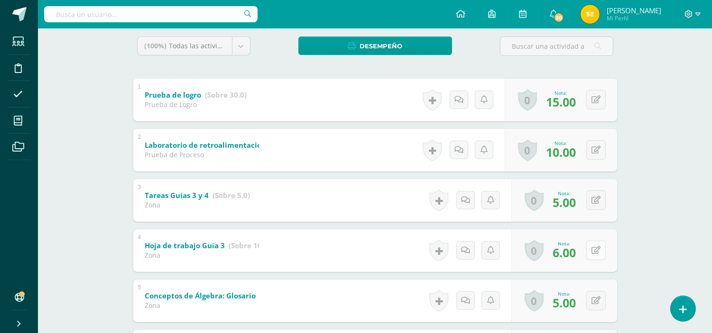
click at [598, 249] on icon at bounding box center [595, 251] width 9 height 8
type input "8"
click at [577, 252] on icon at bounding box center [577, 254] width 9 height 8
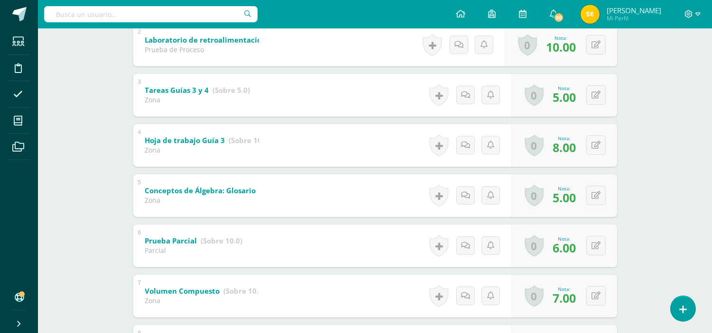
scroll to position [368, 0]
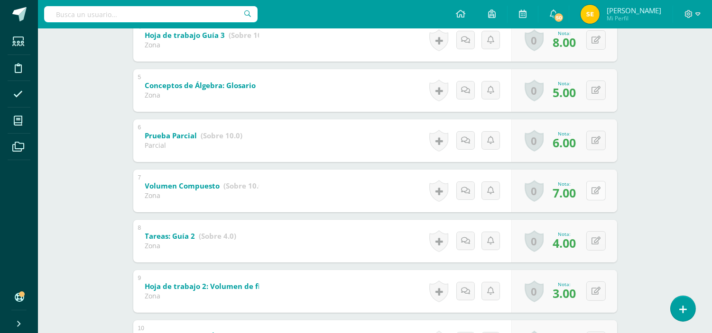
click at [594, 192] on button at bounding box center [595, 190] width 19 height 19
type input "9"
click at [580, 192] on link at bounding box center [577, 193] width 19 height 19
click at [673, 191] on div "Matemáticas Primero Básico "E" Herramientas Detalle de asistencias Actividad An…" at bounding box center [375, 93] width 674 height 867
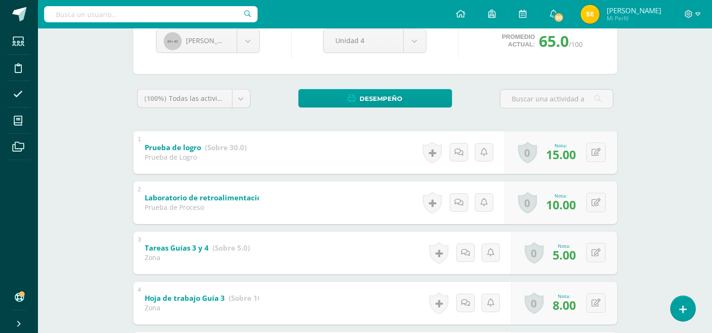
scroll to position [0, 0]
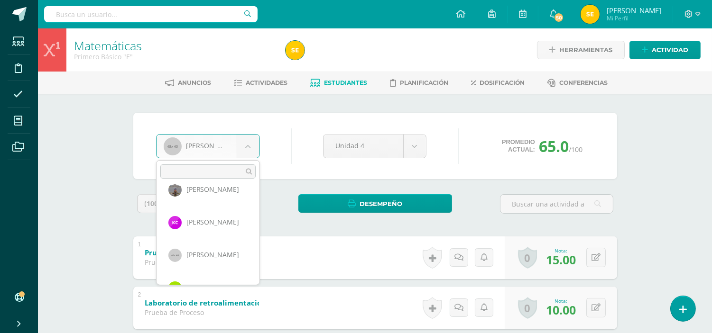
scroll to position [229, 0]
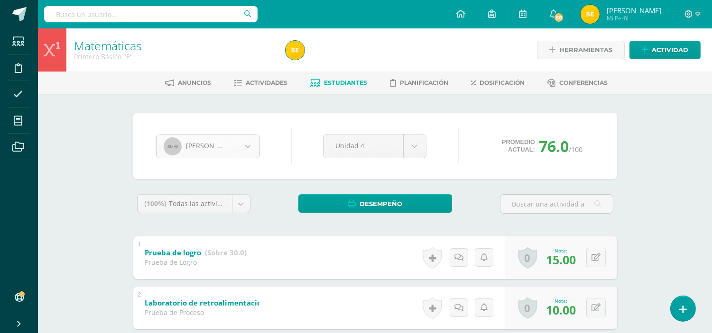
scroll to position [196, 0]
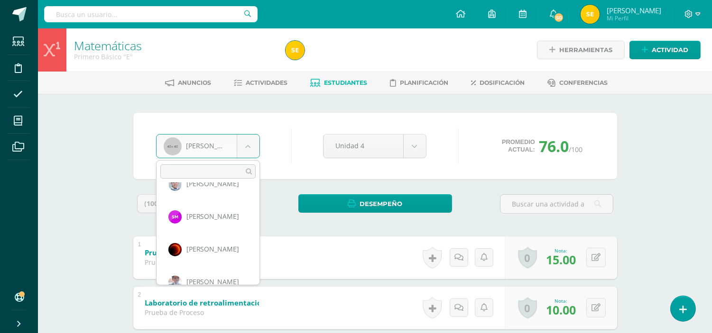
scroll to position [596, 0]
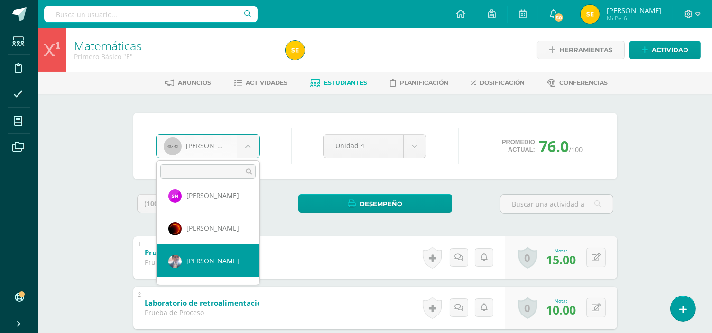
select select "282"
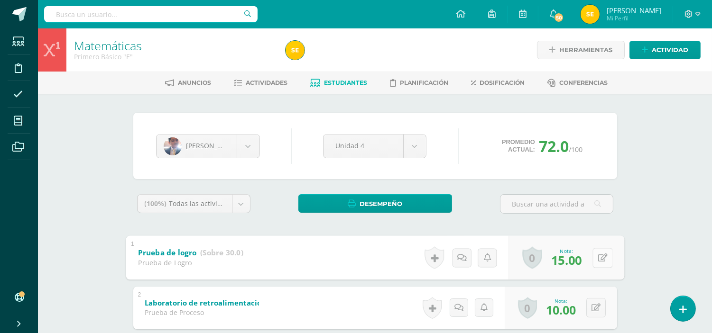
click at [596, 257] on button at bounding box center [602, 258] width 20 height 20
type input "25"
click at [582, 262] on link at bounding box center [577, 260] width 19 height 19
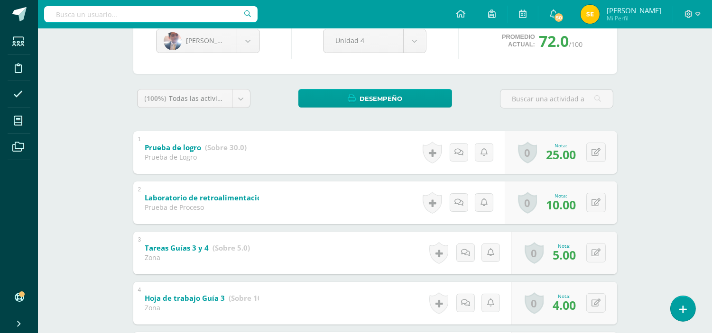
scroll to position [158, 0]
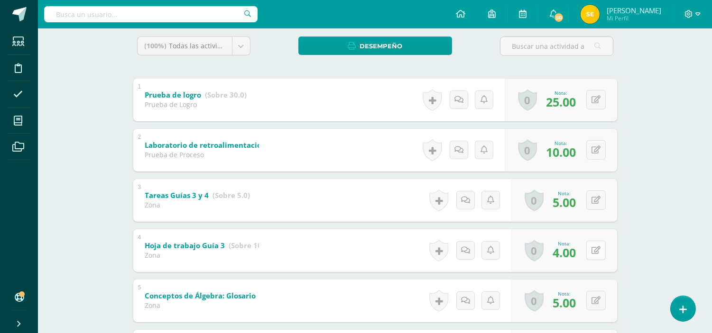
click at [596, 252] on button at bounding box center [595, 250] width 19 height 19
type input "9"
click at [575, 257] on icon at bounding box center [577, 254] width 9 height 8
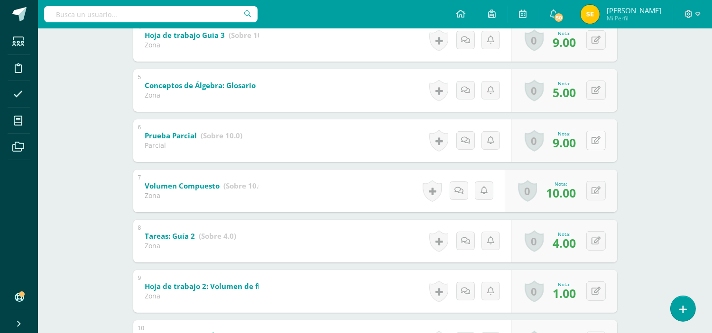
scroll to position [421, 0]
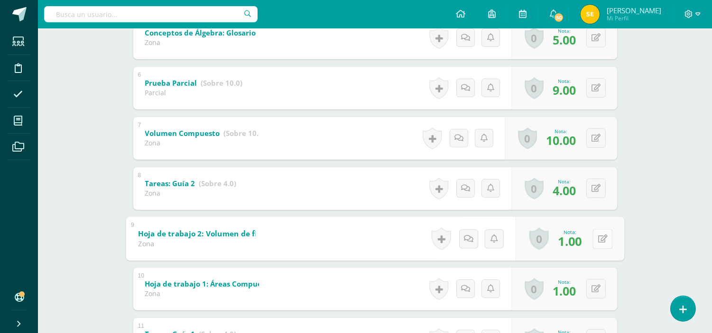
click at [595, 237] on button at bounding box center [602, 239] width 20 height 20
type input "4"
click at [578, 239] on icon at bounding box center [577, 242] width 9 height 8
click at [595, 290] on button at bounding box center [595, 288] width 19 height 19
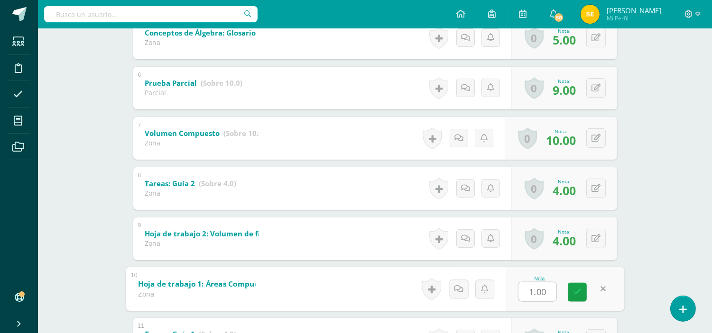
type input "4"
click at [576, 293] on icon at bounding box center [577, 292] width 9 height 8
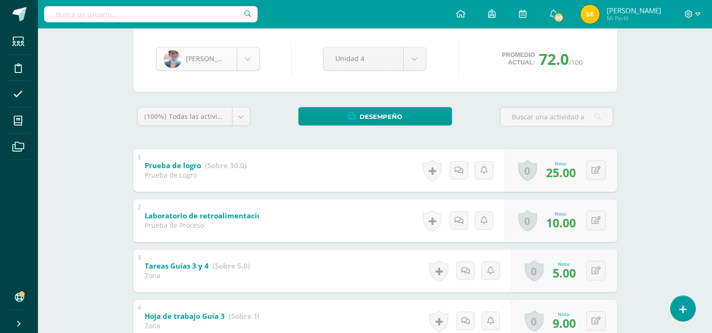
scroll to position [588, 0]
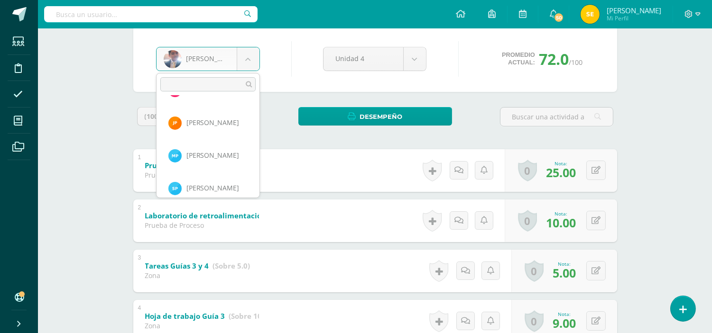
scroll to position [799, 0]
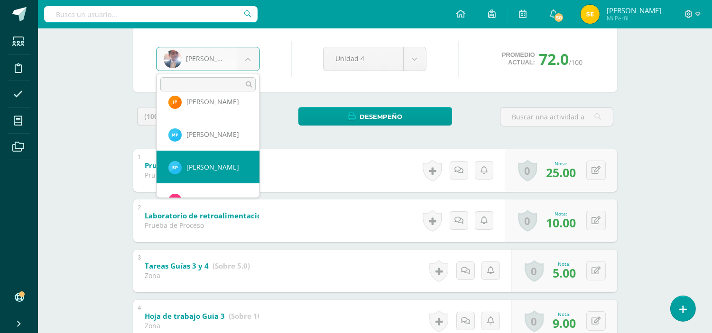
select select "2021"
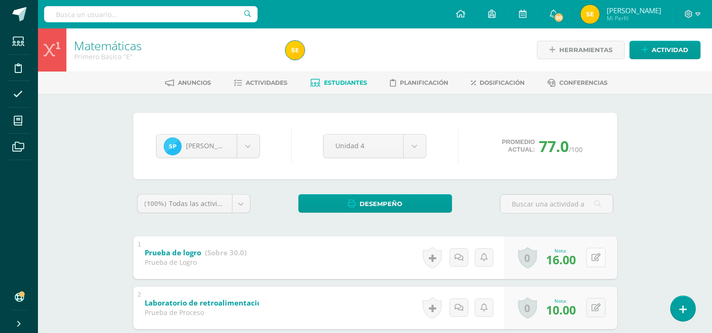
click at [596, 260] on button at bounding box center [595, 257] width 19 height 19
type input "26"
click at [578, 260] on icon at bounding box center [577, 261] width 9 height 8
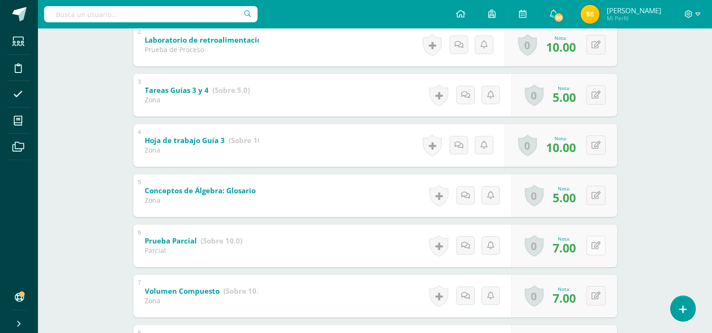
scroll to position [316, 0]
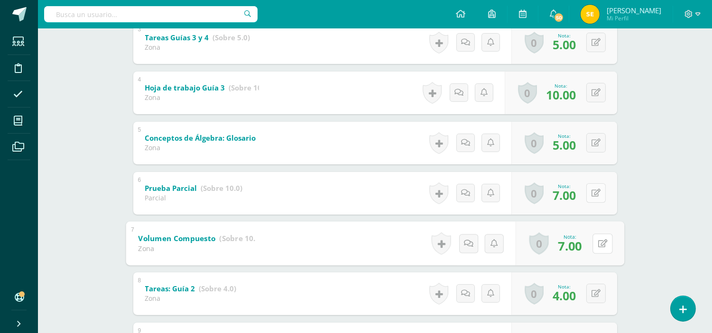
click at [596, 248] on button at bounding box center [602, 244] width 20 height 20
type input "9"
click at [573, 248] on icon at bounding box center [577, 247] width 9 height 8
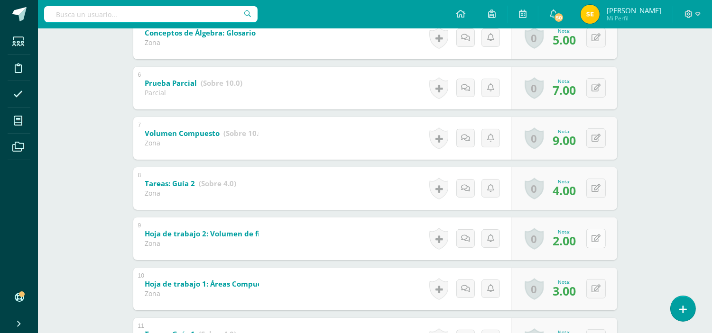
click at [596, 236] on button at bounding box center [595, 238] width 19 height 19
type input "4"
click at [578, 238] on icon at bounding box center [577, 242] width 9 height 8
click at [596, 279] on button at bounding box center [602, 289] width 20 height 20
type input "4"
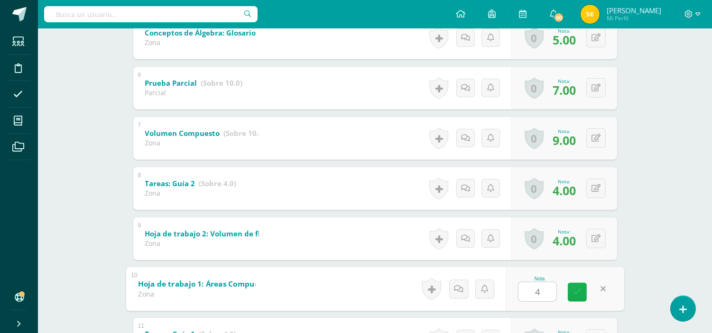
click at [577, 293] on icon at bounding box center [577, 292] width 9 height 8
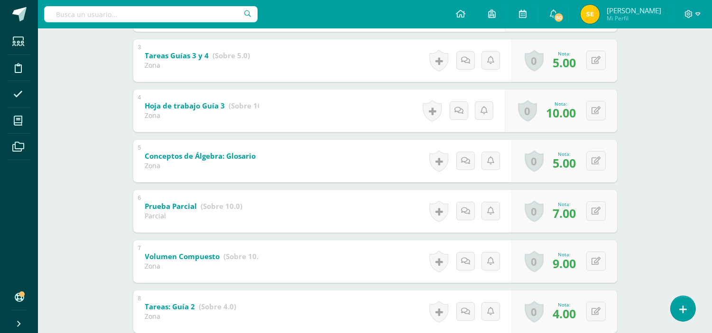
scroll to position [87, 0]
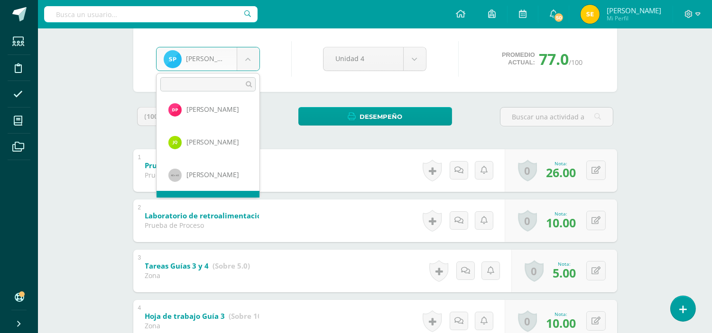
scroll to position [916, 0]
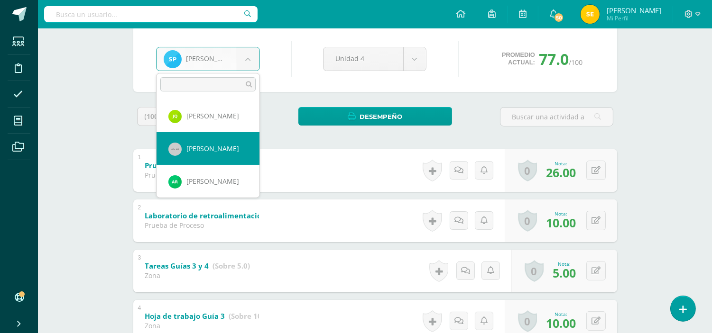
select select "343"
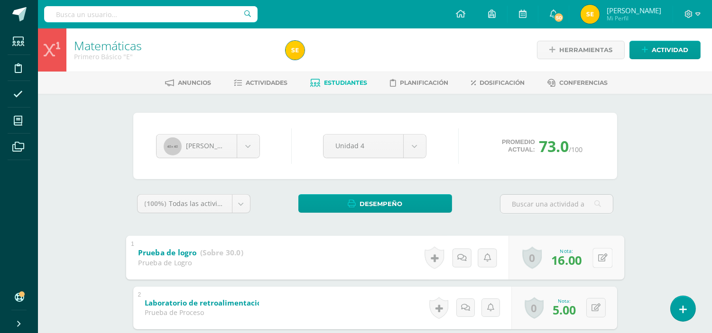
click at [594, 259] on button at bounding box center [602, 258] width 20 height 20
type input "26"
click at [576, 264] on icon at bounding box center [577, 261] width 9 height 8
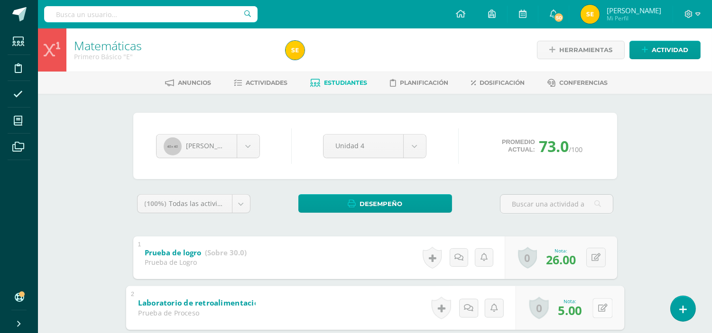
click at [599, 311] on button at bounding box center [602, 308] width 20 height 20
type input "9"
click at [579, 308] on icon at bounding box center [577, 311] width 9 height 8
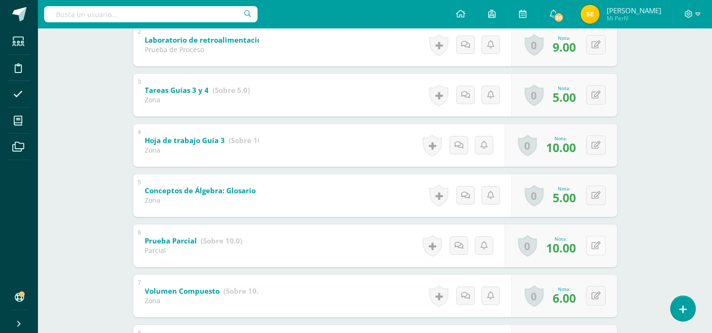
scroll to position [316, 0]
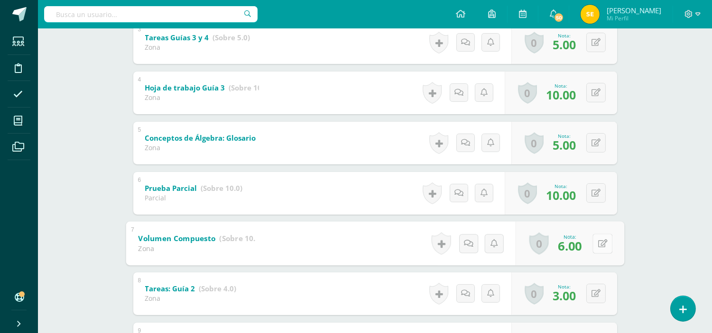
click at [598, 244] on icon at bounding box center [601, 243] width 9 height 8
type input "9"
click at [576, 250] on icon at bounding box center [577, 247] width 9 height 8
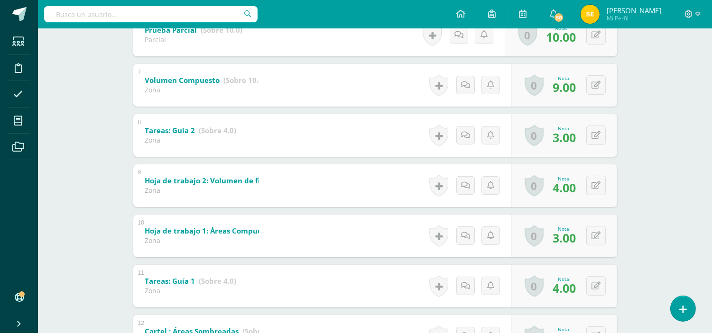
scroll to position [527, 0]
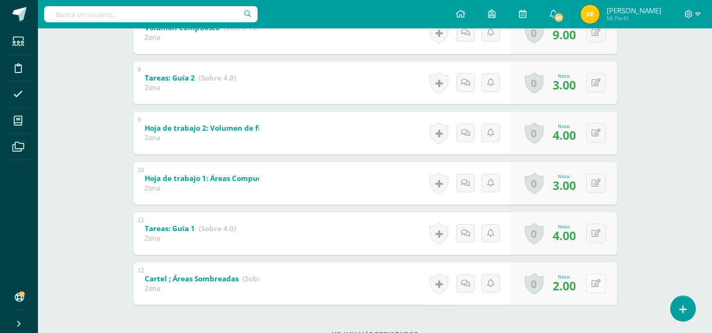
click at [595, 284] on button at bounding box center [595, 283] width 19 height 19
type input "4"
click at [581, 286] on link at bounding box center [577, 286] width 19 height 19
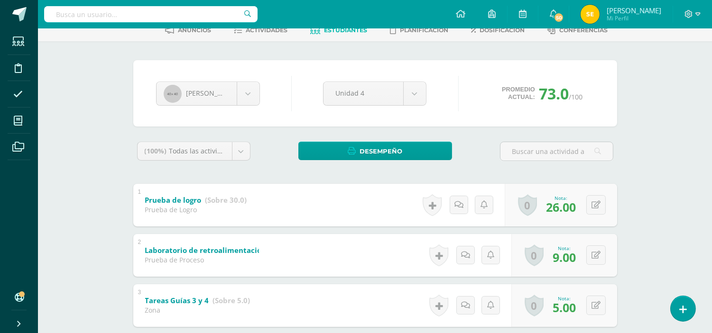
scroll to position [0, 0]
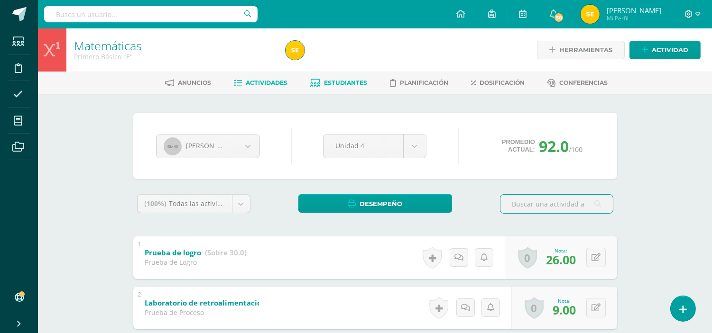
click at [271, 79] on span "Actividades" at bounding box center [267, 82] width 42 height 7
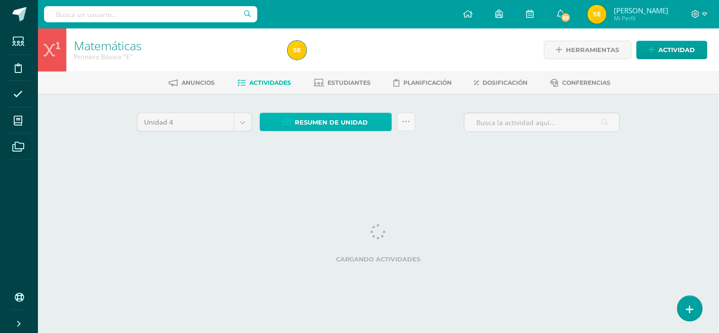
click at [348, 121] on span "Resumen de unidad" at bounding box center [331, 123] width 73 height 18
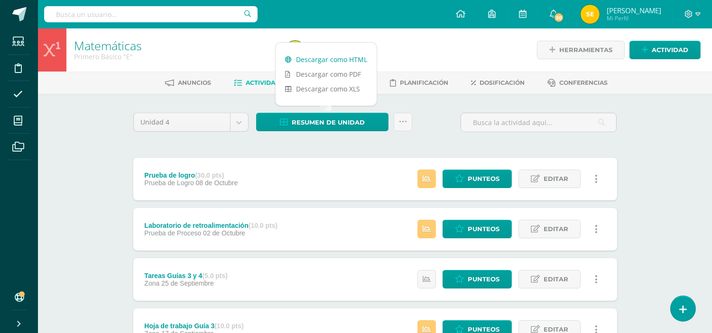
click at [311, 59] on link "Descargar como HTML" at bounding box center [325, 59] width 101 height 15
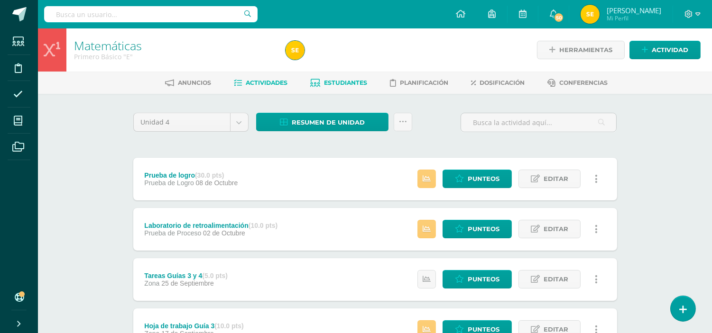
click at [342, 84] on span "Estudiantes" at bounding box center [345, 82] width 43 height 7
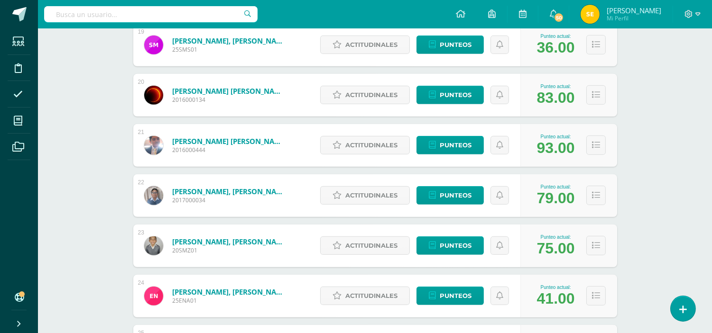
scroll to position [982, 0]
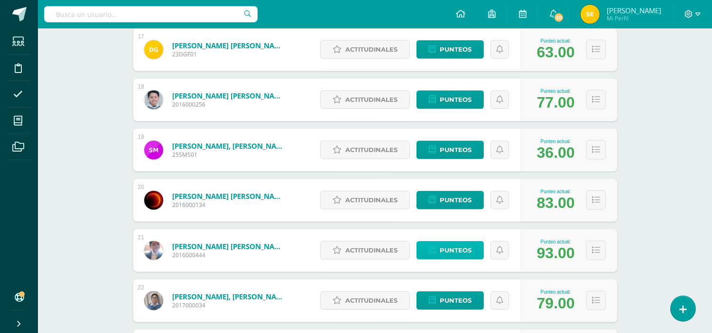
click at [457, 252] on span "Punteos" at bounding box center [456, 251] width 32 height 18
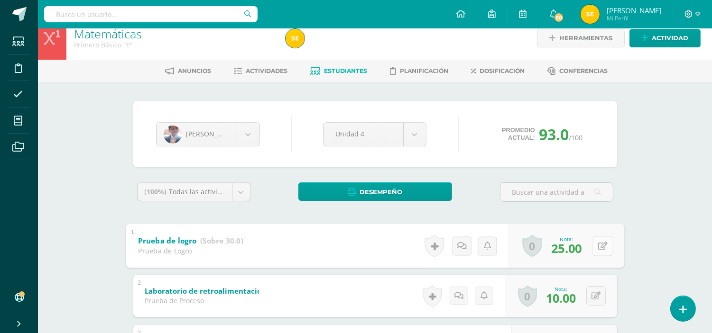
click at [596, 247] on button at bounding box center [602, 246] width 20 height 20
type input "15"
click at [577, 246] on icon at bounding box center [577, 249] width 9 height 8
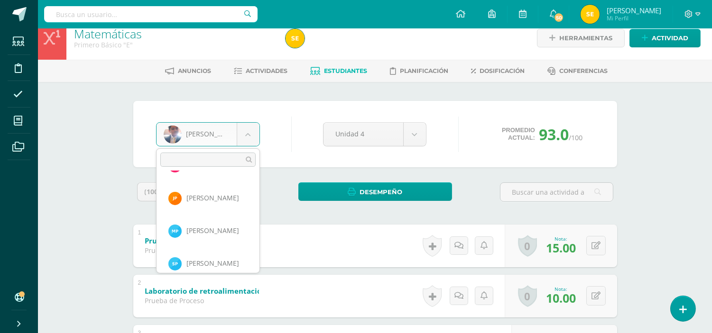
scroll to position [799, 0]
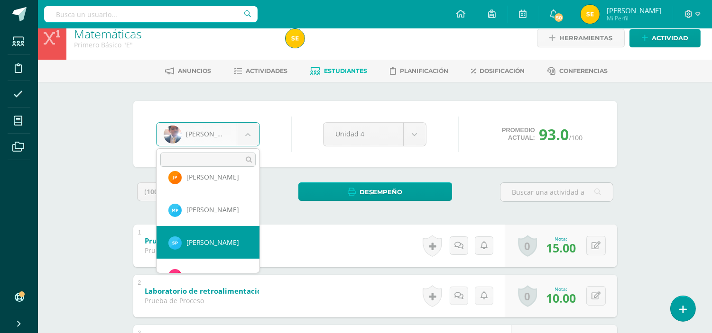
select select "2021"
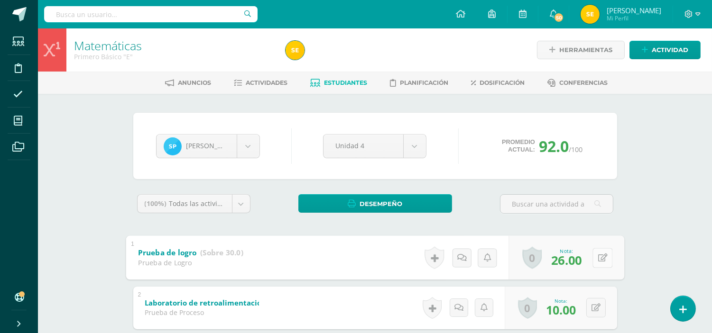
click at [594, 255] on button at bounding box center [602, 258] width 20 height 20
type input "16"
click at [266, 84] on span "Actividades" at bounding box center [267, 82] width 42 height 7
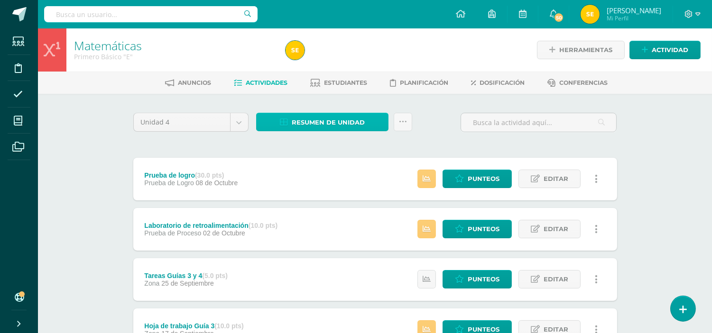
click at [332, 124] on span "Resumen de unidad" at bounding box center [328, 123] width 73 height 18
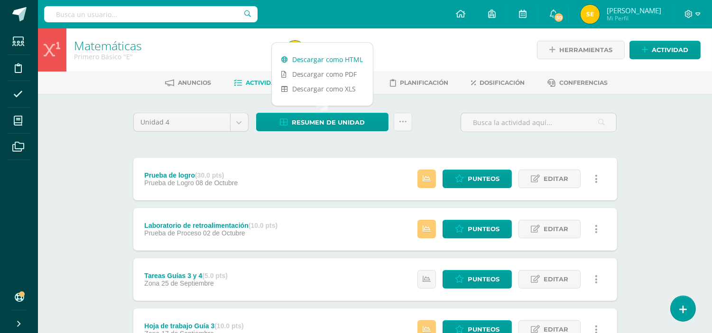
click at [320, 59] on link "Descargar como HTML" at bounding box center [322, 59] width 101 height 15
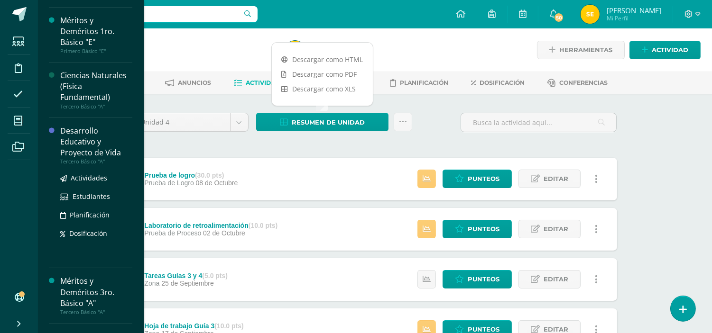
scroll to position [378, 0]
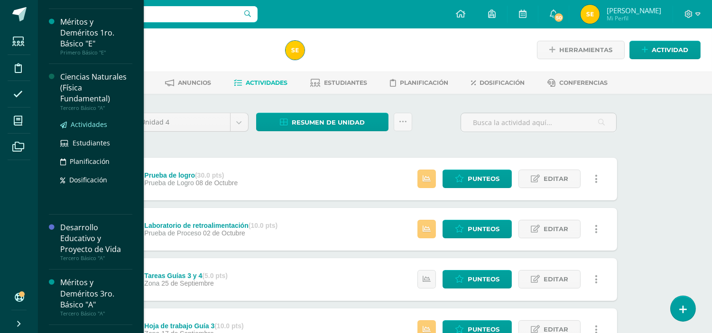
click at [88, 122] on span "Actividades" at bounding box center [89, 124] width 37 height 9
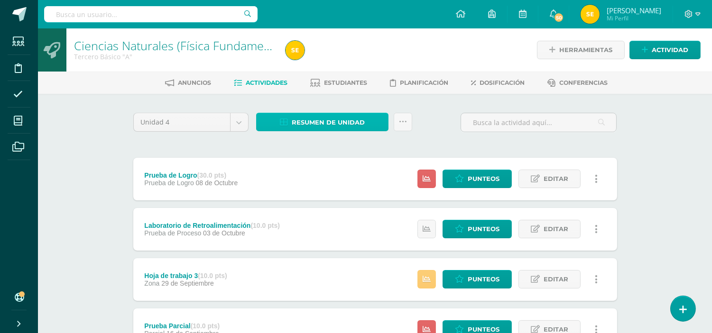
click at [332, 119] on span "Resumen de unidad" at bounding box center [328, 123] width 73 height 18
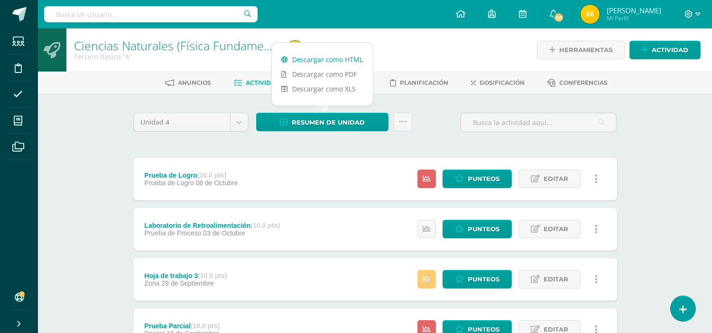
click at [325, 59] on link "Descargar como HTML" at bounding box center [322, 59] width 101 height 15
click at [440, 122] on div "Unidad 4 Unidad 1 Unidad 2 Unidad 3 Unidad 4 Resumen de unidad Subir actividade…" at bounding box center [374, 126] width 491 height 27
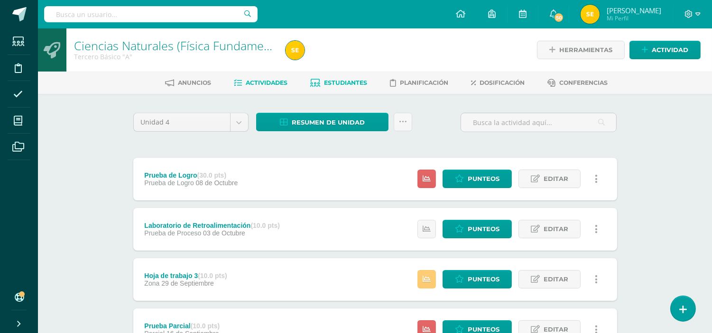
click at [341, 82] on span "Estudiantes" at bounding box center [345, 82] width 43 height 7
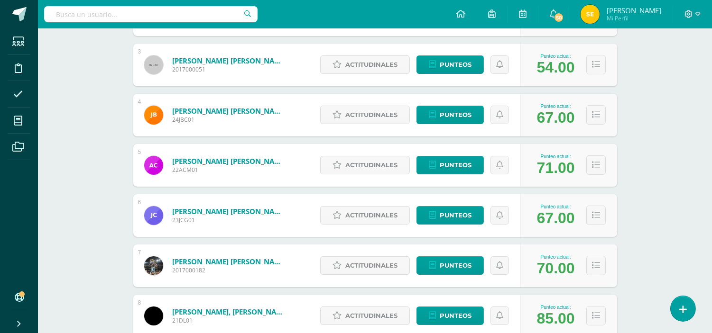
scroll to position [316, 0]
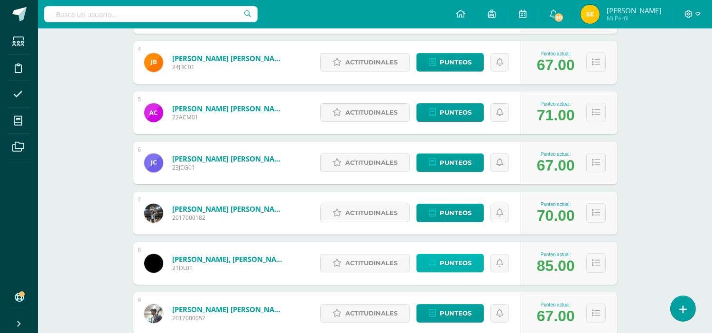
click at [451, 264] on span "Punteos" at bounding box center [456, 264] width 32 height 18
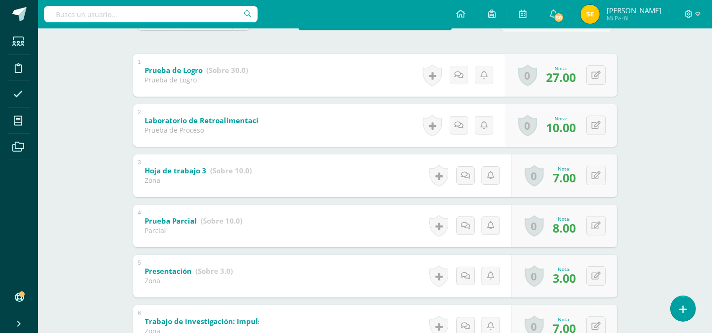
scroll to position [156, 0]
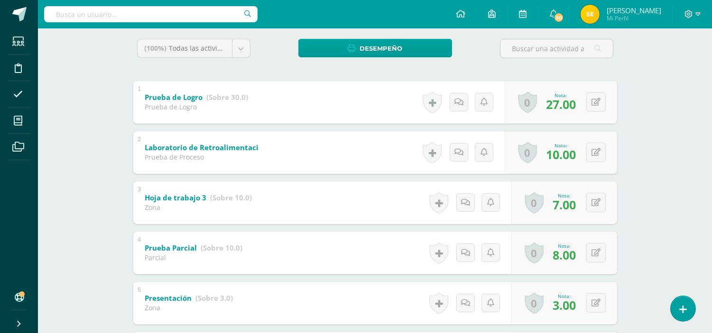
click at [257, 153] on div "Laboratorio de Retroalimentación (Sobre 10.0) Prueba de Proceso" at bounding box center [201, 151] width 137 height 40
click at [230, 146] on b "Laboratorio de Retroalimentación" at bounding box center [201, 147] width 127 height 10
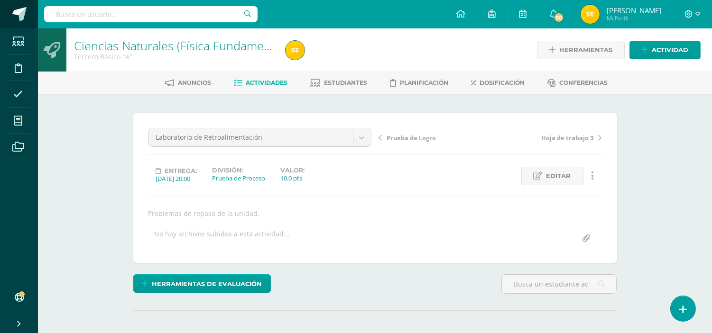
scroll to position [0, 0]
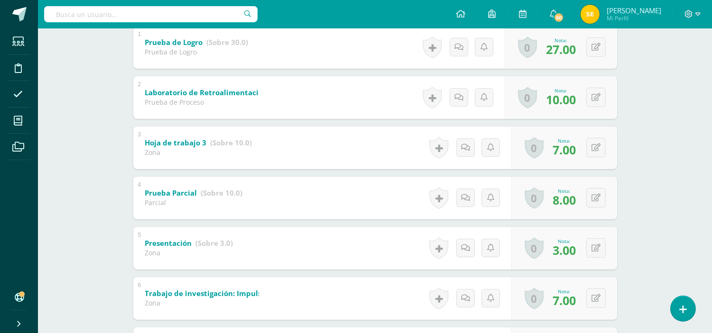
scroll to position [263, 0]
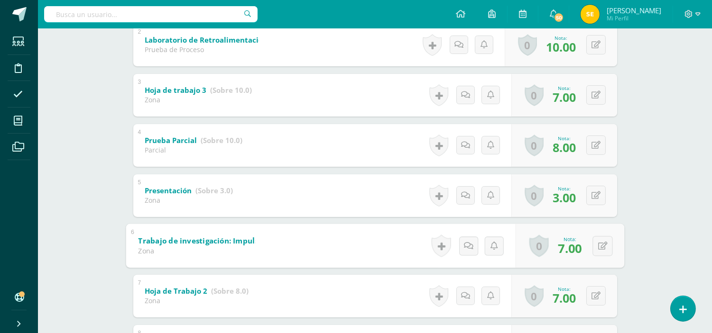
click at [223, 240] on b "Trabajo de investigación: Impulso y Cantidad de Movimiento" at bounding box center [250, 241] width 225 height 10
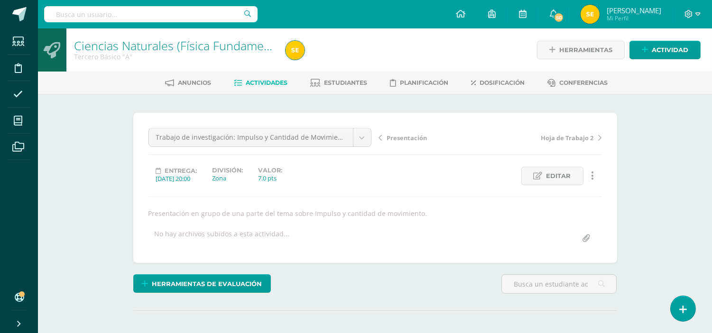
scroll to position [0, 0]
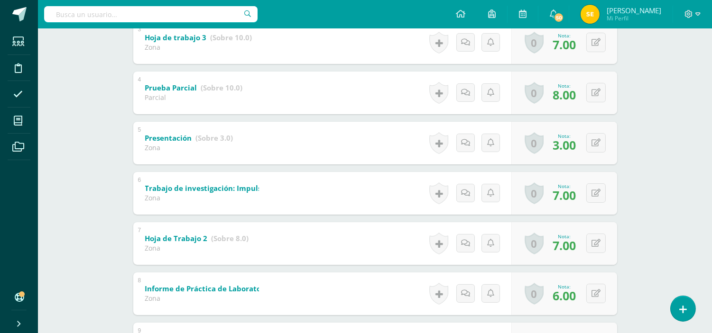
scroll to position [421, 0]
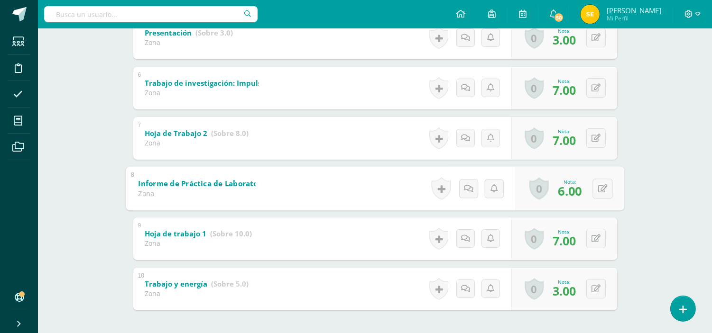
click at [231, 184] on b "Informe de Práctica de Laboratorio" at bounding box center [203, 183] width 130 height 10
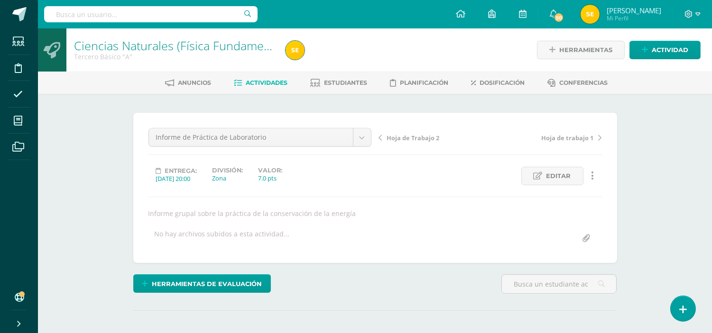
scroll to position [0, 0]
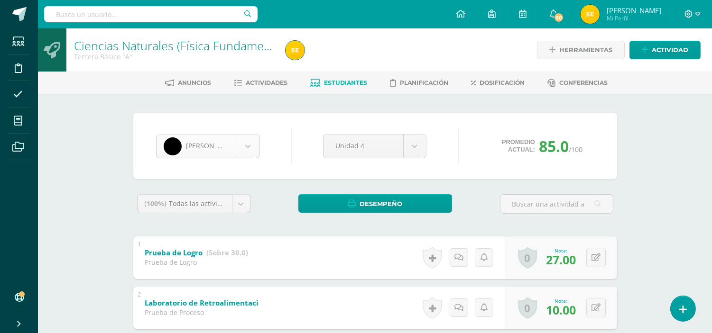
scroll to position [163, 0]
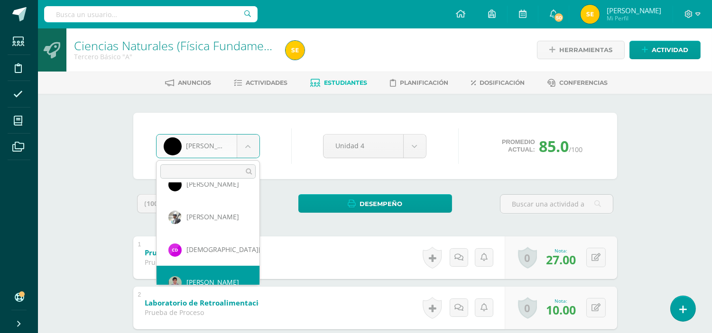
scroll to position [261, 0]
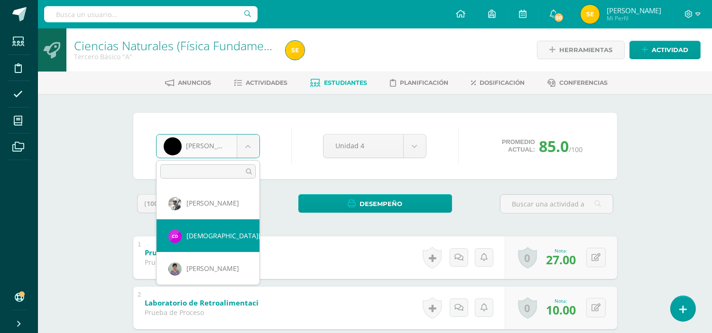
select select "1940"
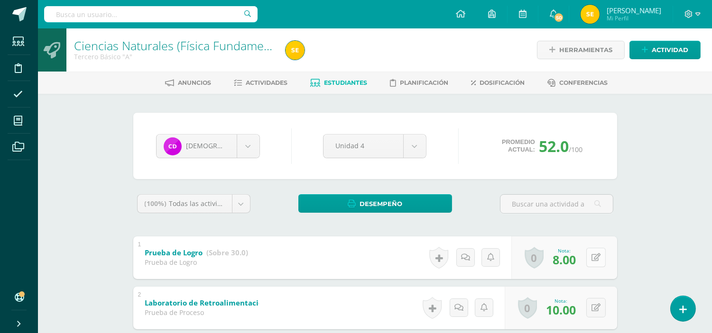
click at [596, 259] on button at bounding box center [595, 257] width 19 height 19
type input "25"
click at [580, 257] on icon at bounding box center [577, 261] width 9 height 8
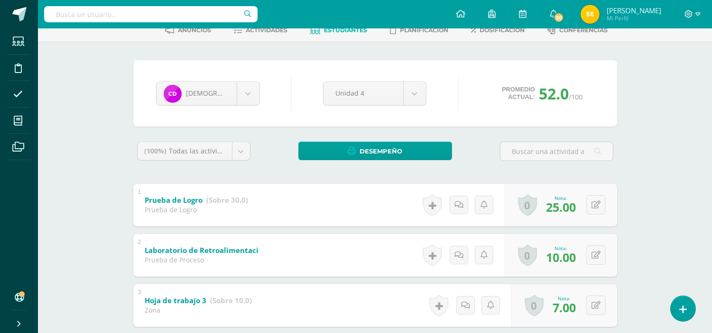
scroll to position [105, 0]
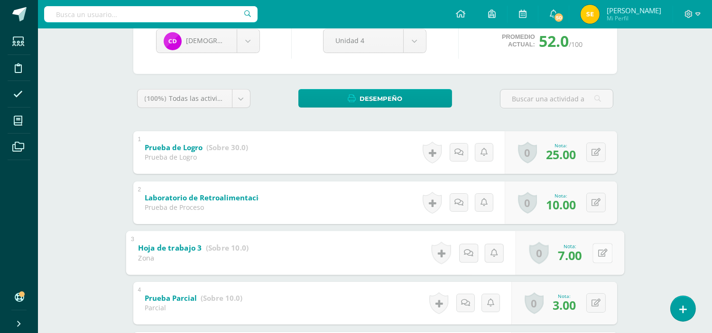
click at [596, 254] on button at bounding box center [602, 253] width 20 height 20
type input "9"
click at [570, 256] on link at bounding box center [577, 256] width 19 height 19
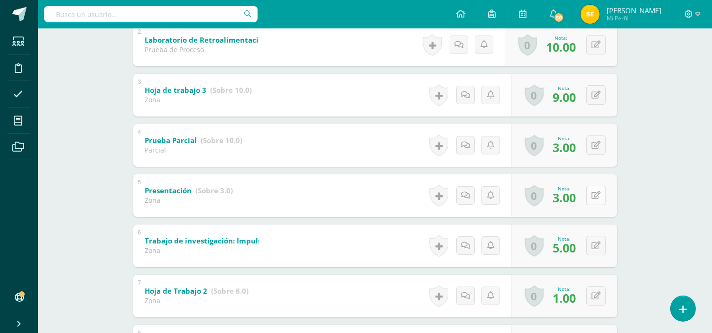
scroll to position [316, 0]
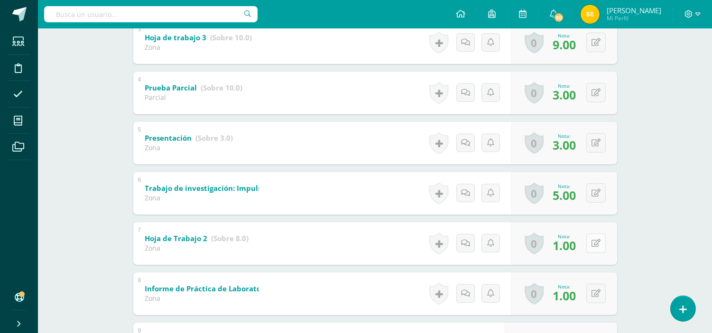
click at [602, 248] on button at bounding box center [595, 243] width 19 height 19
type input "5"
click at [577, 247] on icon at bounding box center [577, 247] width 9 height 8
click at [596, 295] on button at bounding box center [602, 294] width 20 height 20
type input "5"
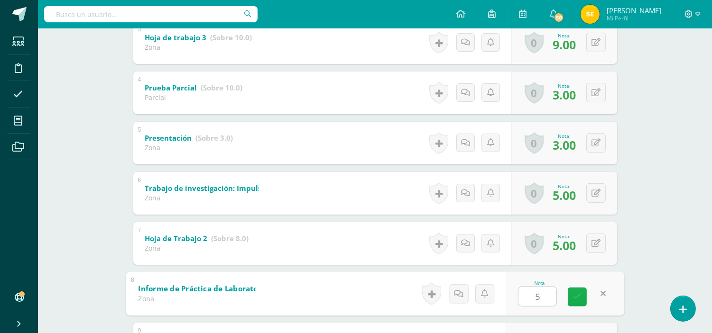
click at [575, 297] on icon at bounding box center [577, 297] width 9 height 8
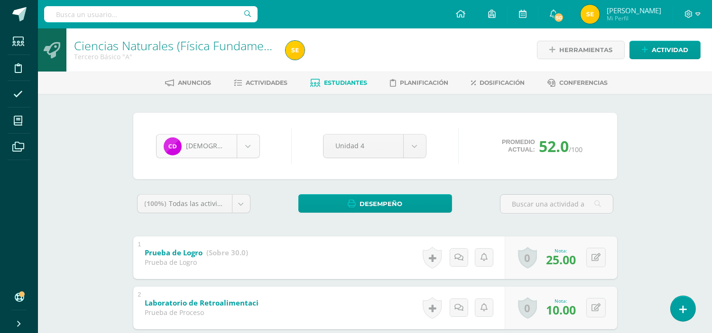
scroll to position [229, 0]
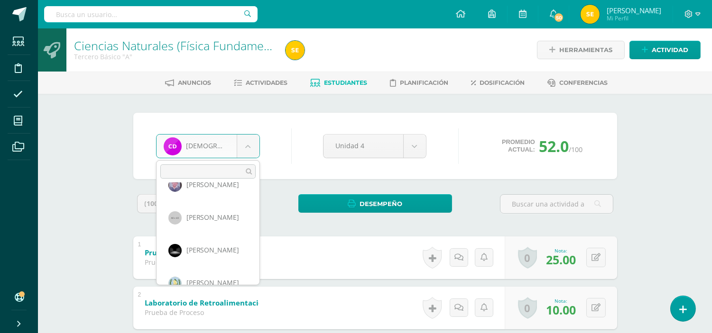
scroll to position [432, 0]
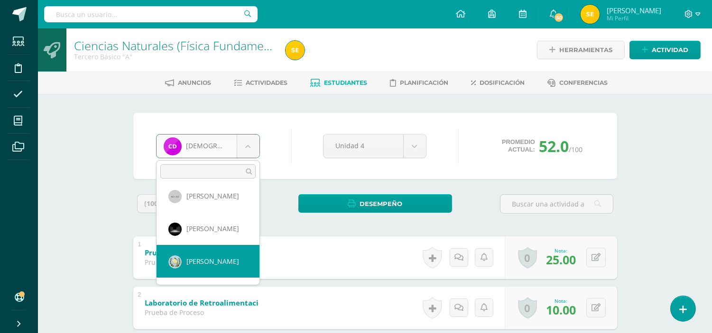
select select "585"
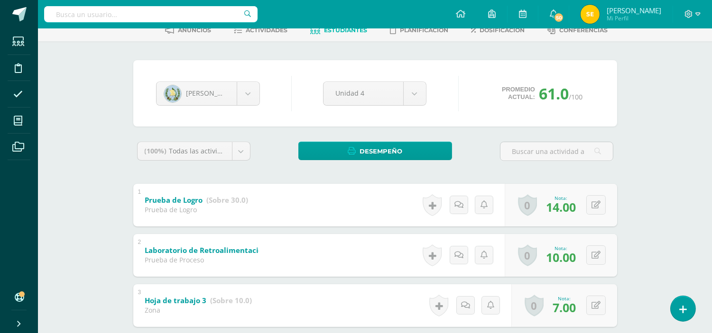
scroll to position [105, 0]
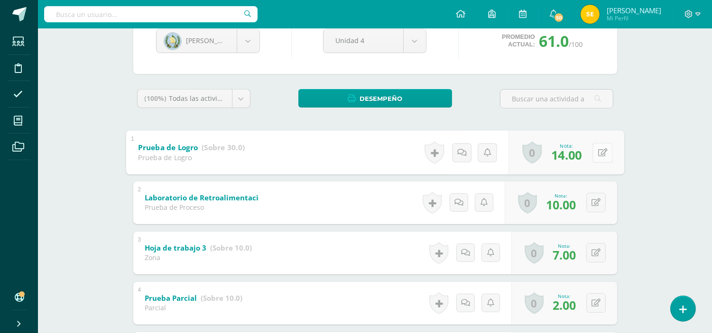
click at [595, 155] on button at bounding box center [602, 153] width 20 height 20
type input "25"
click at [579, 155] on icon at bounding box center [577, 156] width 9 height 8
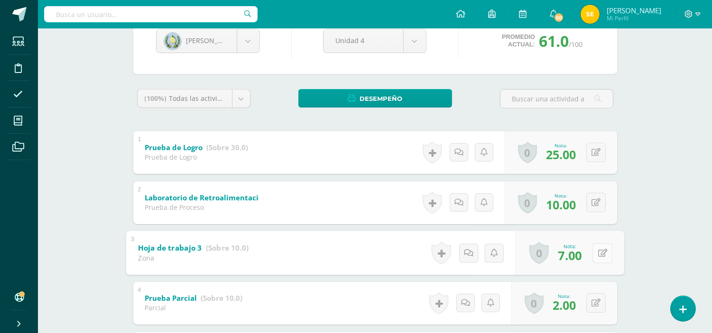
click at [600, 256] on button at bounding box center [602, 253] width 20 height 20
type input "9"
click at [577, 258] on icon at bounding box center [577, 256] width 9 height 8
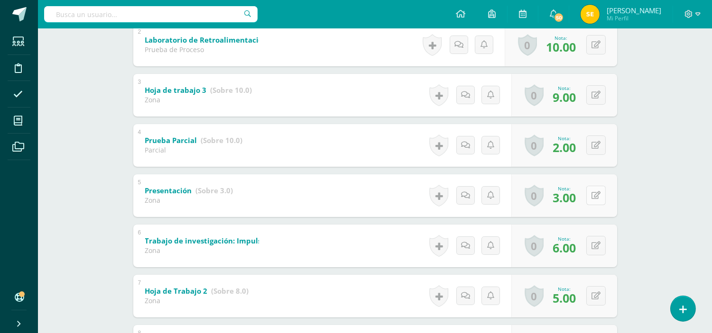
scroll to position [316, 0]
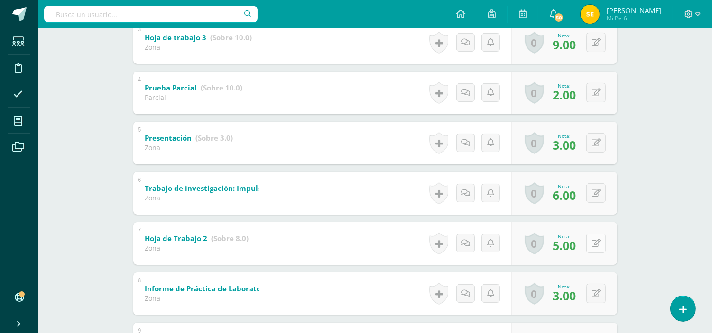
click at [595, 242] on button at bounding box center [595, 243] width 19 height 19
type input "7"
click at [577, 244] on icon at bounding box center [577, 247] width 9 height 8
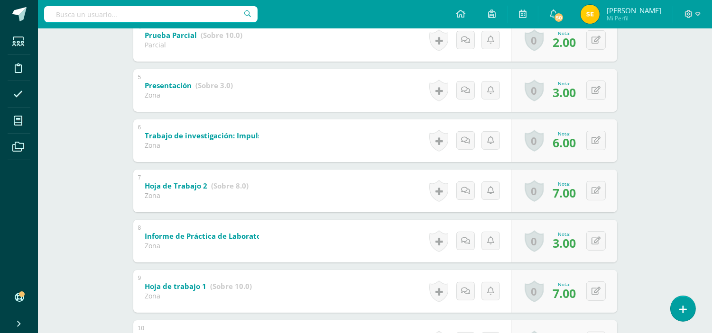
scroll to position [421, 0]
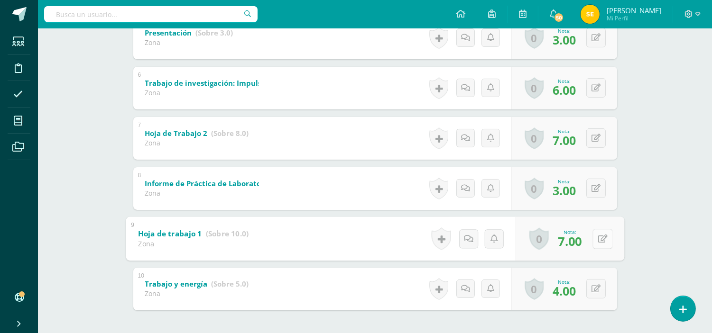
click at [595, 238] on button at bounding box center [602, 239] width 20 height 20
type input "9"
click at [580, 239] on icon at bounding box center [577, 242] width 9 height 8
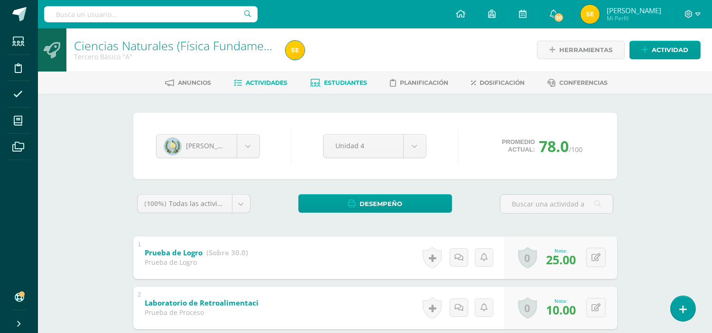
click at [266, 82] on span "Actividades" at bounding box center [267, 82] width 42 height 7
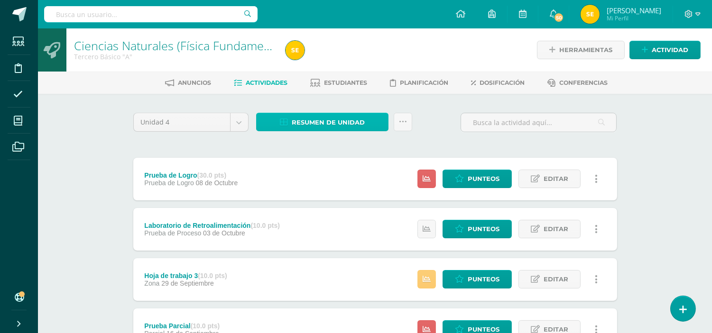
click at [342, 125] on span "Resumen de unidad" at bounding box center [328, 123] width 73 height 18
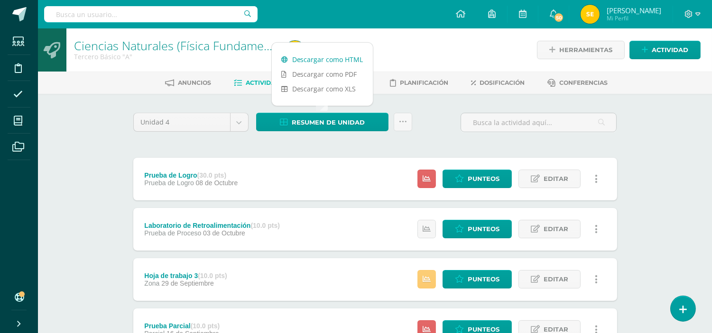
click at [318, 60] on link "Descargar como HTML" at bounding box center [322, 59] width 101 height 15
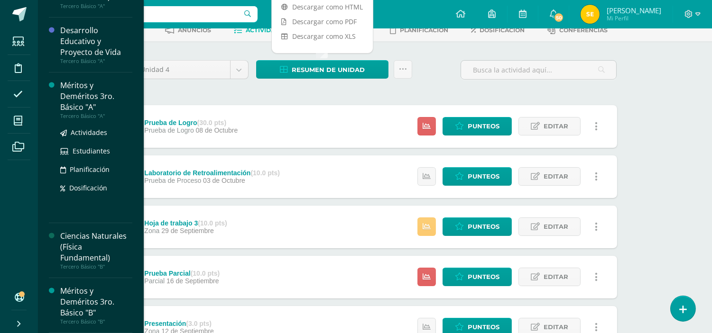
scroll to position [105, 0]
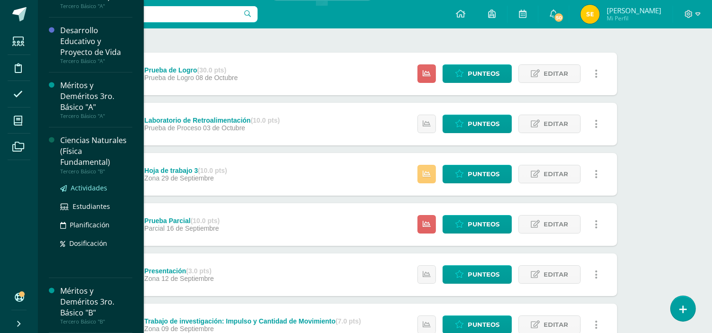
click at [87, 187] on span "Actividades" at bounding box center [89, 187] width 37 height 9
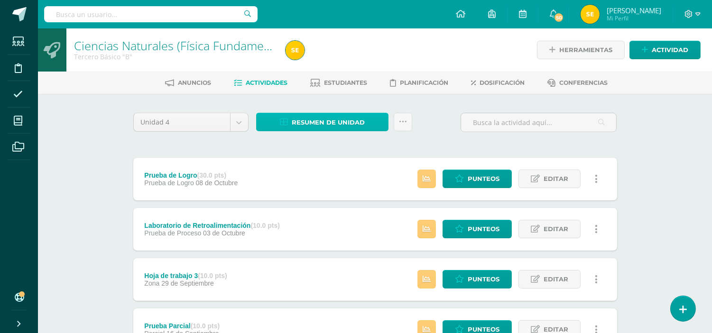
click at [339, 121] on span "Resumen de unidad" at bounding box center [328, 123] width 73 height 18
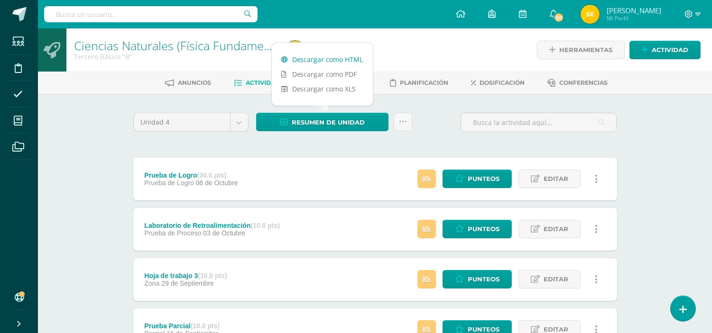
click at [335, 59] on link "Descargar como HTML" at bounding box center [322, 59] width 101 height 15
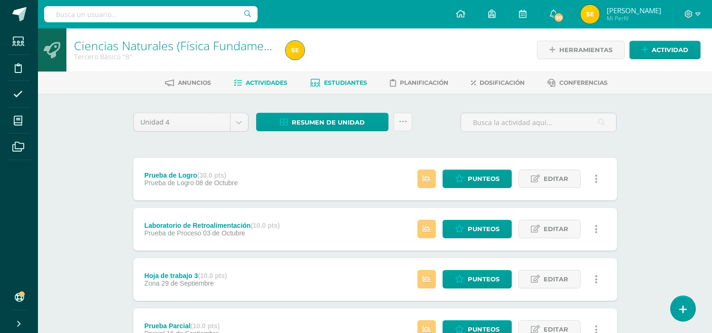
click at [345, 82] on span "Estudiantes" at bounding box center [345, 82] width 43 height 7
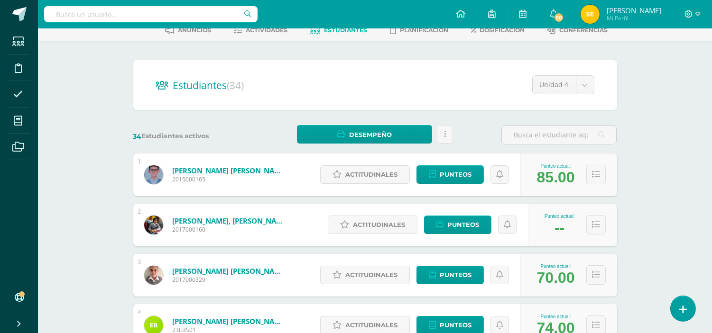
scroll to position [158, 0]
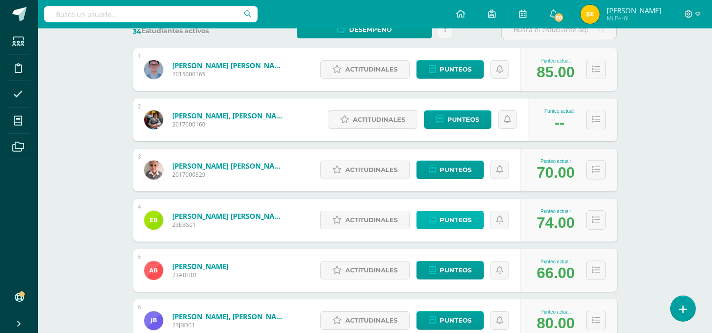
click at [449, 219] on span "Punteos" at bounding box center [456, 220] width 32 height 18
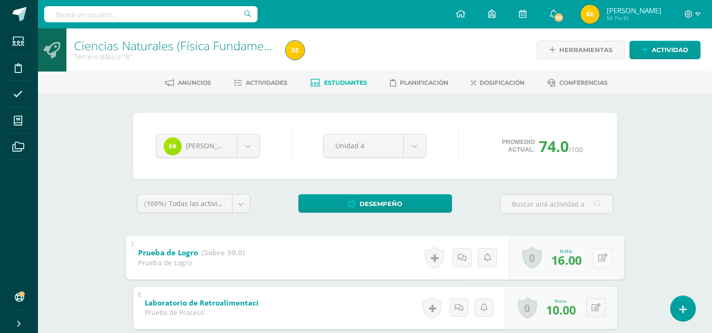
click at [594, 257] on button at bounding box center [602, 258] width 20 height 20
type input "26"
click at [575, 258] on icon at bounding box center [577, 261] width 9 height 8
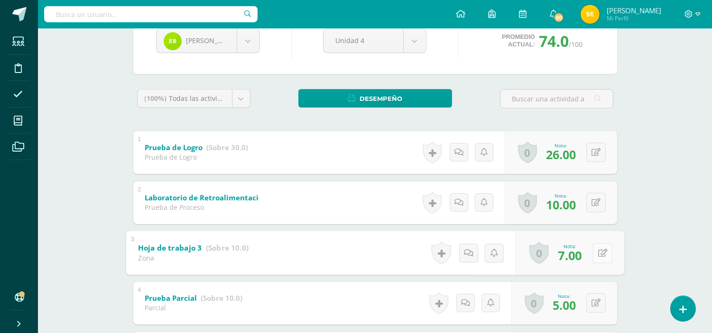
click at [597, 254] on icon at bounding box center [601, 253] width 9 height 8
type input "9"
click at [576, 252] on icon at bounding box center [577, 256] width 9 height 8
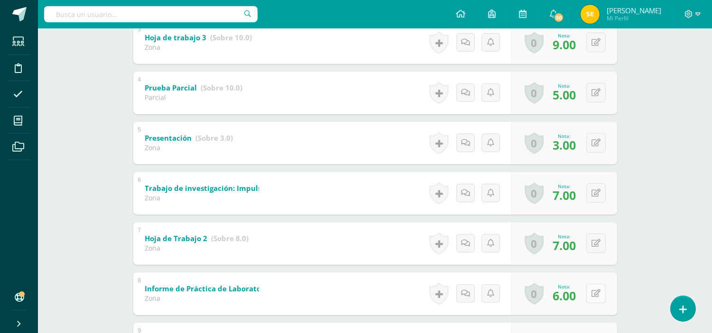
scroll to position [421, 0]
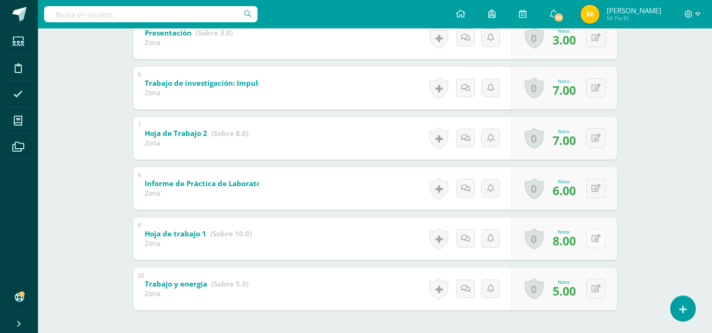
click at [595, 236] on button at bounding box center [595, 238] width 19 height 19
type input "10"
click at [582, 238] on link at bounding box center [577, 241] width 19 height 19
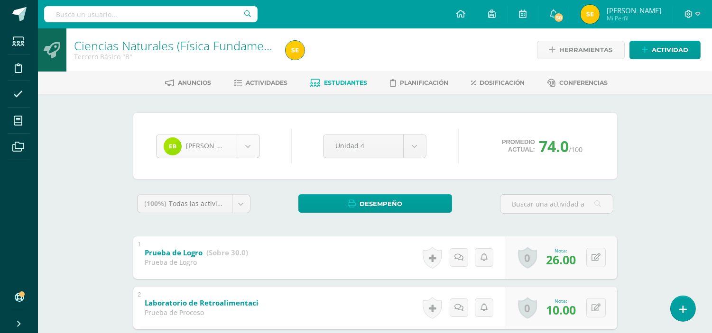
scroll to position [32, 0]
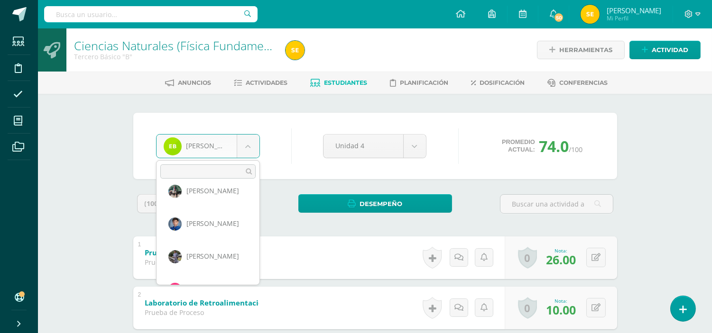
scroll to position [622, 0]
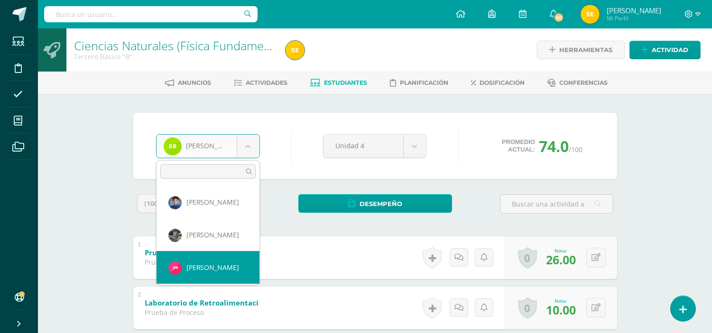
select select "1792"
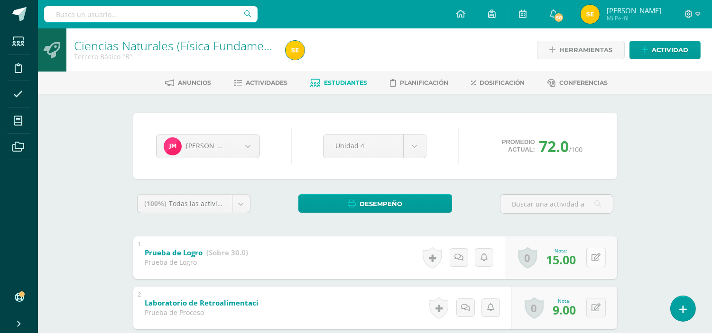
click at [599, 259] on icon at bounding box center [595, 258] width 9 height 8
type input "25"
click at [575, 260] on icon at bounding box center [577, 261] width 9 height 8
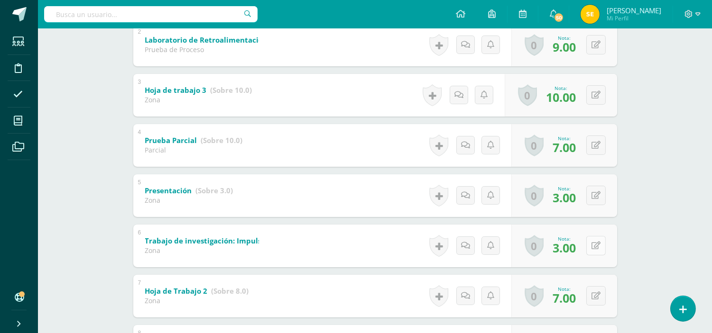
scroll to position [316, 0]
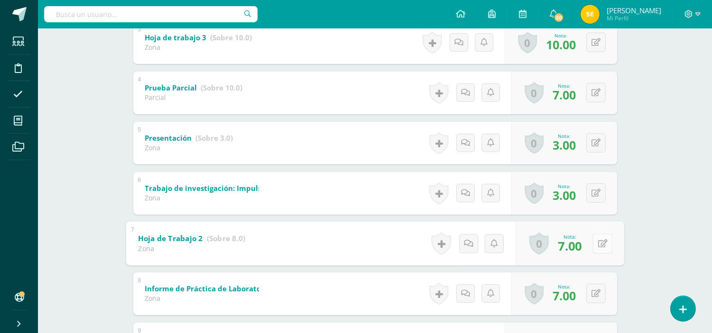
click at [596, 246] on button at bounding box center [602, 244] width 20 height 20
type input "8"
click at [581, 246] on link at bounding box center [577, 246] width 19 height 19
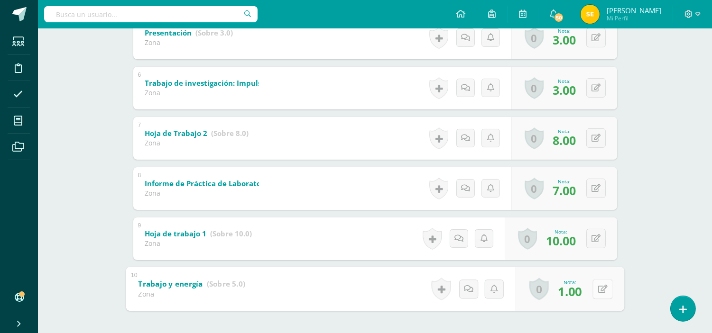
click at [598, 292] on icon at bounding box center [601, 289] width 9 height 8
type input "4"
click at [578, 295] on icon at bounding box center [577, 292] width 9 height 8
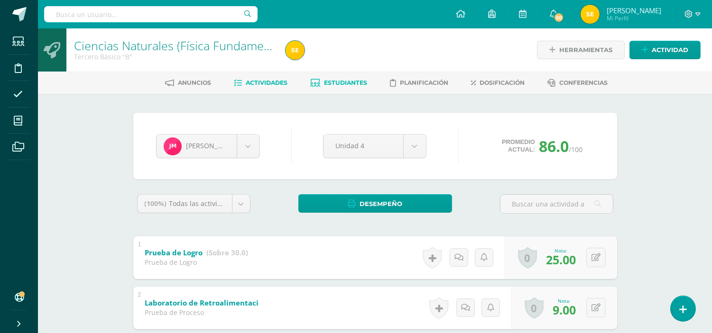
click at [256, 88] on link "Actividades" at bounding box center [261, 82] width 54 height 15
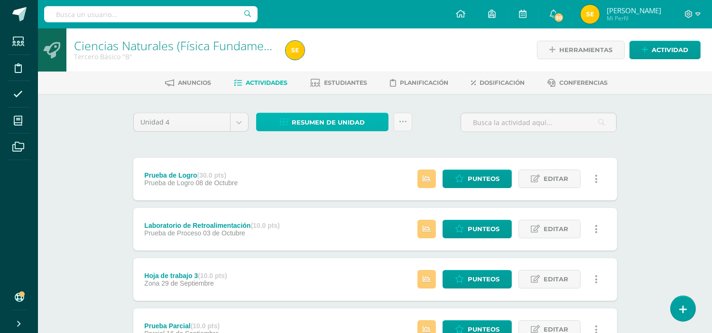
click at [337, 119] on span "Resumen de unidad" at bounding box center [328, 123] width 73 height 18
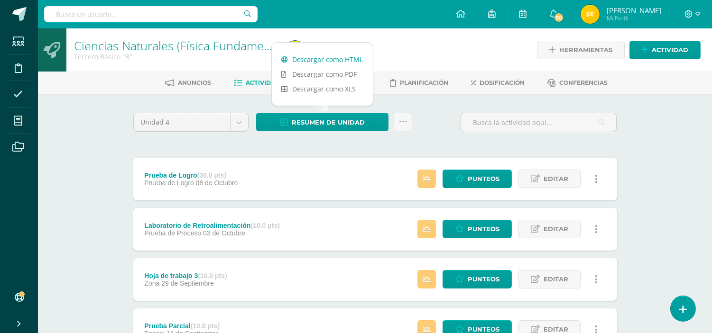
click at [328, 58] on link "Descargar como HTML" at bounding box center [322, 59] width 101 height 15
click at [693, 15] on span at bounding box center [692, 14] width 16 height 10
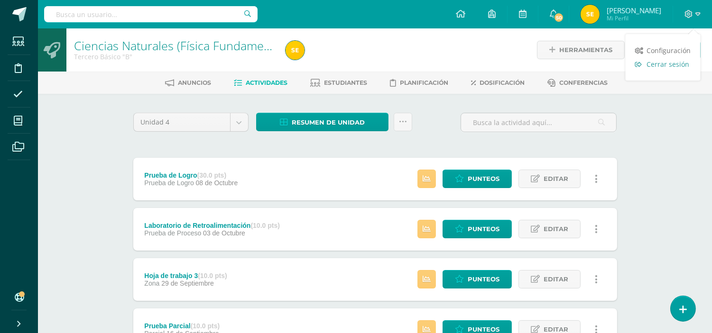
click at [669, 62] on span "Cerrar sesión" at bounding box center [668, 64] width 43 height 9
